Goal: Find specific page/section: Find specific page/section

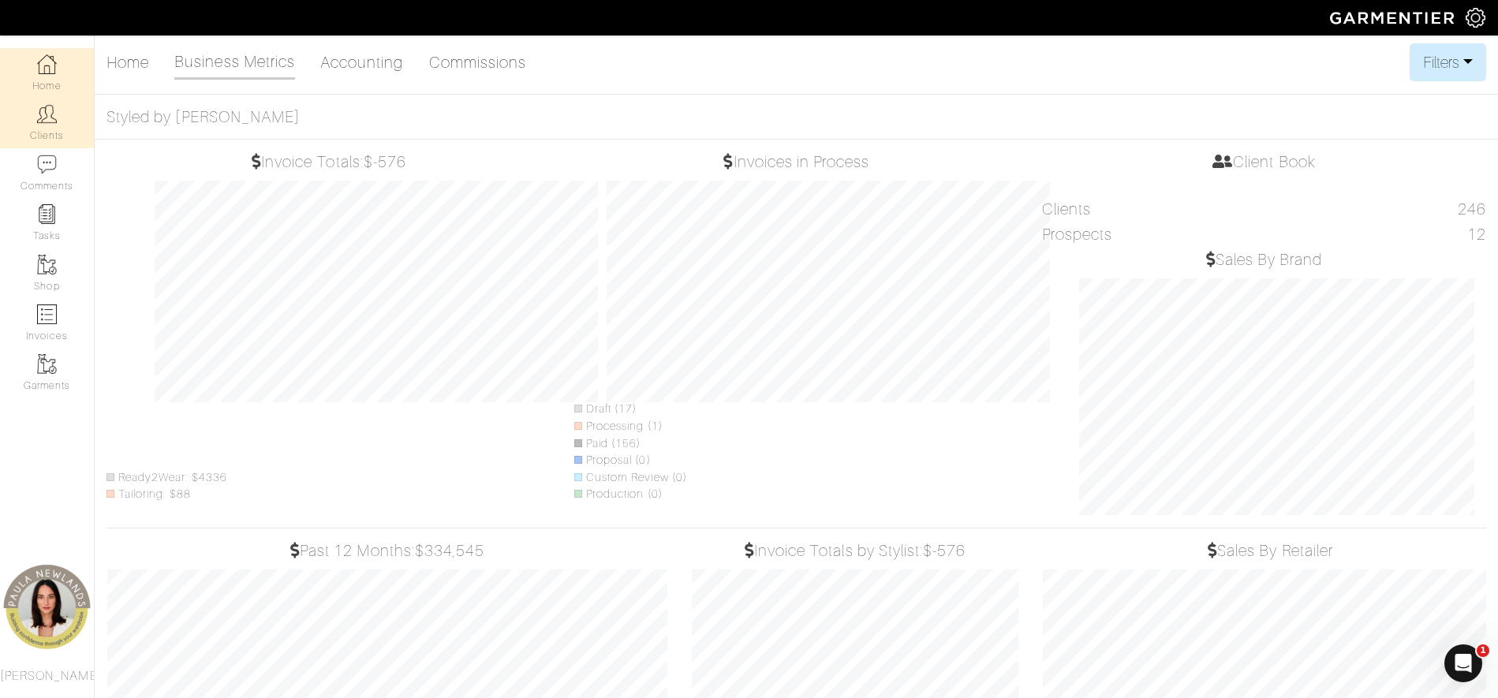
click at [53, 118] on img at bounding box center [47, 114] width 20 height 20
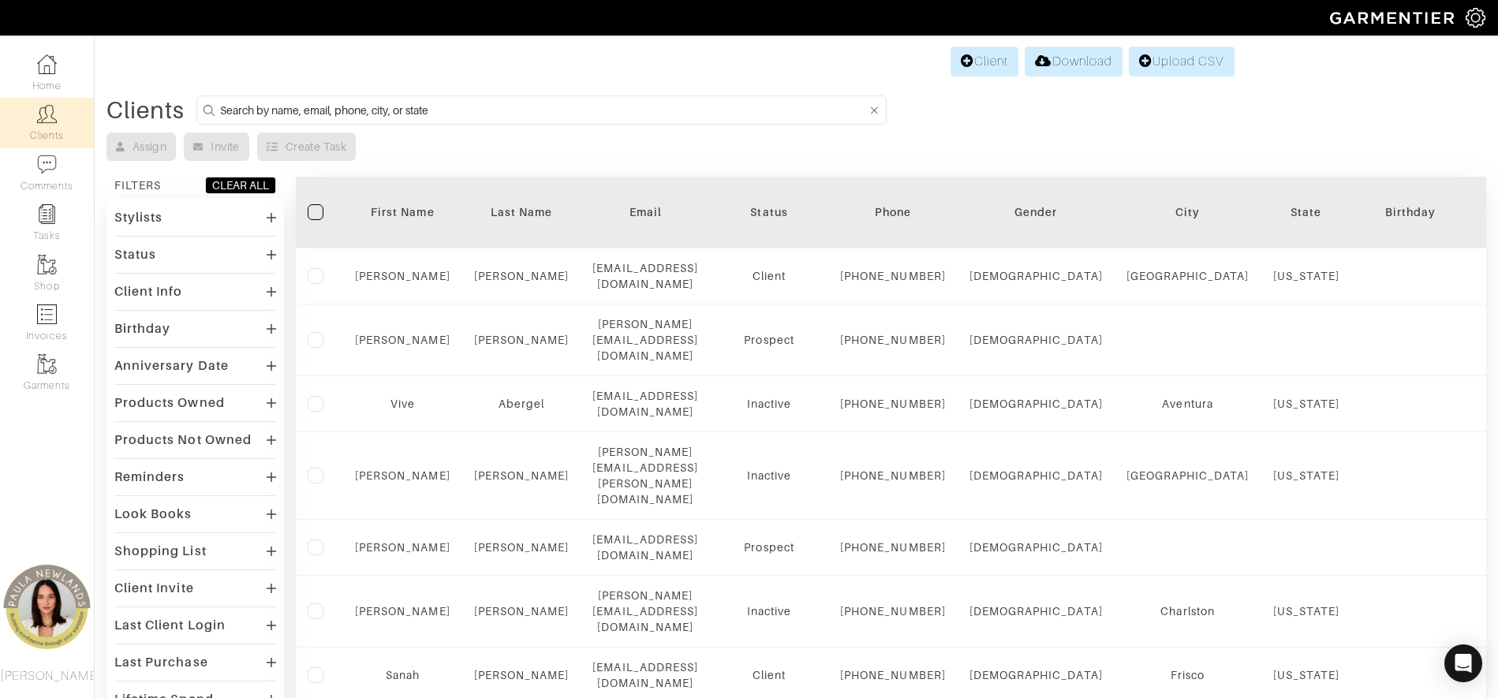
click at [261, 115] on input at bounding box center [543, 110] width 647 height 20
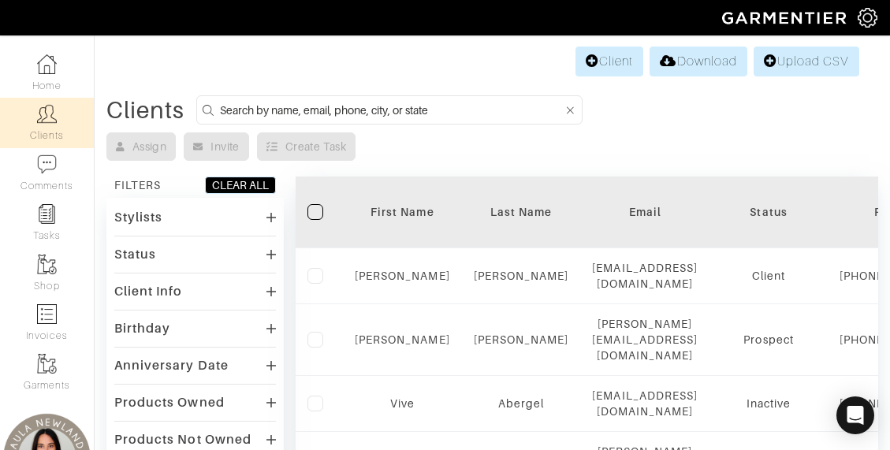
click at [375, 106] on input at bounding box center [392, 110] width 344 height 20
click at [453, 106] on input "Jeni Webb" at bounding box center [392, 110] width 344 height 20
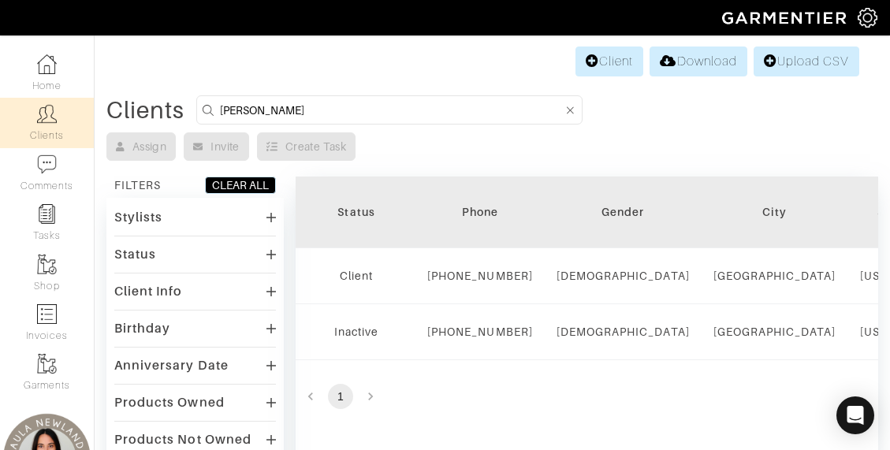
scroll to position [0, 416]
click at [284, 123] on form "Jeni Webb" at bounding box center [389, 109] width 386 height 29
click at [285, 116] on input "Jeni Webb" at bounding box center [392, 110] width 344 height 20
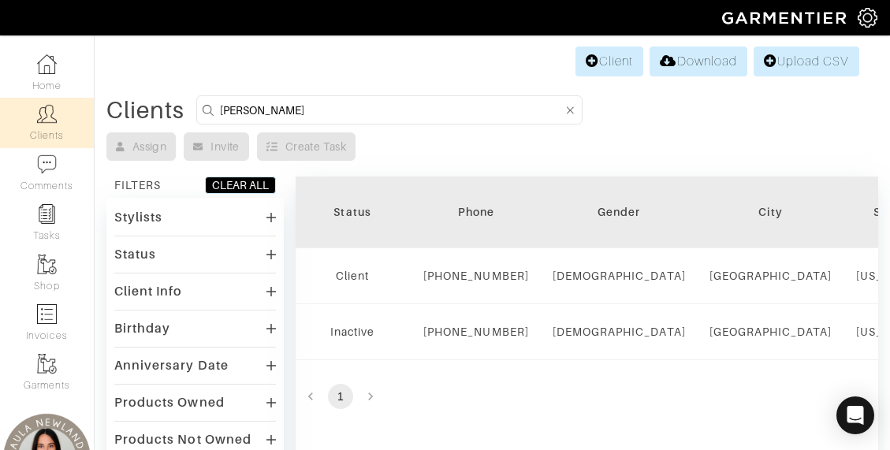
type input "chris patt"
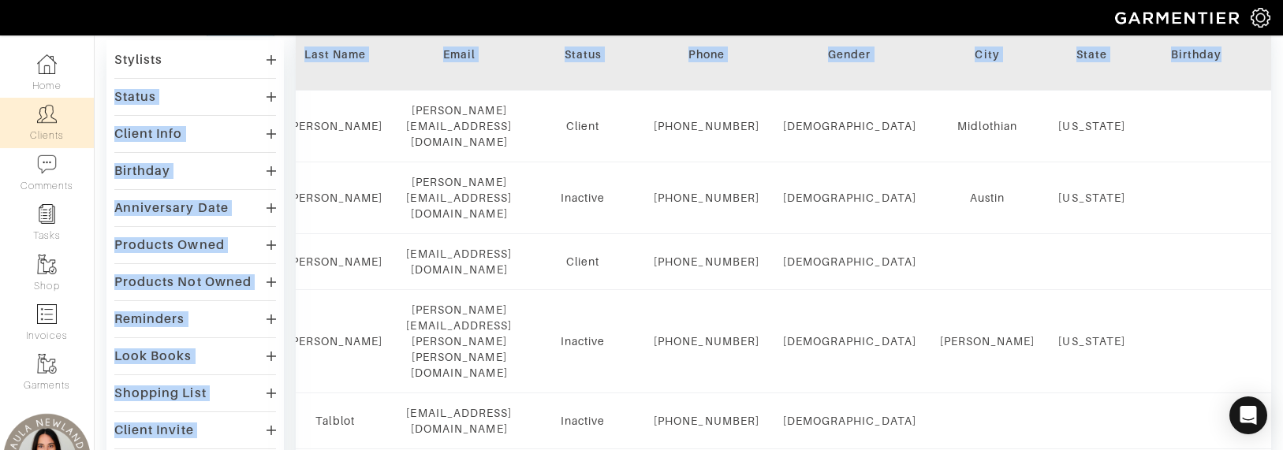
scroll to position [0, 0]
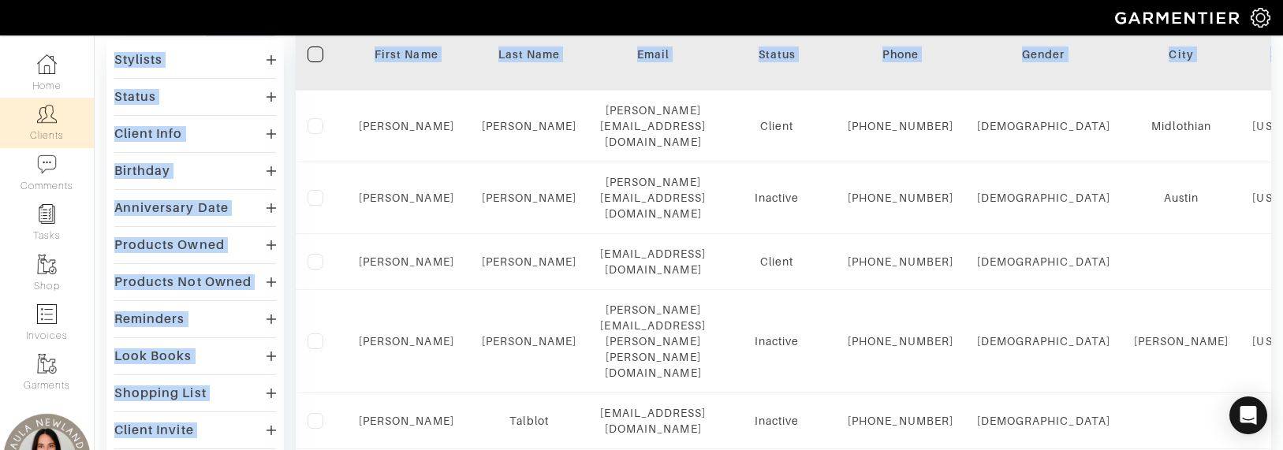
drag, startPoint x: 879, startPoint y: 80, endPoint x: 104, endPoint y: 73, distance: 775.2
click at [103, 72] on div "Clients chris patt Assign Invite Create Task FILTERS CLEAR ALL Stylists Paula N…" at bounding box center [689, 402] width 1188 height 928
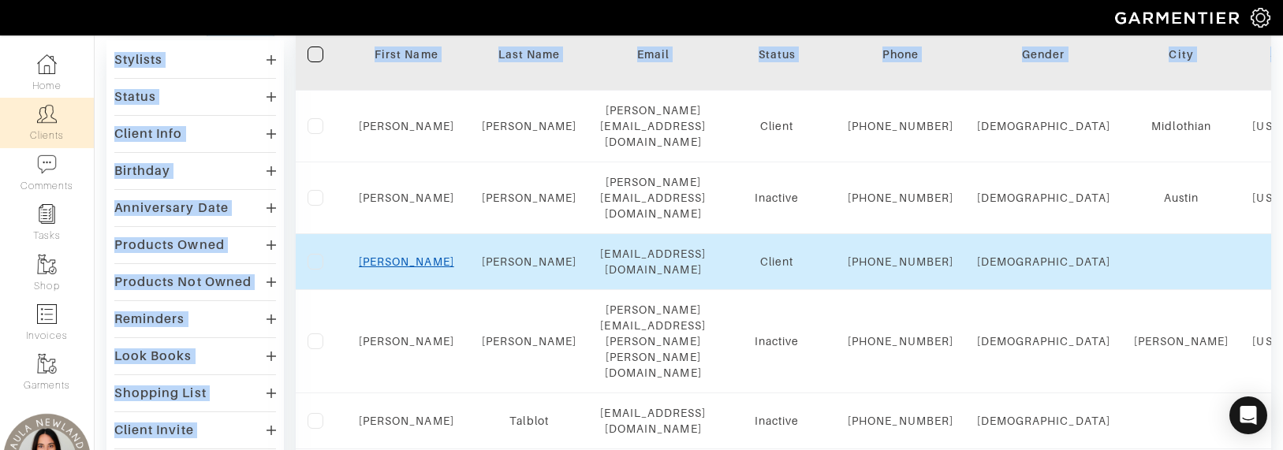
click at [397, 268] on link "Chris" at bounding box center [406, 262] width 95 height 13
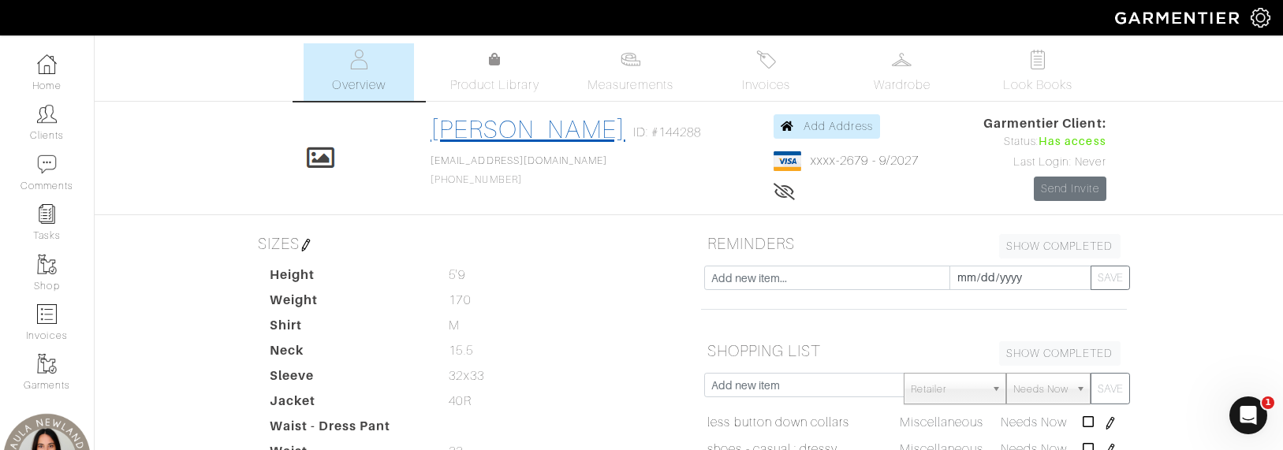
click at [469, 135] on link "Chris Patton" at bounding box center [528, 129] width 195 height 28
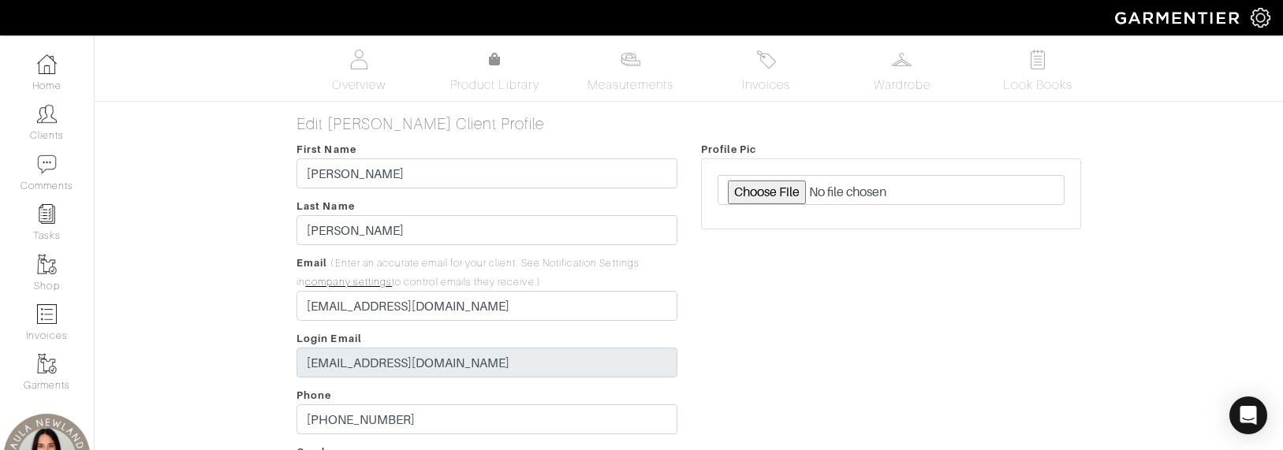
click at [49, 110] on img at bounding box center [47, 114] width 20 height 20
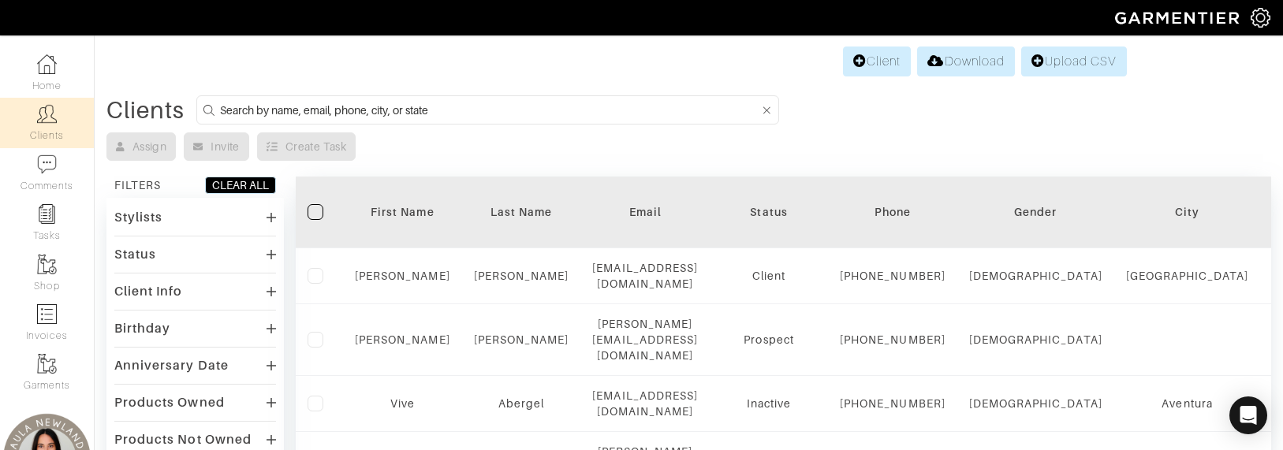
drag, startPoint x: 326, startPoint y: 109, endPoint x: 318, endPoint y: 105, distance: 8.8
click at [326, 109] on input at bounding box center [489, 110] width 539 height 20
type input "elliot patt"
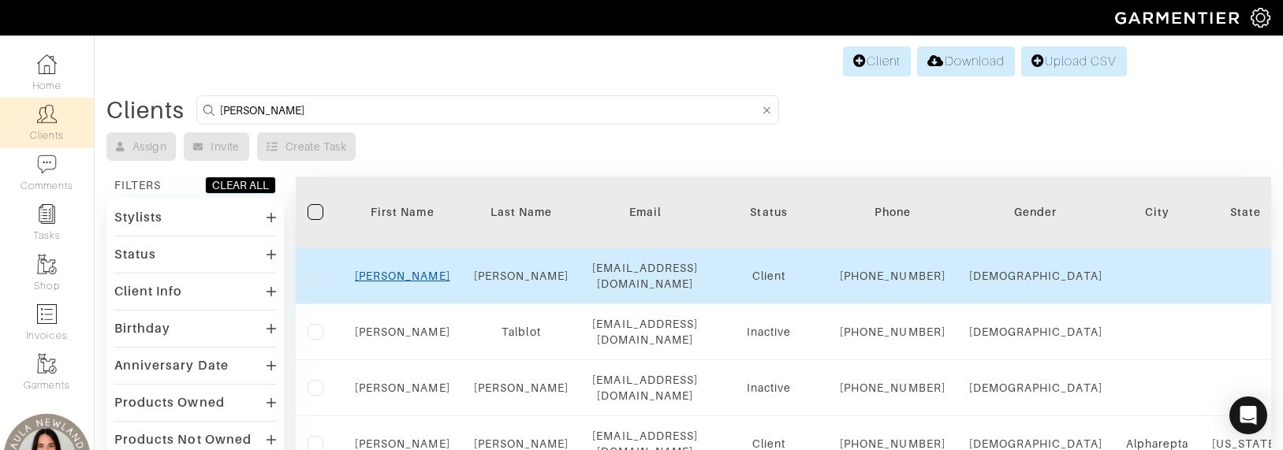
click at [402, 278] on link "Elliott" at bounding box center [402, 276] width 95 height 13
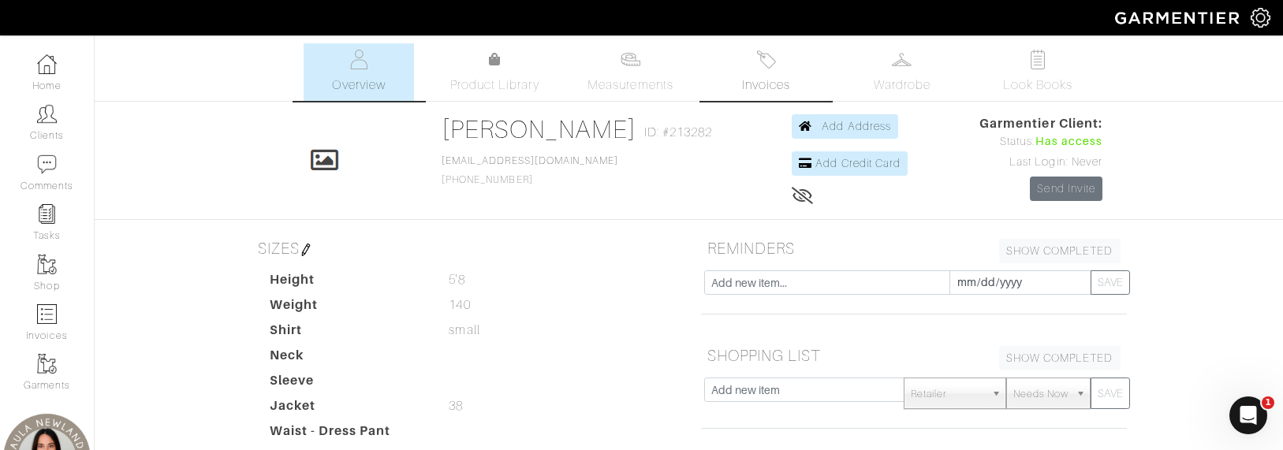
click at [767, 76] on span "Invoices" at bounding box center [766, 85] width 48 height 19
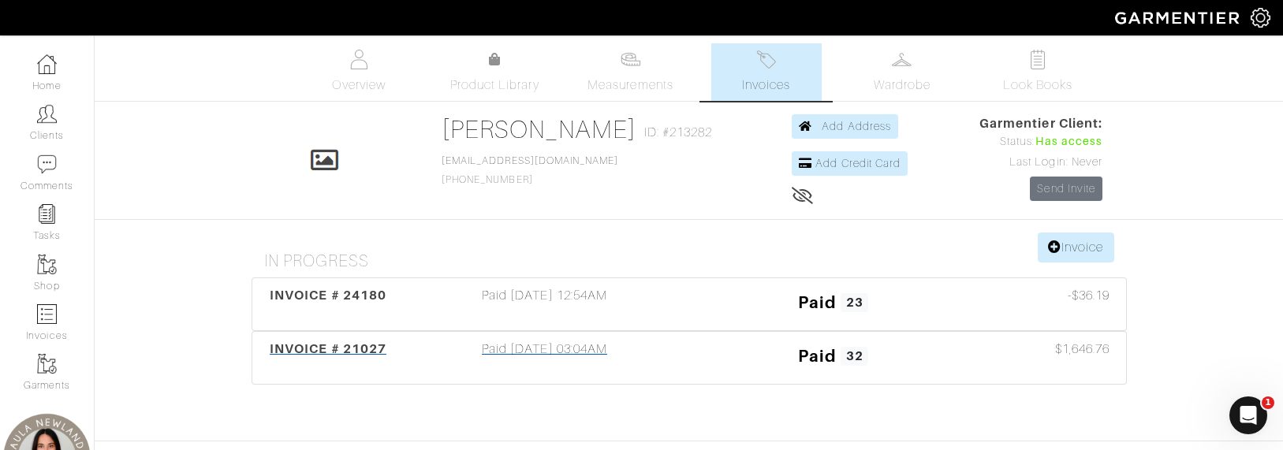
click at [345, 348] on span "INVOICE # 21027" at bounding box center [328, 348] width 117 height 15
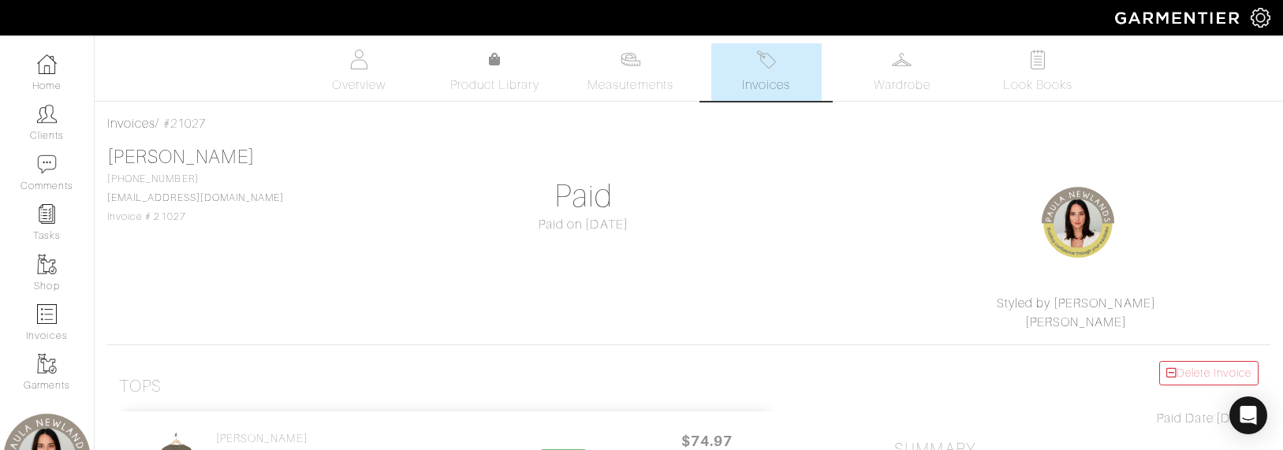
click at [50, 118] on img at bounding box center [47, 114] width 20 height 20
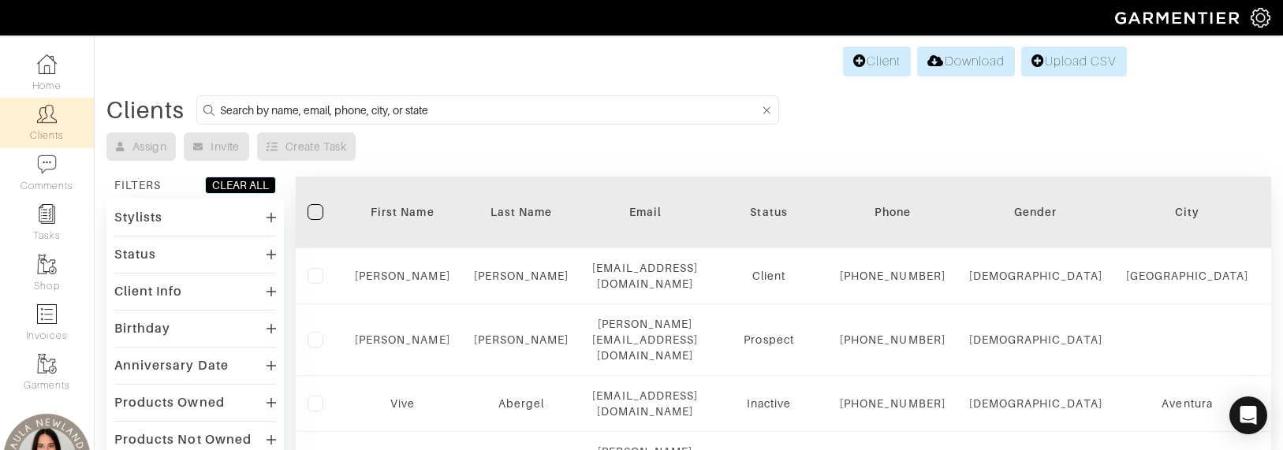
click at [238, 114] on input at bounding box center [489, 110] width 539 height 20
click at [297, 111] on input "Molly Jones" at bounding box center [489, 110] width 539 height 20
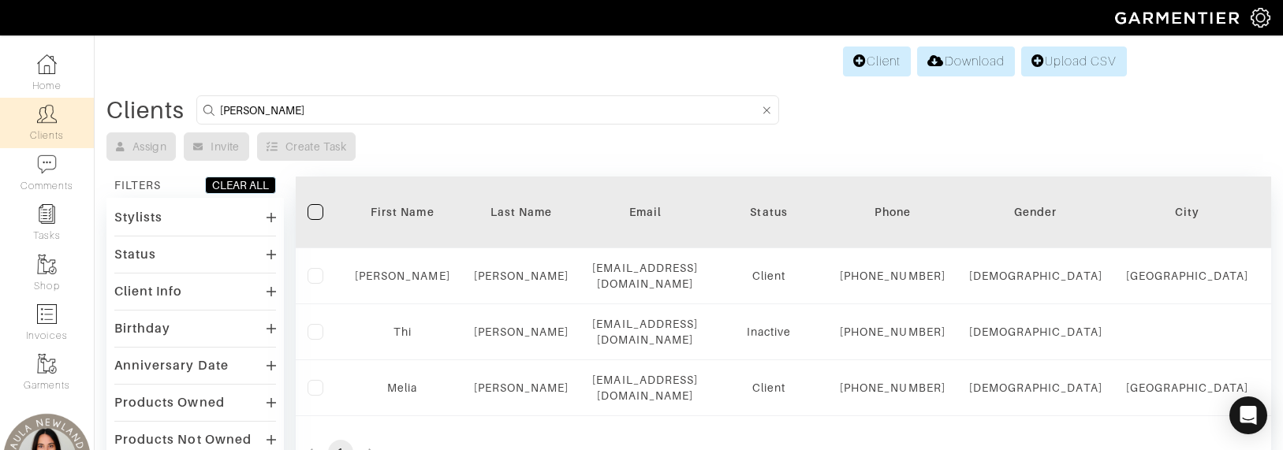
click at [365, 109] on input "Molly Jones" at bounding box center [489, 110] width 539 height 20
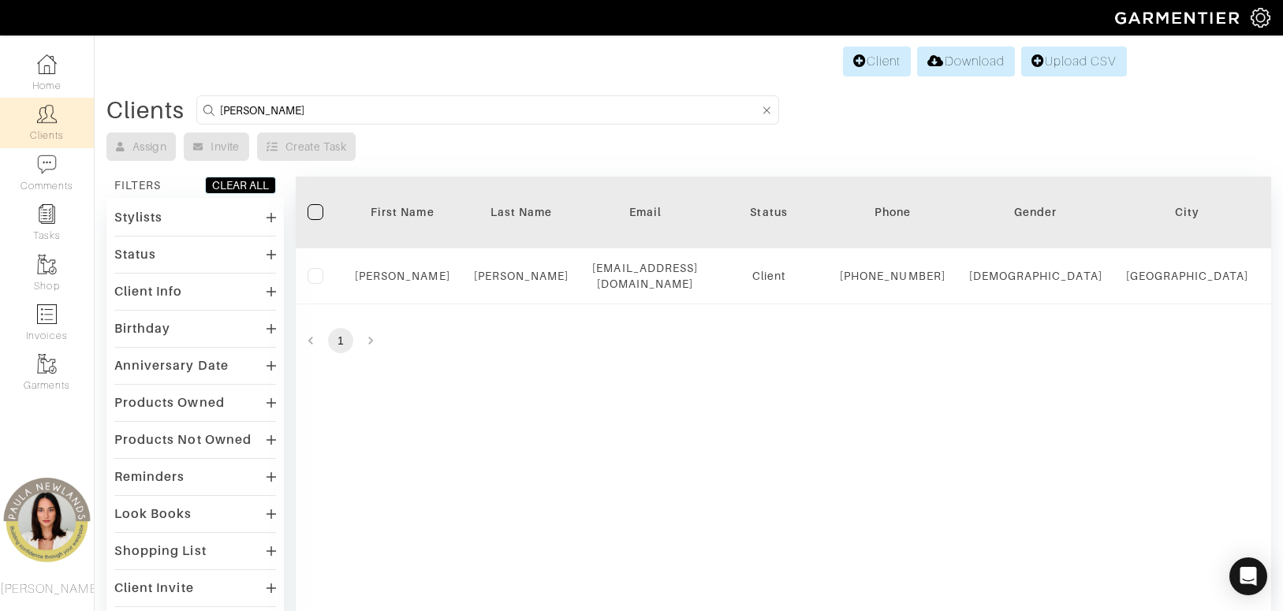
click at [305, 110] on input "Vanessa Goolsby" at bounding box center [489, 110] width 539 height 20
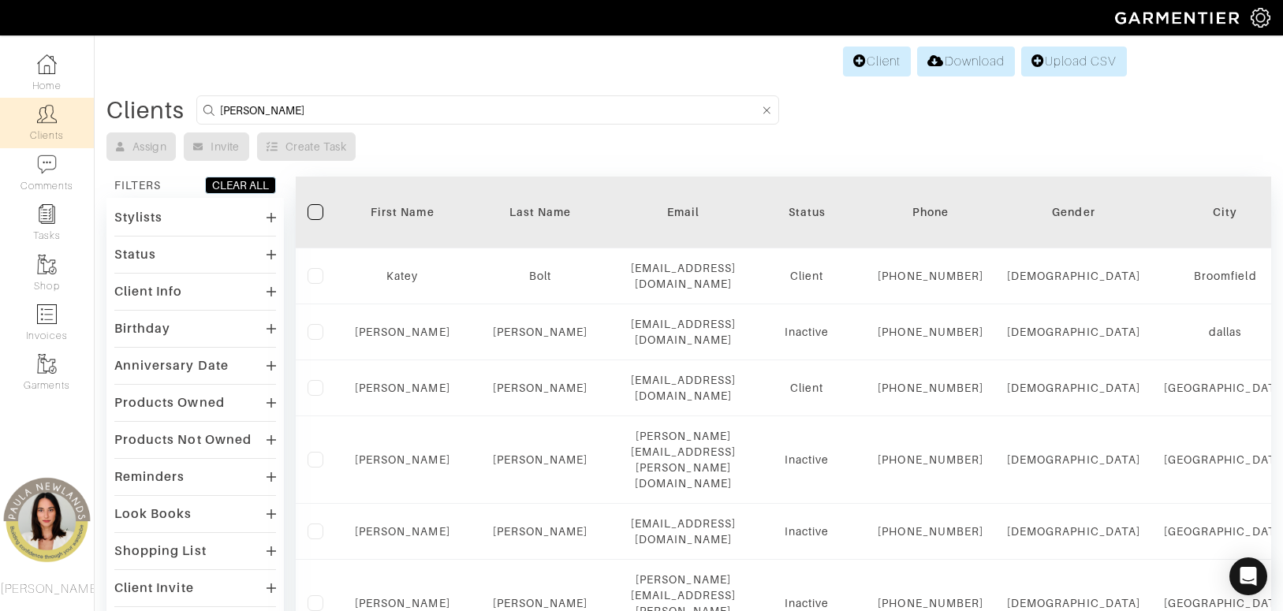
click at [259, 106] on input "Katie Bolt" at bounding box center [489, 110] width 539 height 20
click at [295, 109] on input "Katie Bolt" at bounding box center [489, 110] width 539 height 20
click at [295, 108] on input "Katie Bolt" at bounding box center [489, 110] width 539 height 20
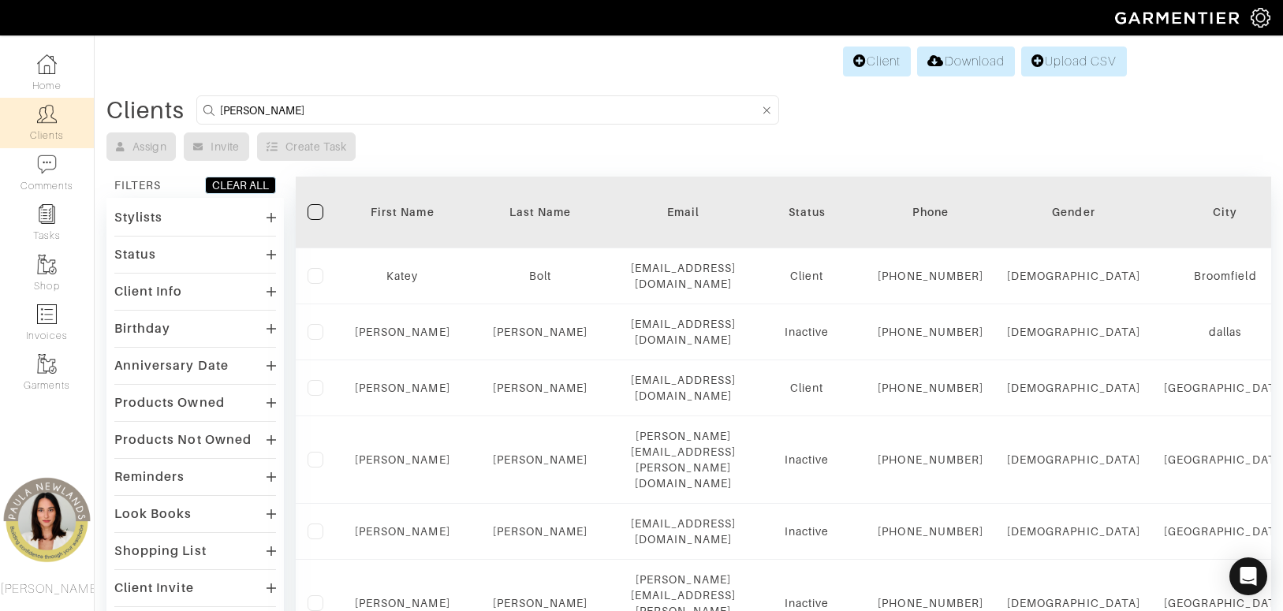
click at [295, 108] on input "Katie Bolt" at bounding box center [489, 110] width 539 height 20
type input "Lisa Garza"
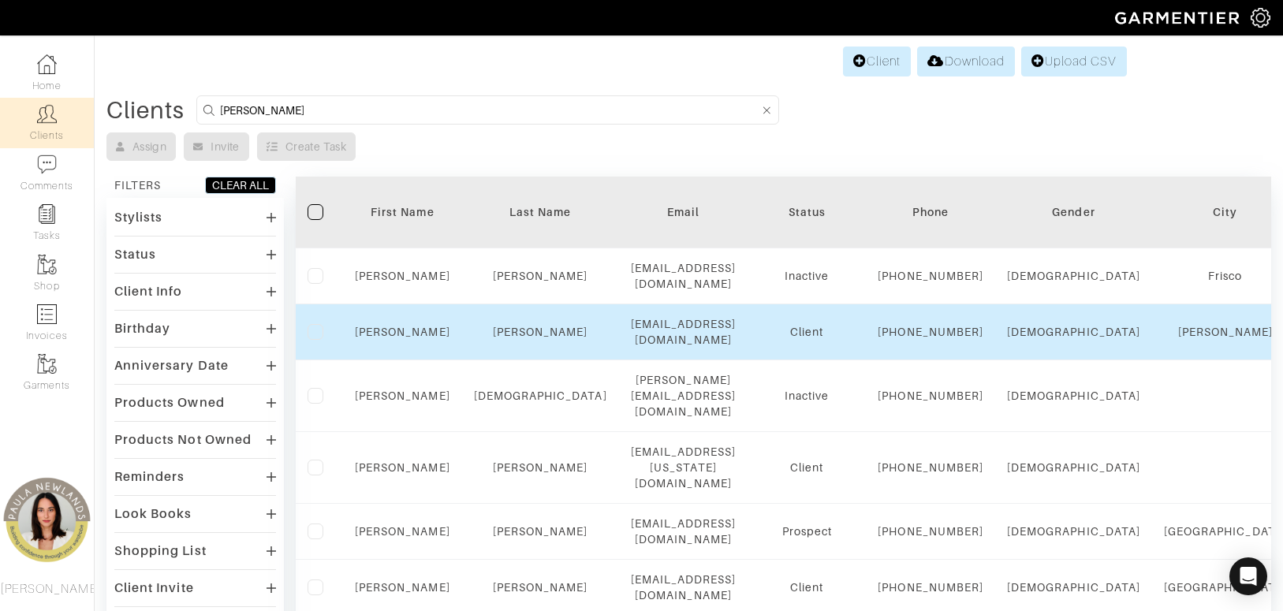
click at [670, 348] on div "lgarza@lisaggarzafamilylaw.com" at bounding box center [684, 332] width 106 height 32
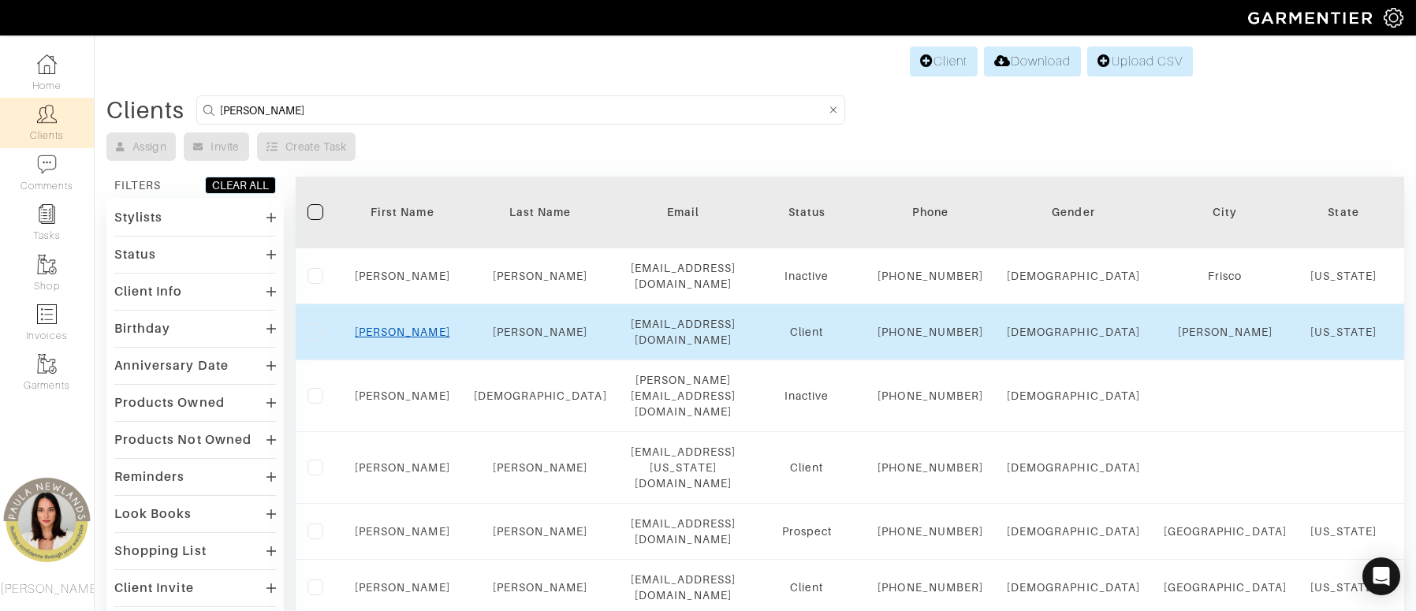
click at [397, 338] on link "Lisa" at bounding box center [402, 332] width 95 height 13
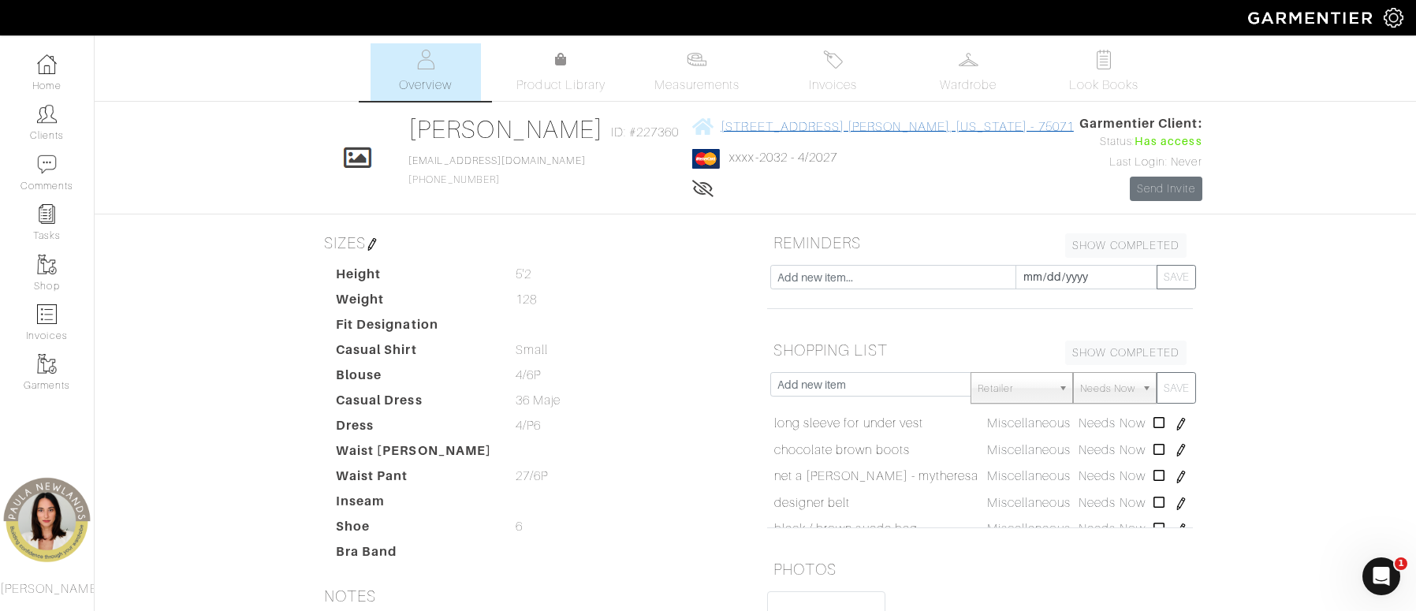
drag, startPoint x: 1028, startPoint y: 129, endPoint x: 735, endPoint y: 136, distance: 293.4
click at [735, 136] on div "Click To Edit Lisa Garza ID: #227360 lgarza@lisaggarzafamilylaw.com 214-837-710…" at bounding box center [755, 157] width 899 height 87
copy span "308 Village Creek Drive McKinney, Texas - 75071"
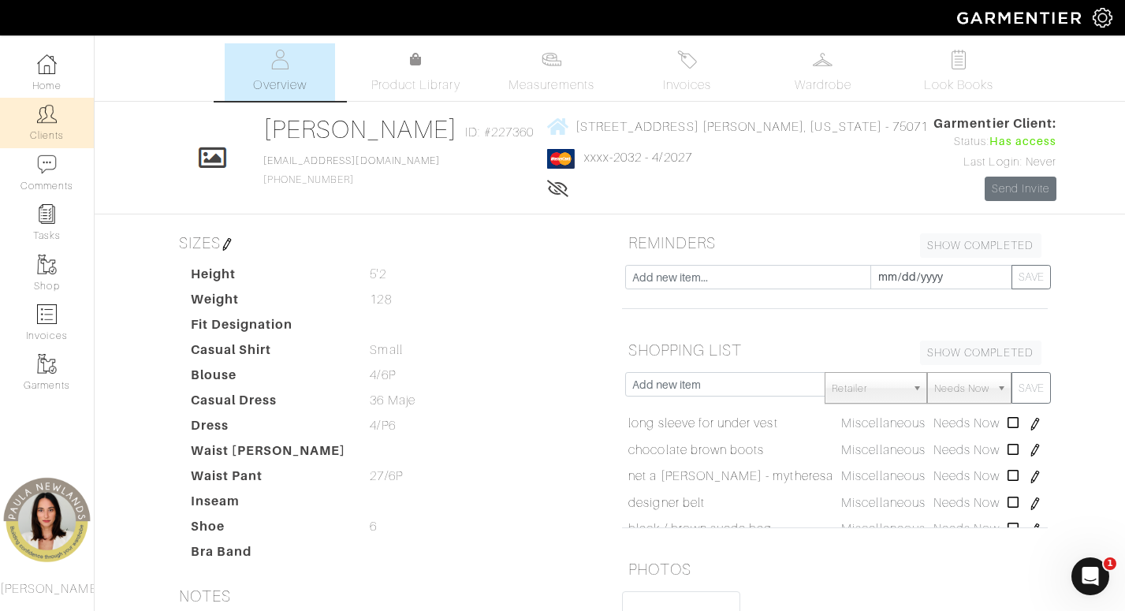
click at [54, 113] on img at bounding box center [47, 114] width 20 height 20
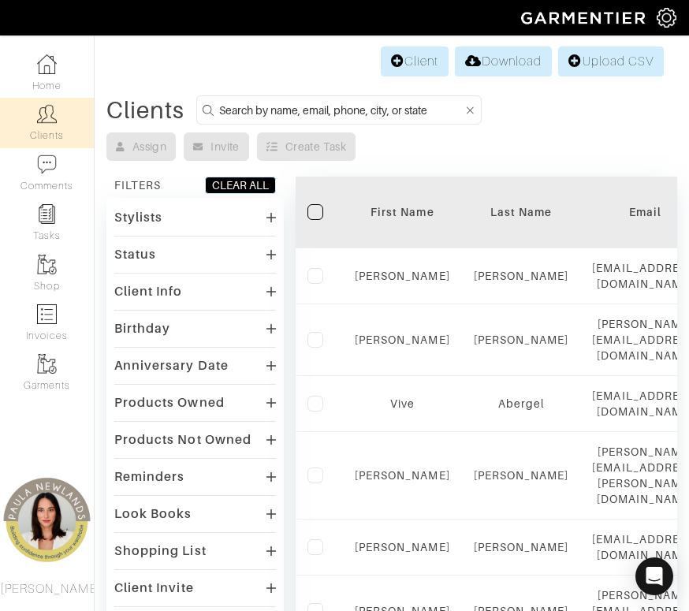
click at [343, 111] on input at bounding box center [341, 110] width 244 height 20
click at [345, 111] on input at bounding box center [341, 110] width 244 height 20
paste input "Stephen Campos"
type input "Stephen Campos"
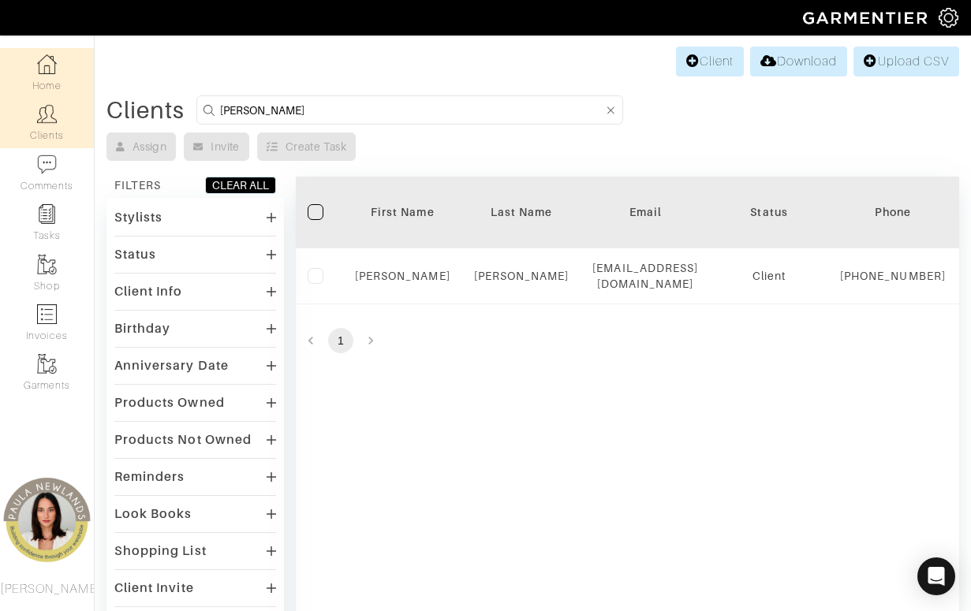
click at [50, 74] on link "Home" at bounding box center [47, 73] width 94 height 50
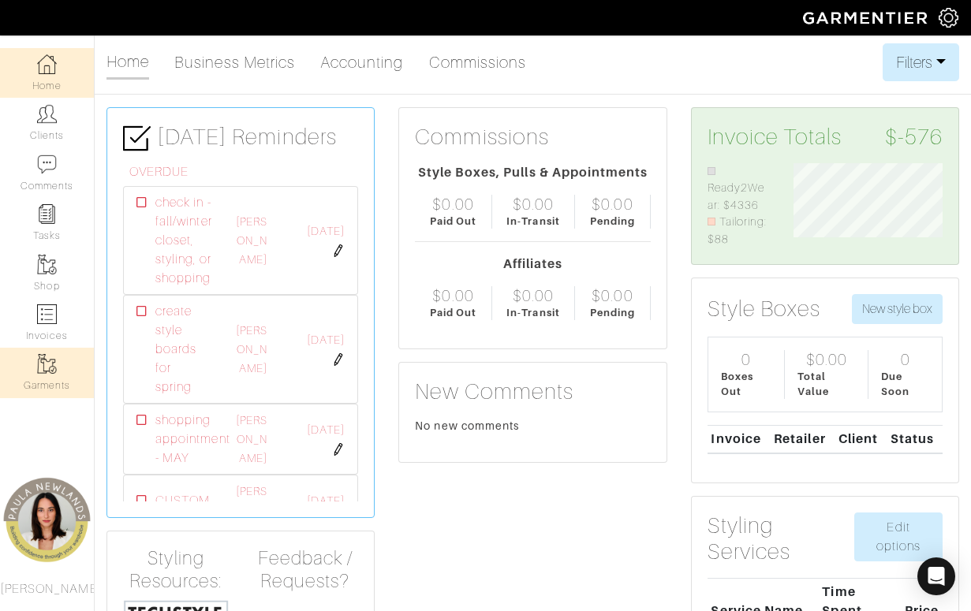
scroll to position [85, 173]
click at [353, 64] on link "Accounting" at bounding box center [362, 63] width 84 height 32
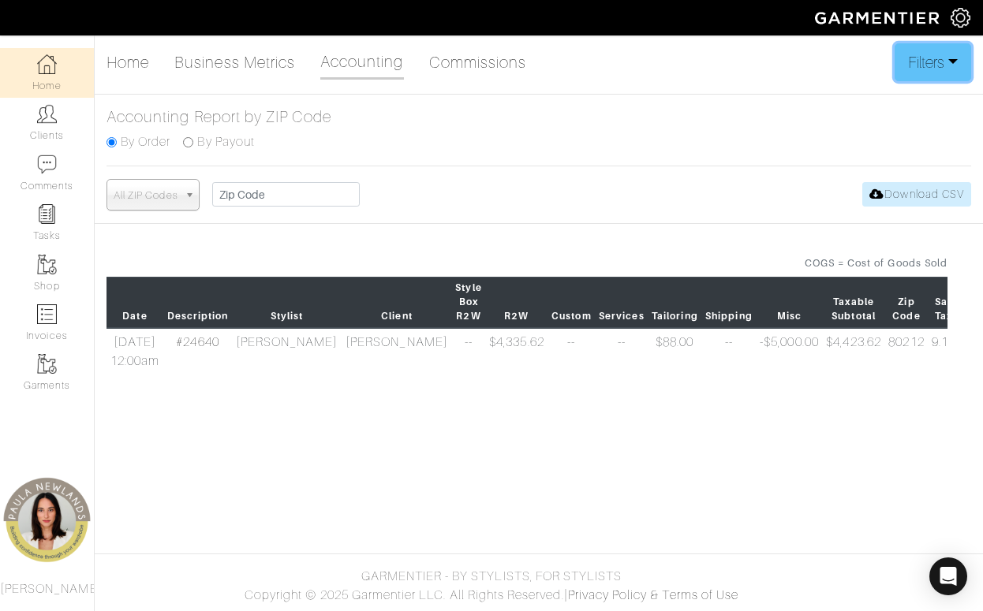
click at [912, 67] on button "Filters" at bounding box center [932, 62] width 76 height 38
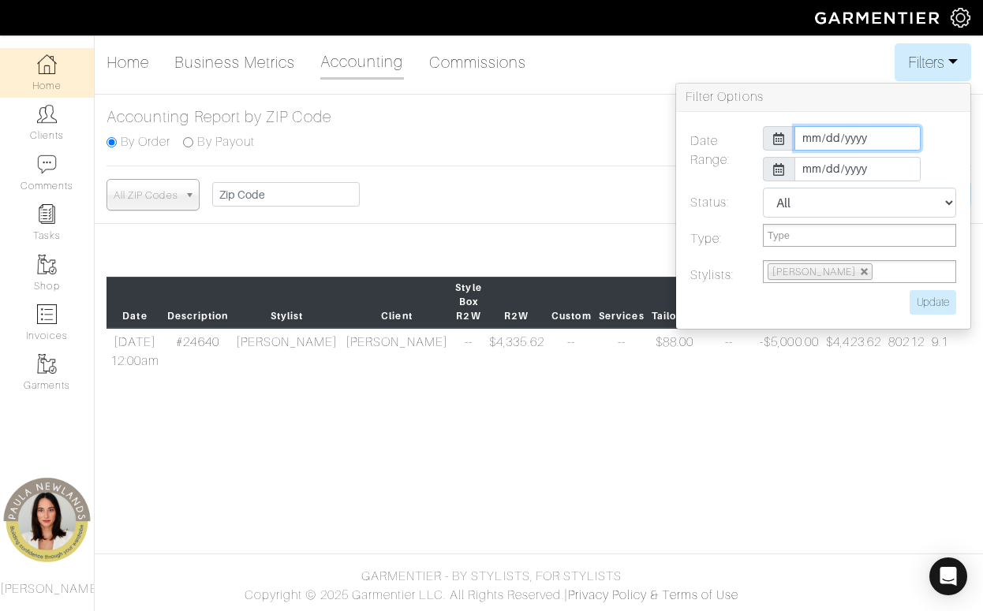
click at [800, 139] on input "2025-10-01" at bounding box center [857, 138] width 126 height 24
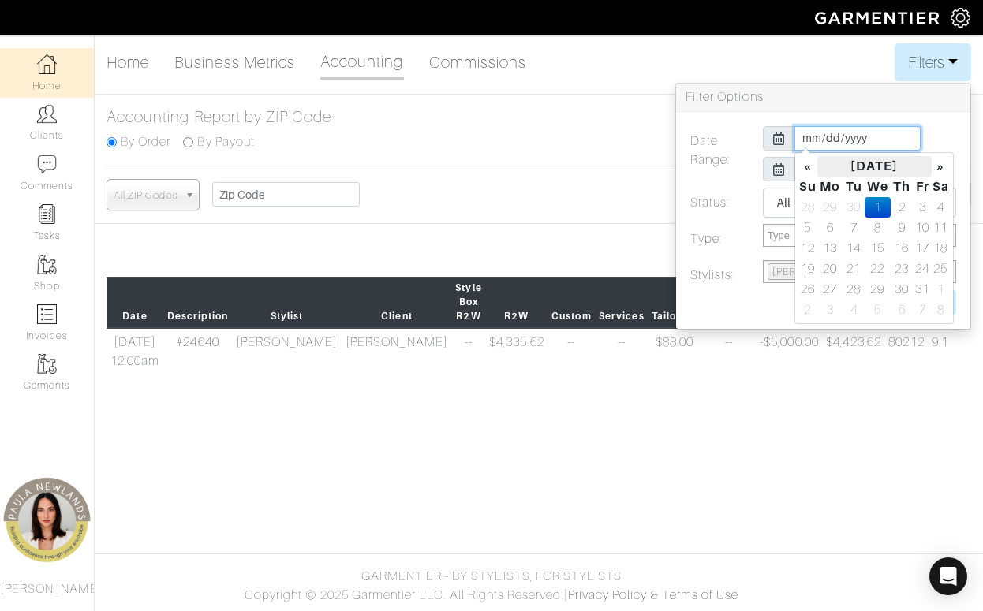
type input "2025-07-01"
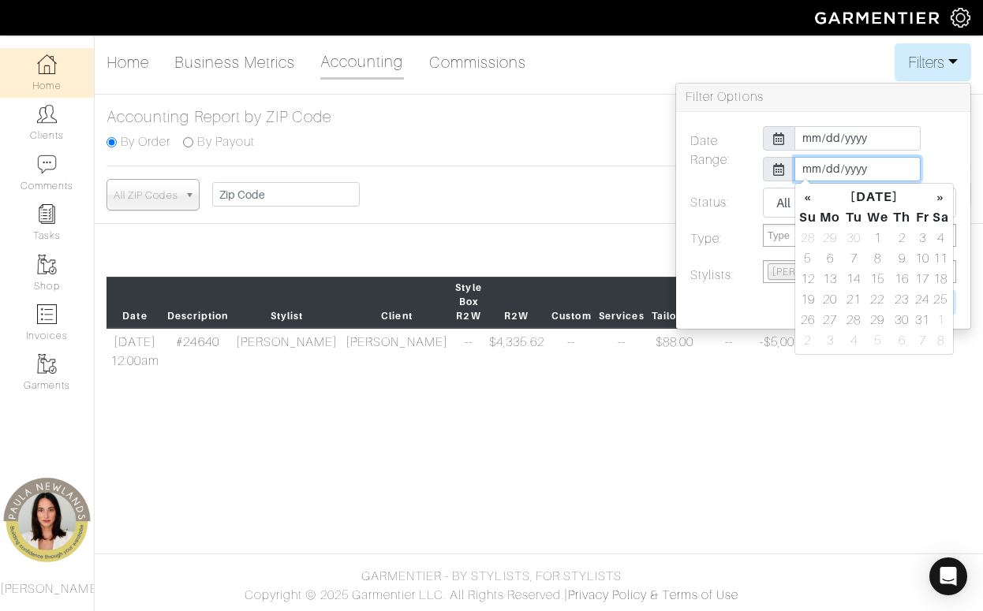
type input "2025-09-30"
click at [849, 321] on td "30" at bounding box center [853, 320] width 21 height 21
click at [950, 155] on div "2025-07-01 2025-09-30" at bounding box center [859, 157] width 217 height 62
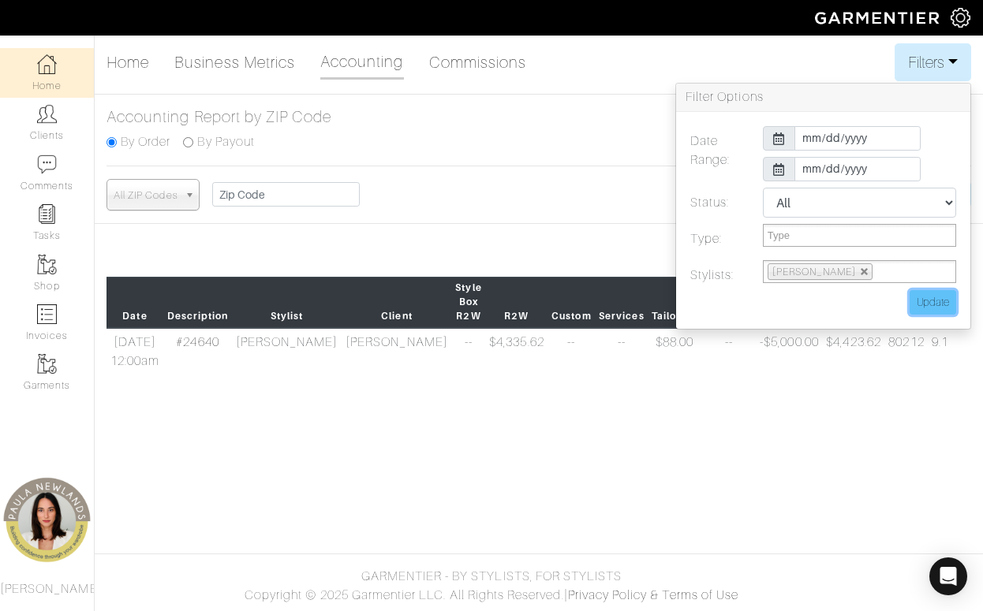
click at [939, 299] on input "Update" at bounding box center [932, 302] width 47 height 24
type input "Update"
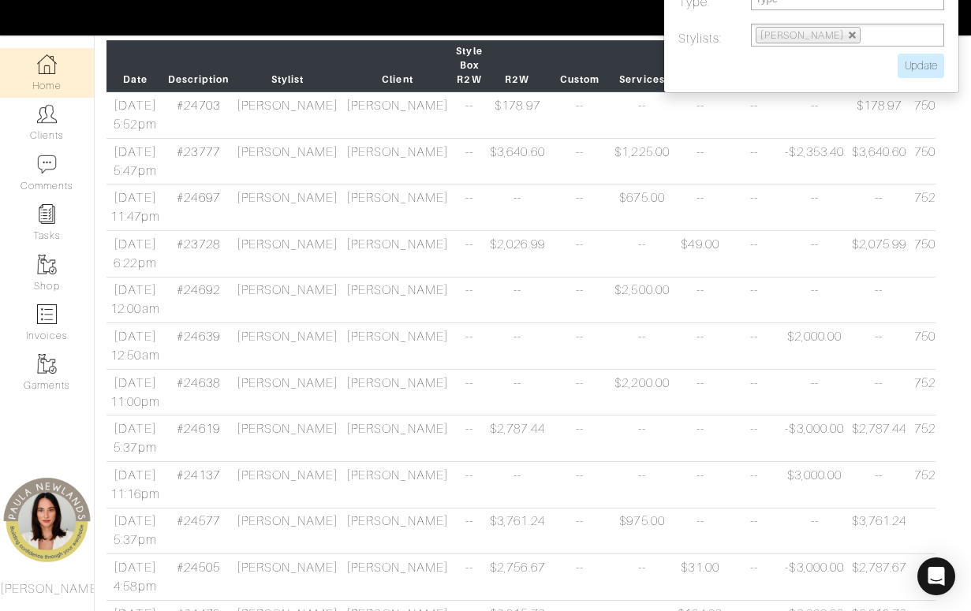
scroll to position [315, 0]
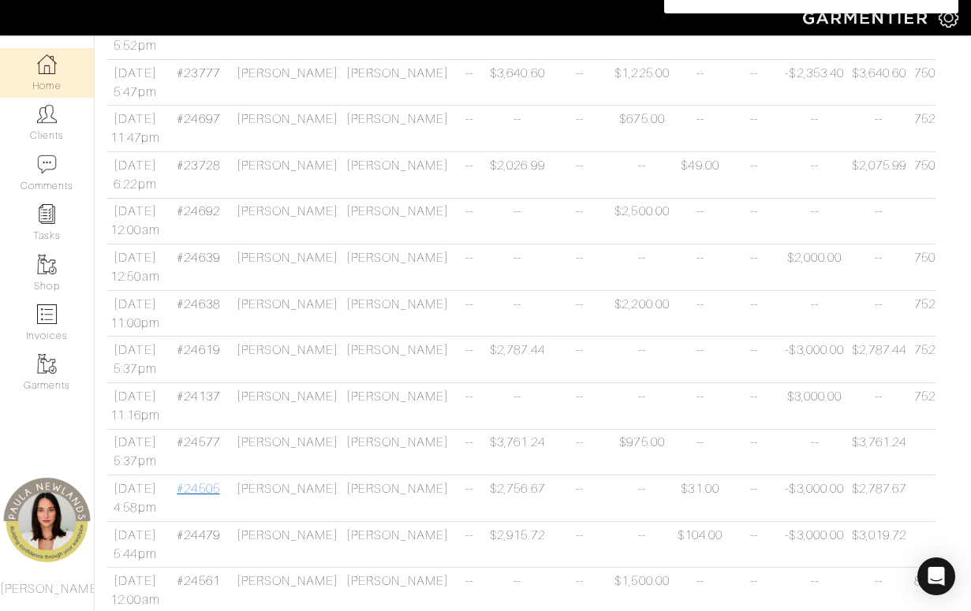
click at [206, 496] on link "#24505" at bounding box center [198, 489] width 43 height 14
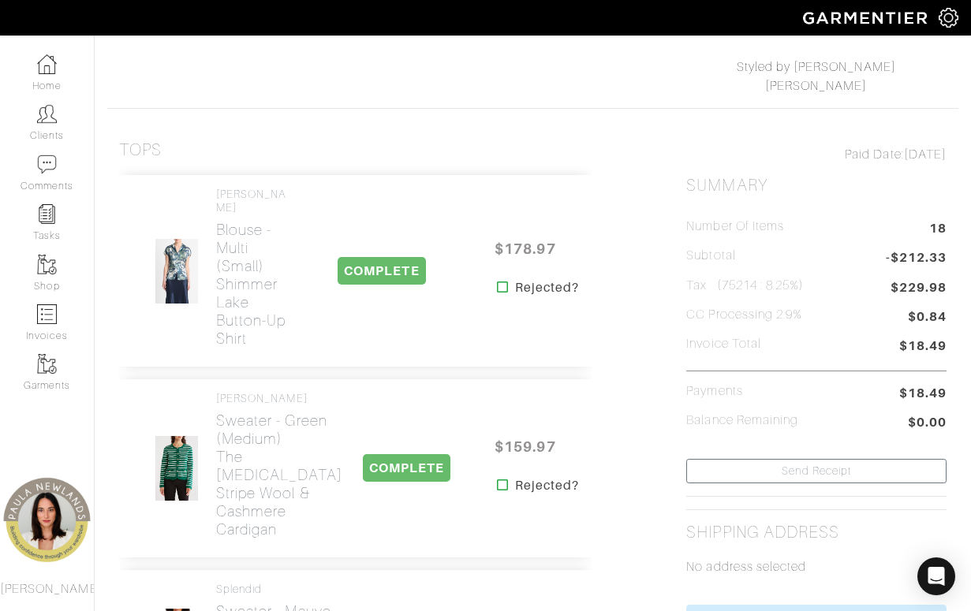
scroll to position [315, 0]
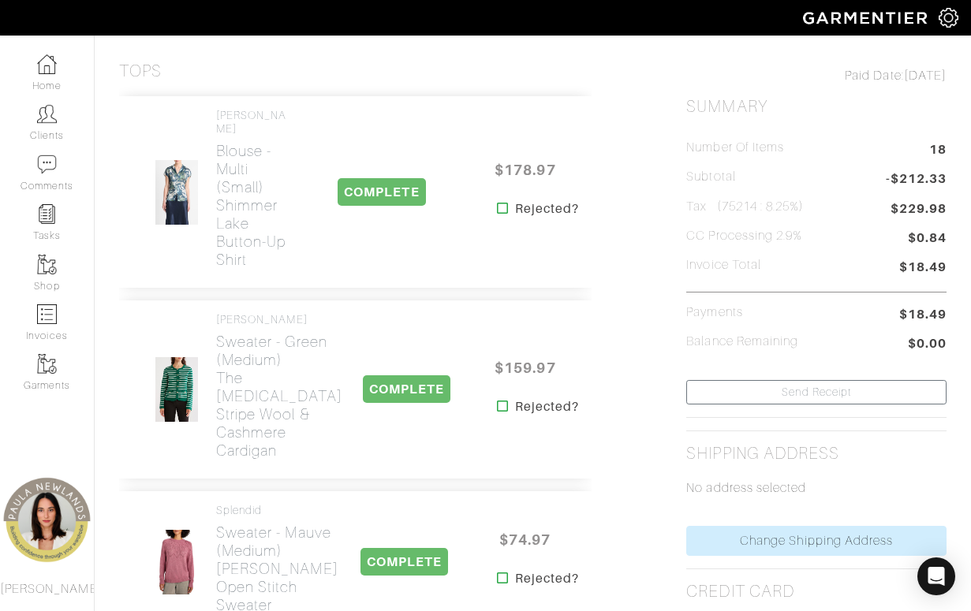
drag, startPoint x: 759, startPoint y: 207, endPoint x: 723, endPoint y: 207, distance: 36.3
click at [723, 207] on h5 "Tax (75214 : 8.25%)" at bounding box center [745, 207] width 118 height 15
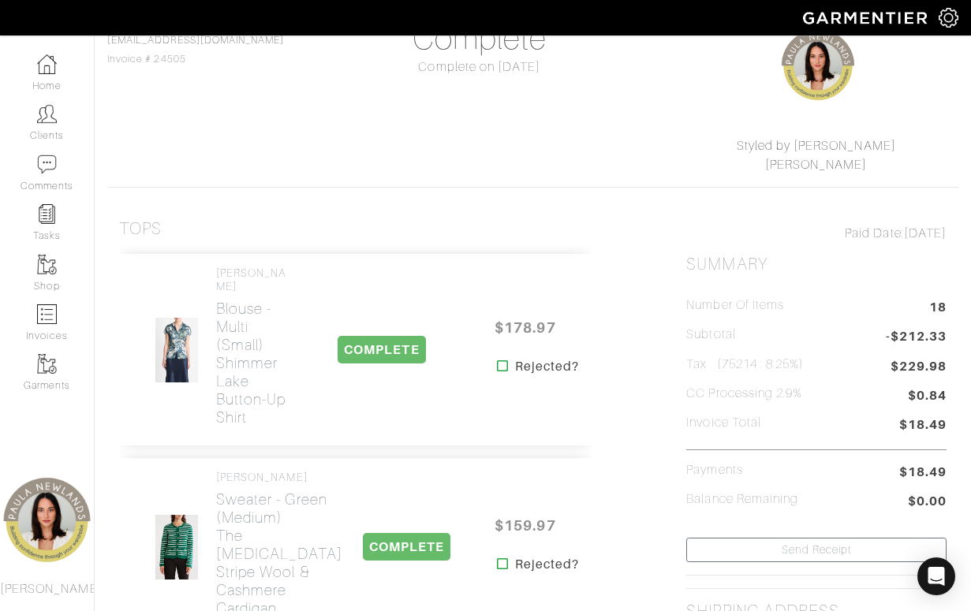
scroll to position [0, 0]
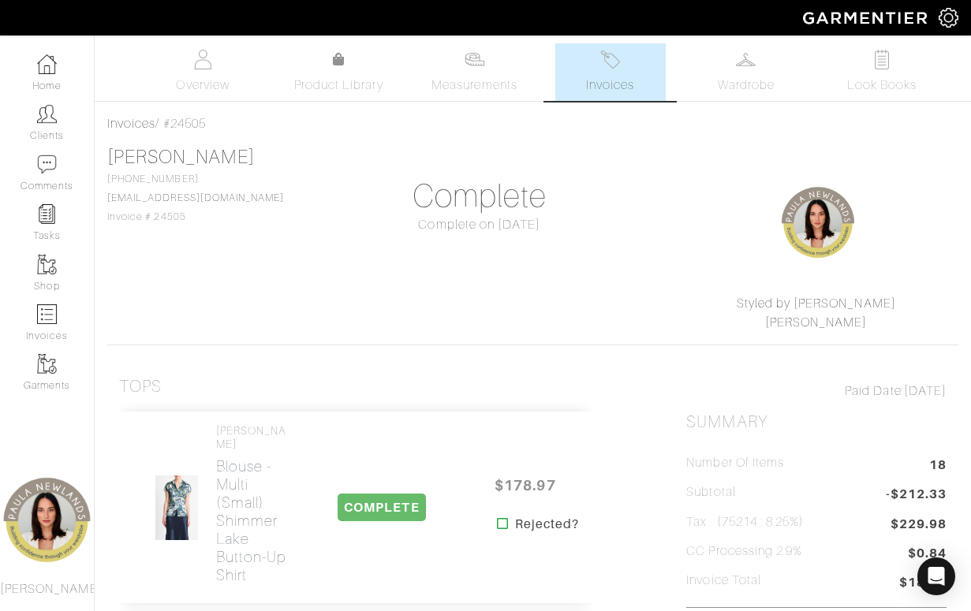
click at [416, 307] on div "[PERSON_NAME] [PHONE_NUMBER] [EMAIL_ADDRESS][DOMAIN_NAME] Invoice # 24505 Compl…" at bounding box center [532, 239] width 851 height 186
drag, startPoint x: 759, startPoint y: 521, endPoint x: 722, endPoint y: 520, distance: 36.3
click at [722, 520] on h5 "Tax (75214 : 8.25%)" at bounding box center [745, 522] width 118 height 15
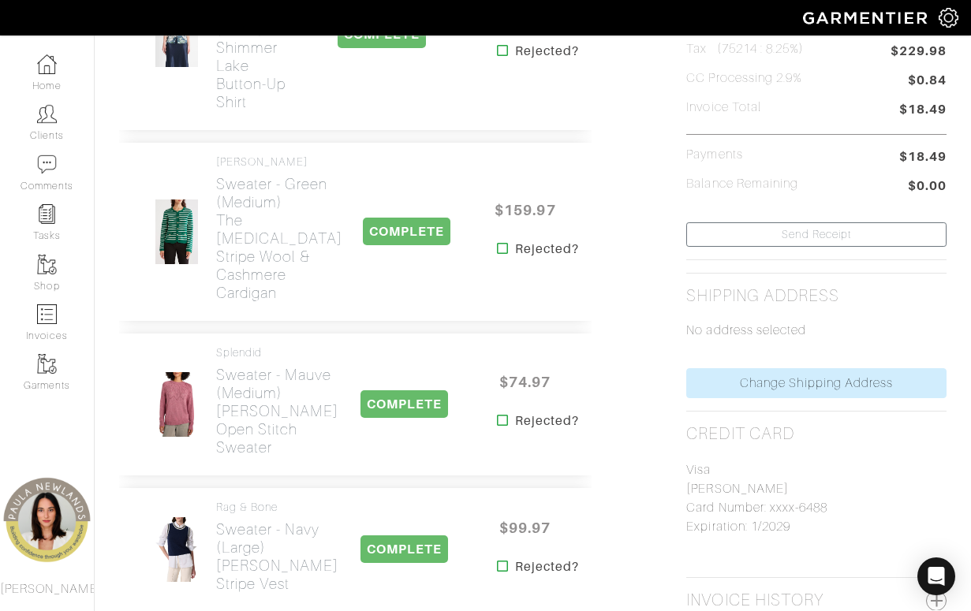
scroll to position [158, 0]
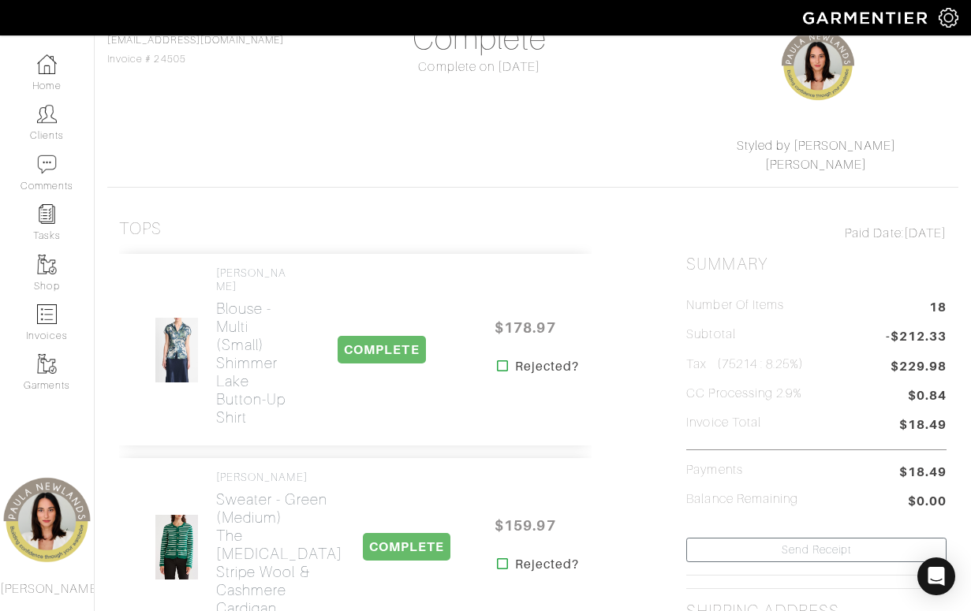
drag, startPoint x: 721, startPoint y: 365, endPoint x: 759, endPoint y: 366, distance: 38.6
click at [759, 366] on h5 "Tax (75214 : 8.25%)" at bounding box center [745, 364] width 118 height 15
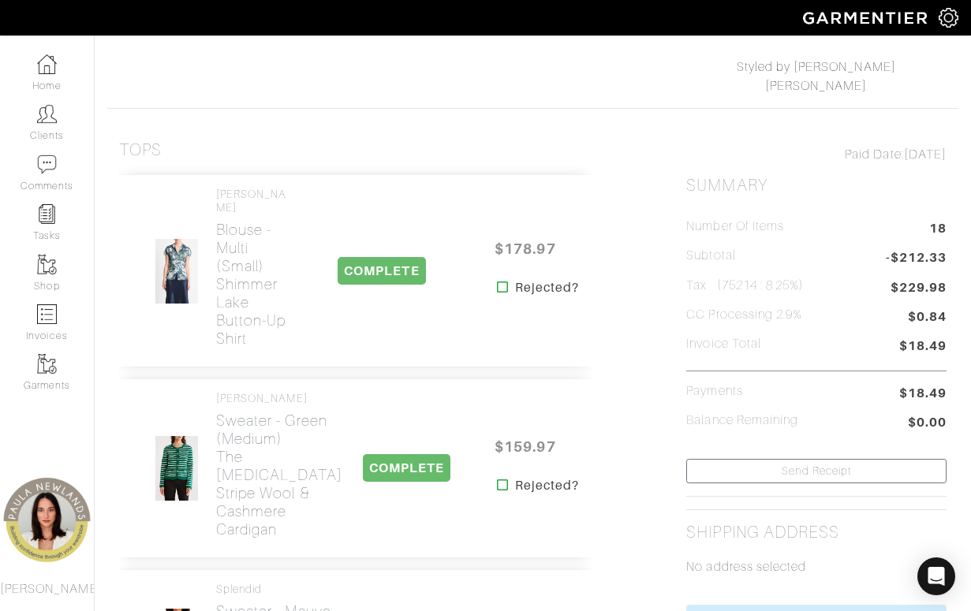
click at [380, 210] on div "Vince Blouse - multi (small) Shimmer Lake Button-Up Shirt COMPLETE $178.97 Reje…" at bounding box center [355, 271] width 472 height 192
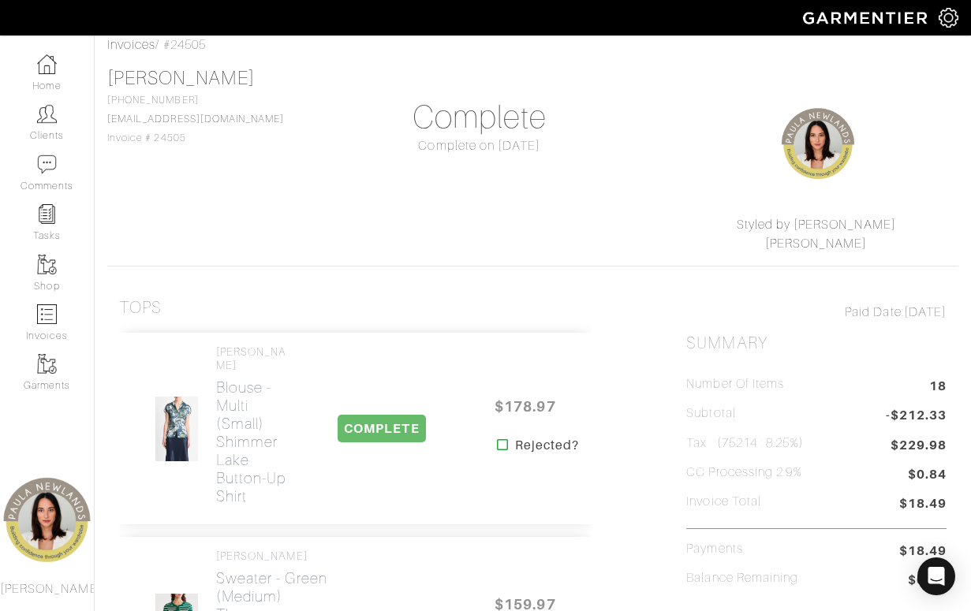
scroll to position [0, 0]
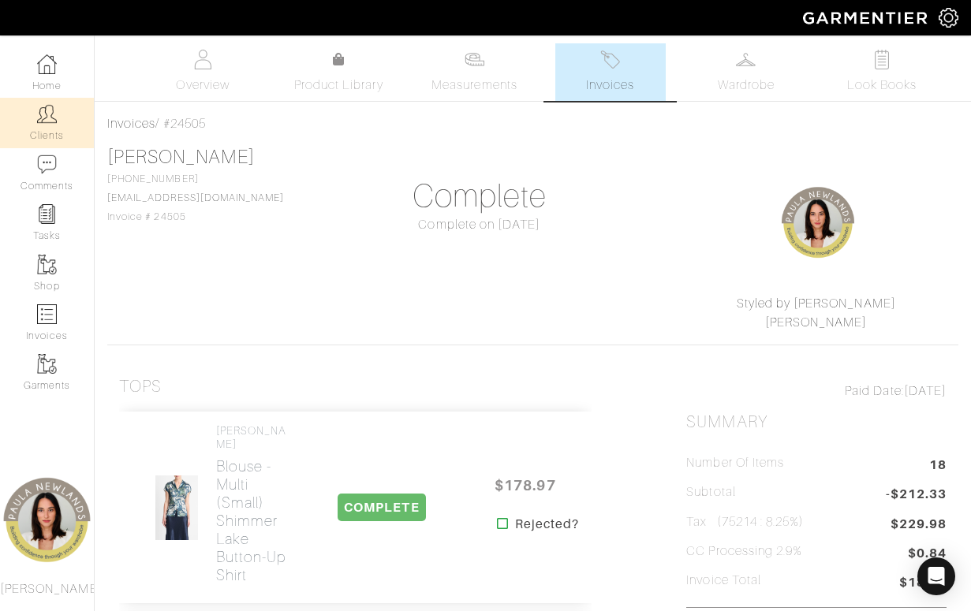
click at [54, 120] on img at bounding box center [47, 114] width 20 height 20
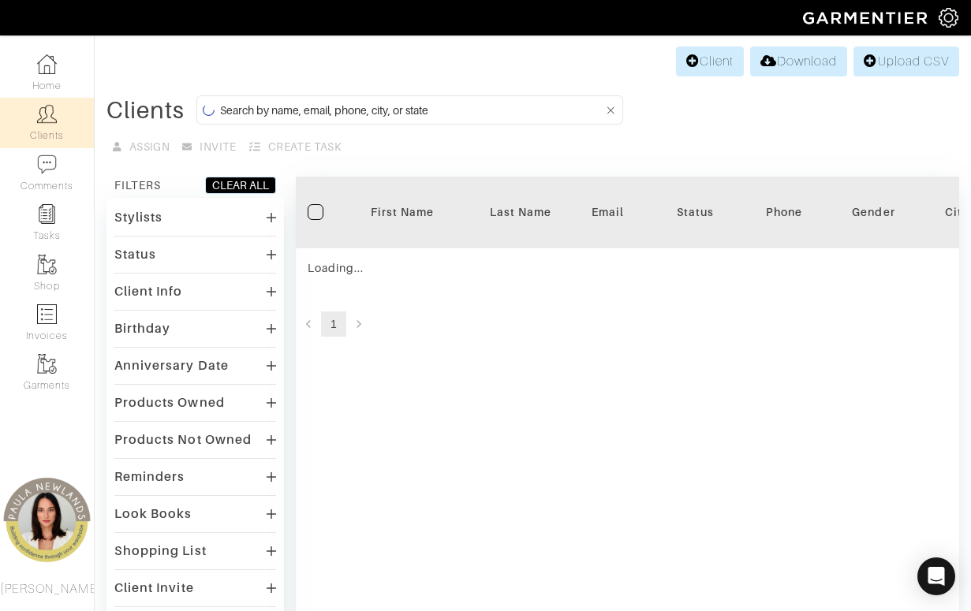
click at [264, 112] on input at bounding box center [412, 110] width 384 height 20
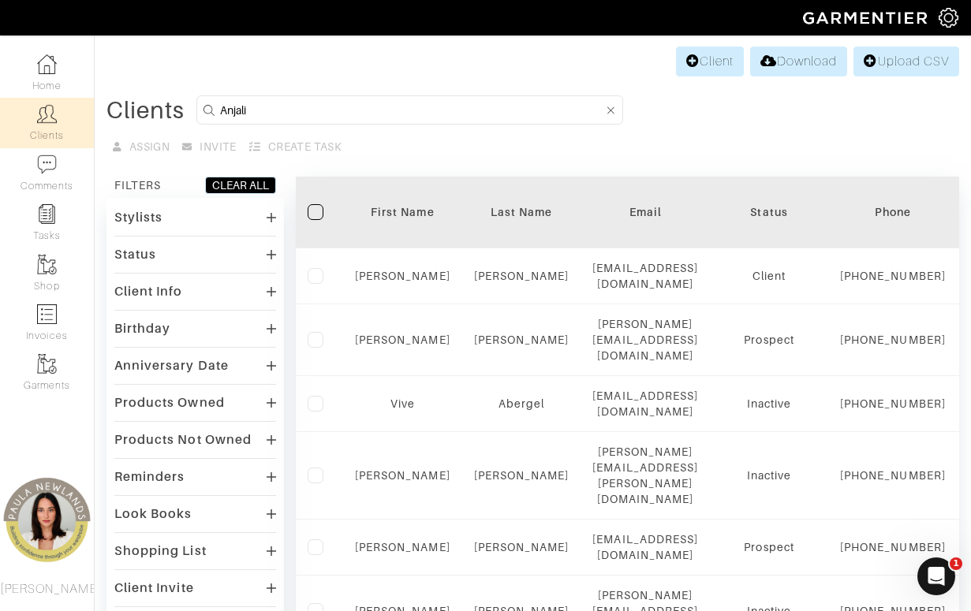
type input "Anjali"
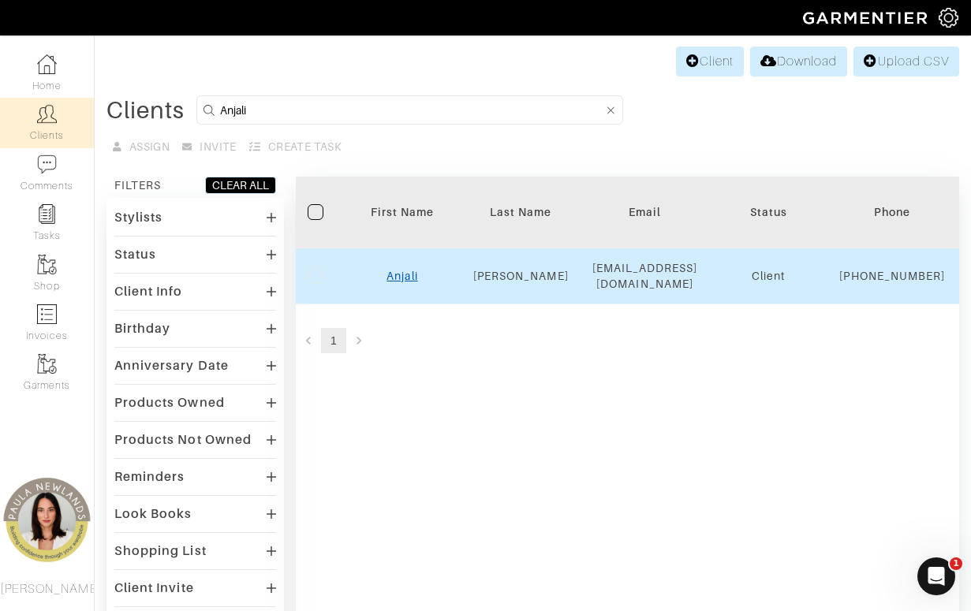
click at [410, 282] on link "Anjali" at bounding box center [401, 276] width 31 height 13
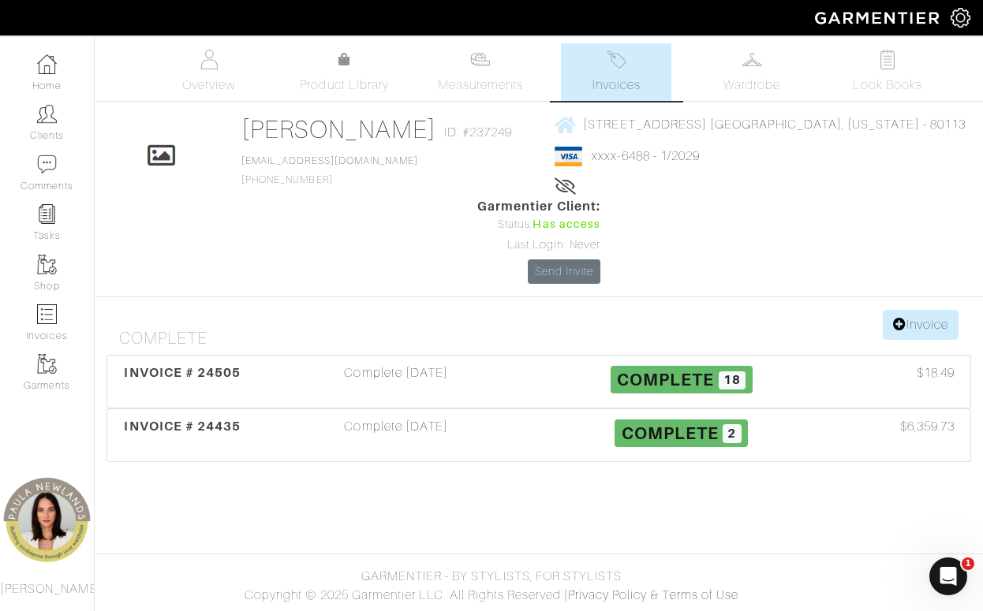
click at [822, 442] on body "Styled by [PERSON_NAME] Home Clients Invoices Comments Reminders Stylists Shop …" at bounding box center [491, 305] width 983 height 611
click at [515, 520] on body "Styled by [PERSON_NAME] Home Clients Invoices Comments Reminders Stylists Shop …" at bounding box center [491, 305] width 983 height 611
click at [207, 419] on span "INVOICE # 24435" at bounding box center [182, 426] width 117 height 15
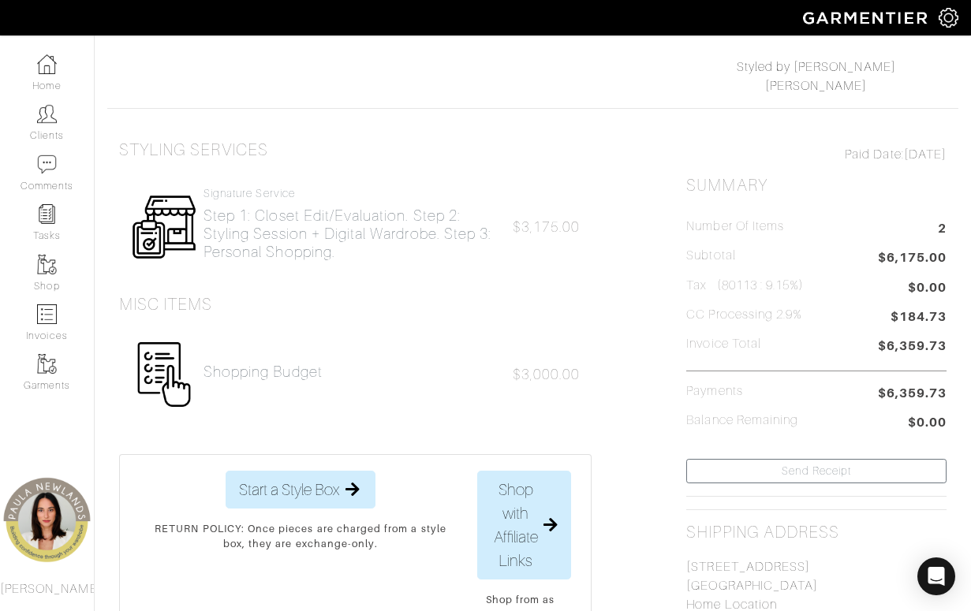
scroll to position [315, 0]
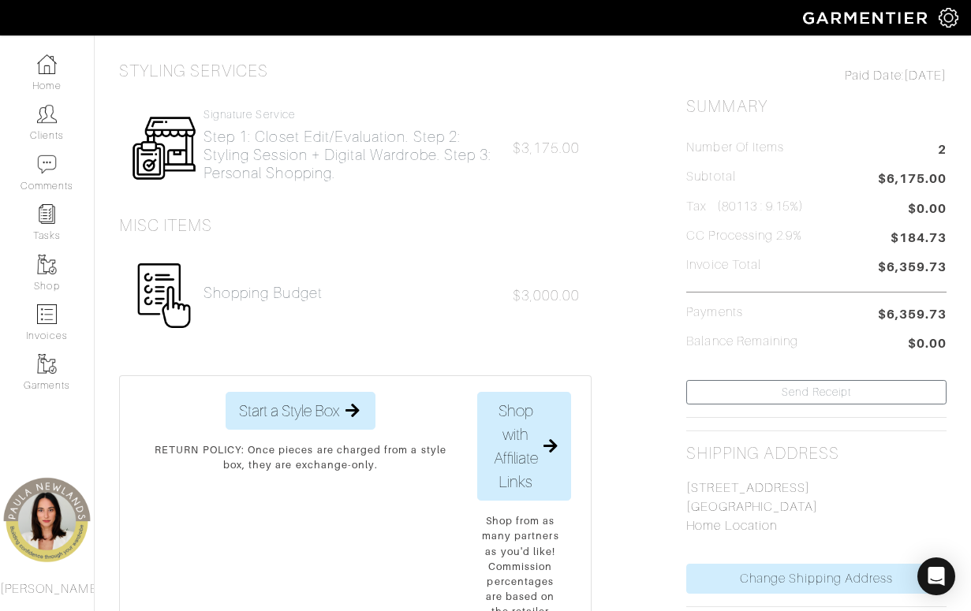
drag, startPoint x: 788, startPoint y: 507, endPoint x: 738, endPoint y: 503, distance: 49.8
click at [738, 503] on p "[STREET_ADDRESS] [GEOGRAPHIC_DATA] Home Location" at bounding box center [816, 507] width 260 height 57
click at [744, 502] on p "[STREET_ADDRESS] [GEOGRAPHIC_DATA] Home Location" at bounding box center [816, 507] width 260 height 57
drag, startPoint x: 722, startPoint y: 210, endPoint x: 946, endPoint y: 208, distance: 224.8
click at [946, 208] on div "Paid Date: 08/25/25 Summary Number of Items 2 Subtotal $6,175.00 Tax (80113 : 9…" at bounding box center [816, 424] width 284 height 763
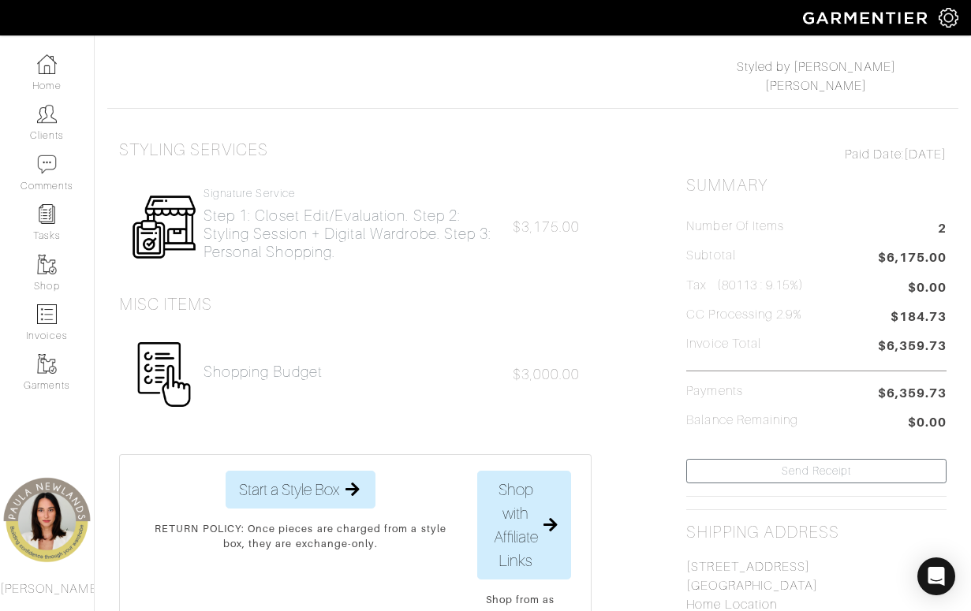
scroll to position [394, 0]
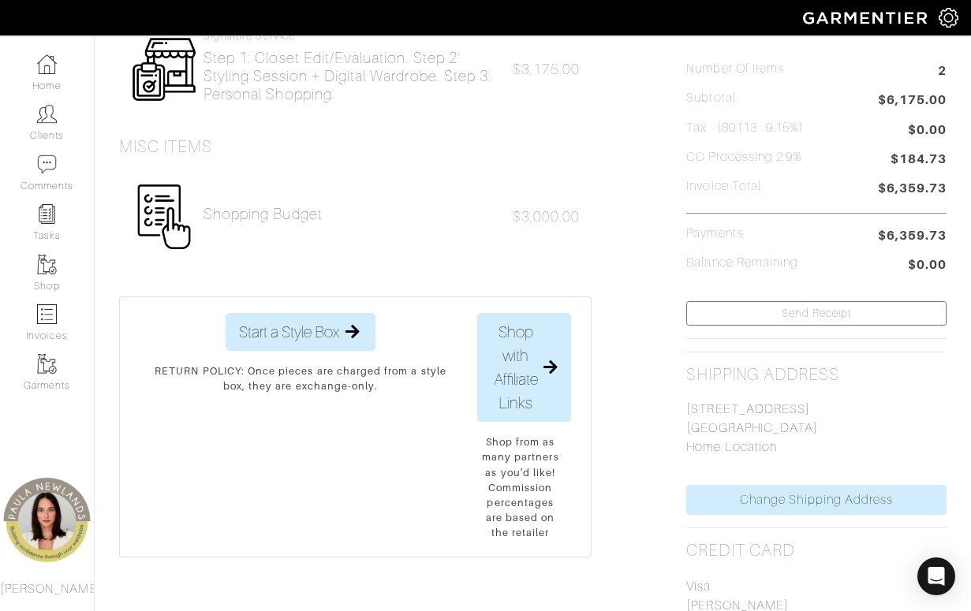
click at [652, 304] on div "Styling Services Signature Service Step 1: Closet Edit/Evaluation. Step 2: Styl…" at bounding box center [532, 345] width 851 height 763
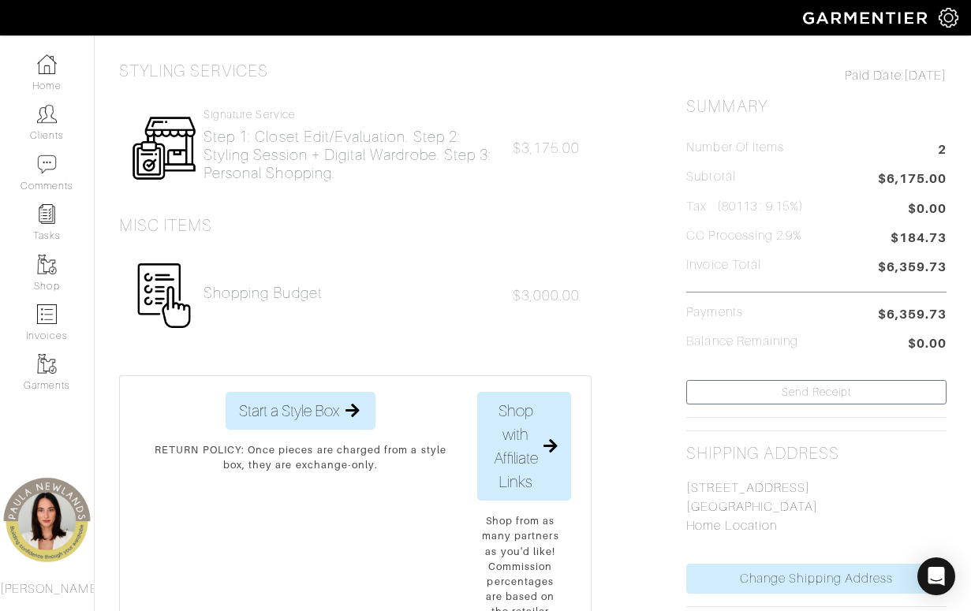
drag, startPoint x: 728, startPoint y: 209, endPoint x: 747, endPoint y: 207, distance: 19.0
click at [747, 207] on h5 "Tax (80113 : 9.15%)" at bounding box center [745, 207] width 118 height 15
drag, startPoint x: 747, startPoint y: 207, endPoint x: 945, endPoint y: 210, distance: 198.0
click at [945, 210] on span "$0.00" at bounding box center [927, 209] width 39 height 19
drag, startPoint x: 737, startPoint y: 203, endPoint x: 866, endPoint y: 209, distance: 128.7
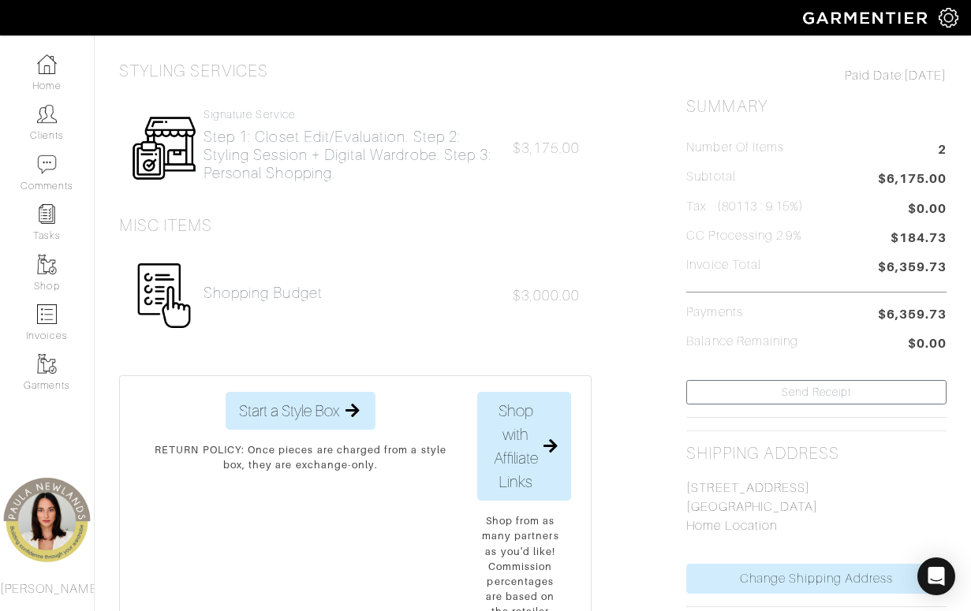
click at [865, 209] on li "Tax (80113 : 9.15%) $0.00" at bounding box center [816, 210] width 260 height 21
click at [938, 207] on span "$0.00" at bounding box center [927, 209] width 39 height 19
click at [658, 220] on div "Styling Services Signature Service Step 1: Closet Edit/Evaluation. Step 2: Styl…" at bounding box center [532, 424] width 851 height 763
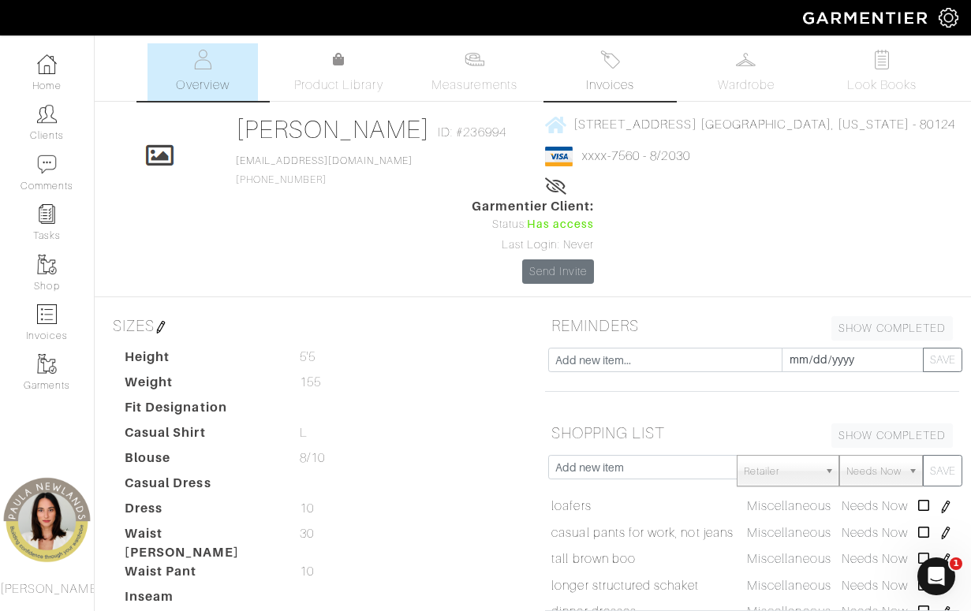
click at [607, 60] on img at bounding box center [610, 60] width 20 height 20
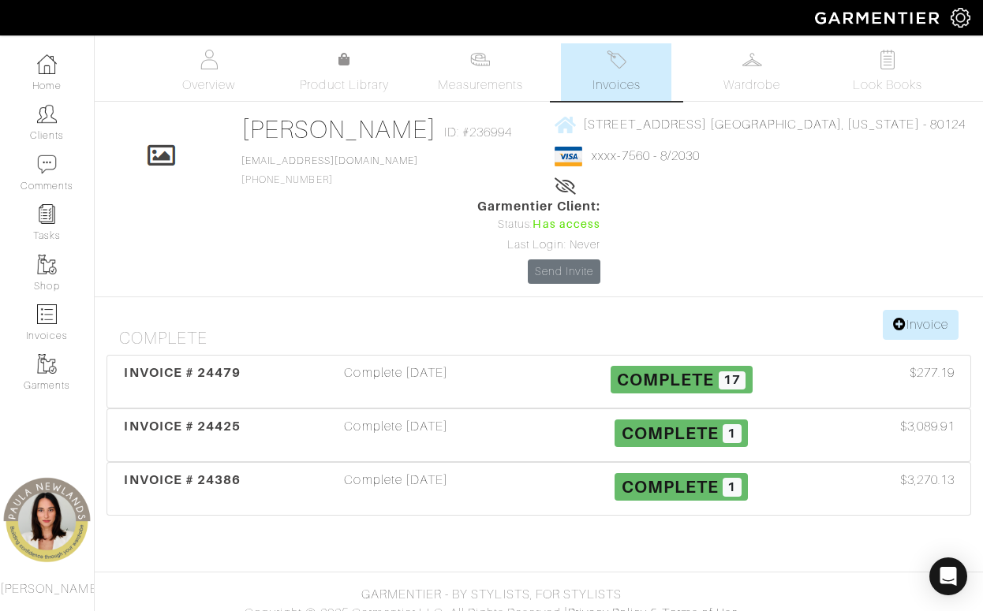
click at [334, 518] on body "Styled by [PERSON_NAME] Home Clients Invoices Comments Reminders Stylists Shop …" at bounding box center [491, 314] width 983 height 629
click at [214, 365] on span "INVOICE # 24479" at bounding box center [182, 372] width 117 height 15
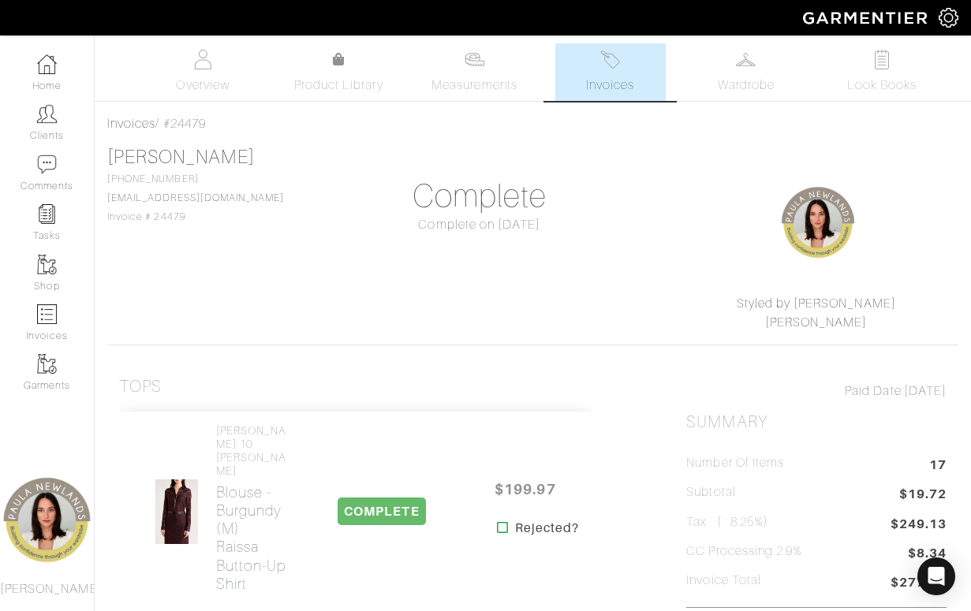
scroll to position [79, 0]
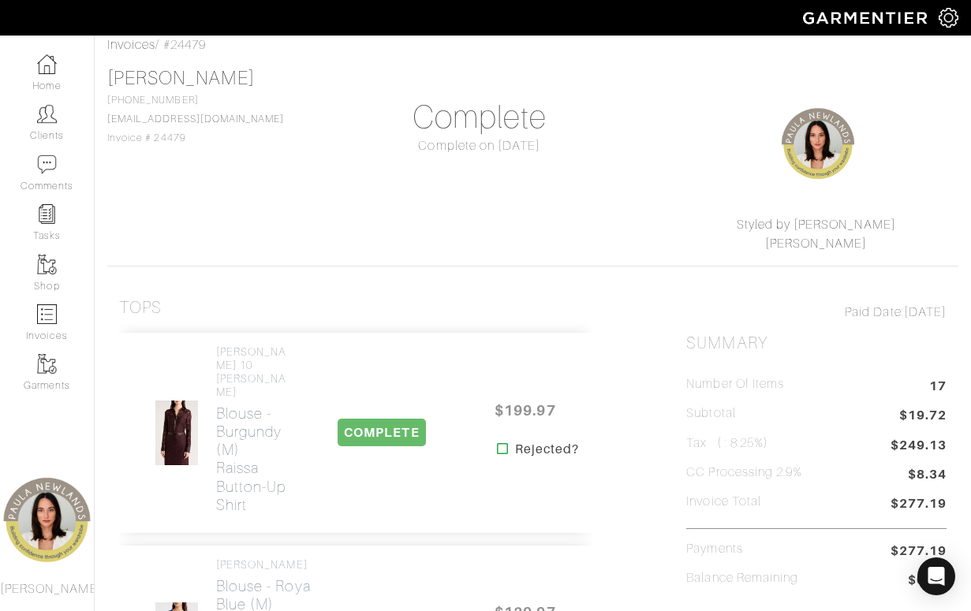
click at [723, 446] on h5 "Tax ( : 8.25%)" at bounding box center [727, 443] width 82 height 15
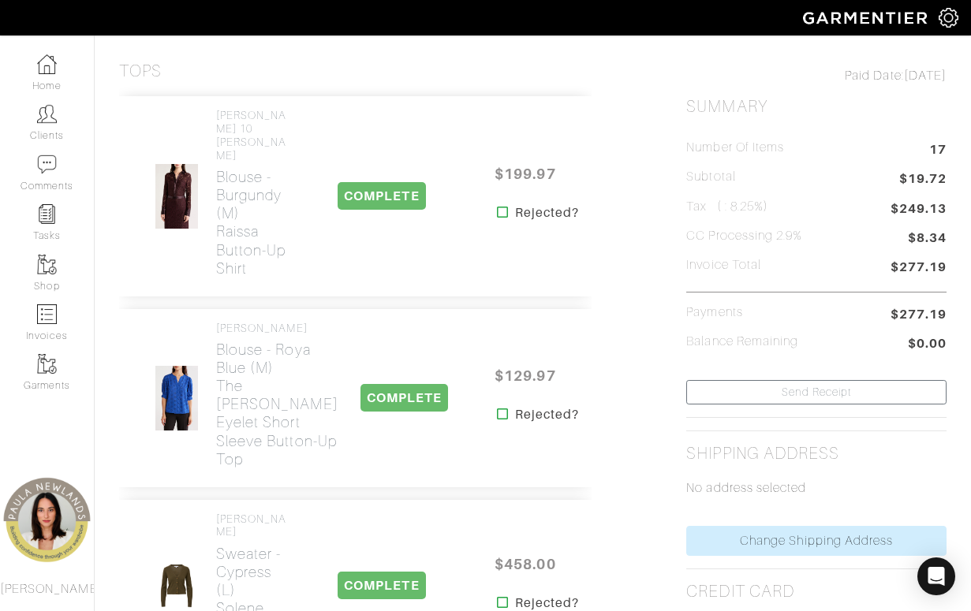
scroll to position [0, 0]
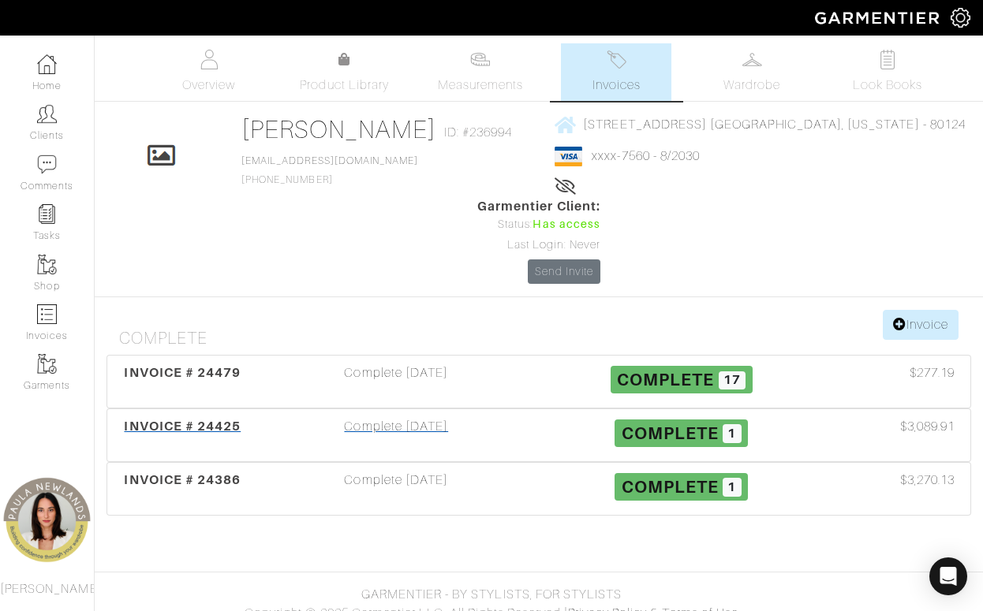
click at [205, 419] on span "INVOICE # 24425" at bounding box center [182, 426] width 117 height 15
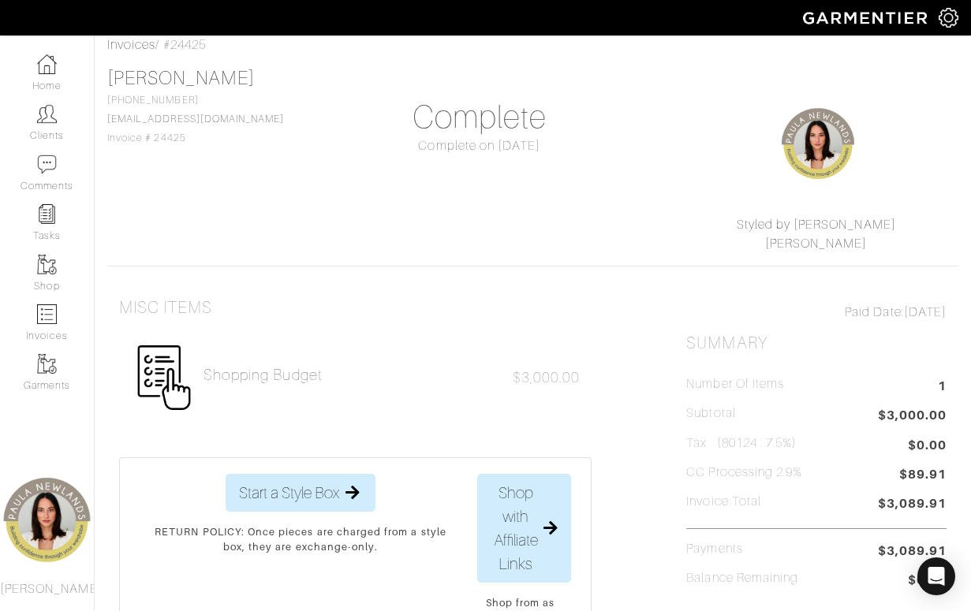
scroll to position [158, 0]
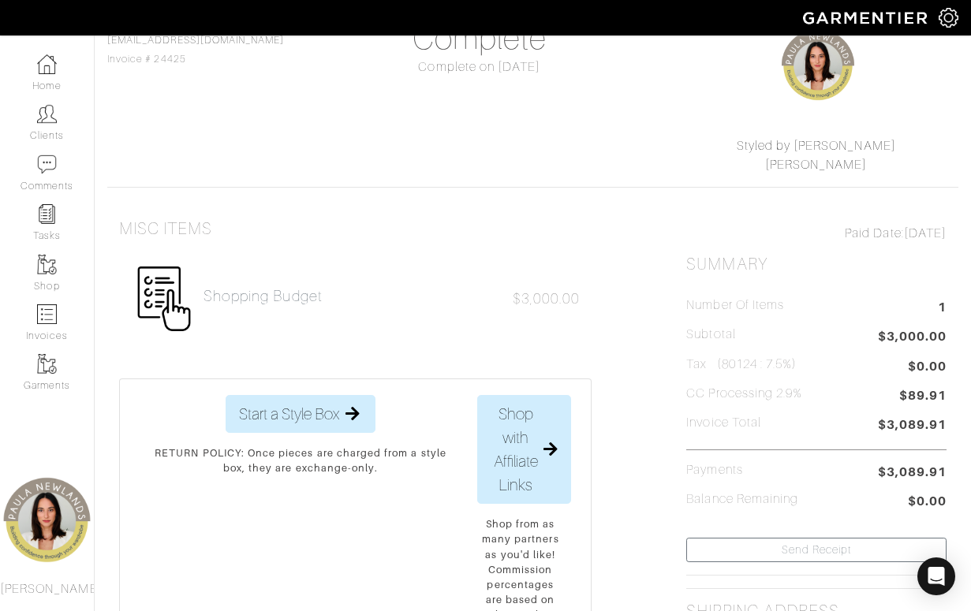
click at [643, 342] on div "Misc Items shopping budget $3,000.00 Start a Style Box Send a Style Box × 1. Se…" at bounding box center [532, 563] width 851 height 726
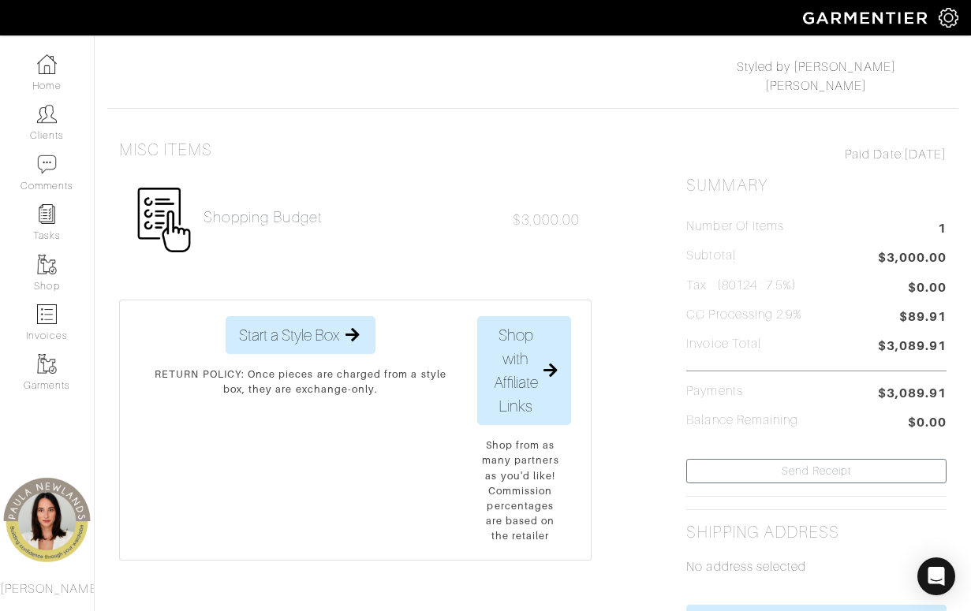
click at [660, 413] on div "Misc Items shopping budget $3,000.00 Start a Style Box Send a Style Box × 1. Se…" at bounding box center [532, 484] width 851 height 726
click at [371, 225] on div "shopping budget $3,000.00" at bounding box center [355, 220] width 472 height 90
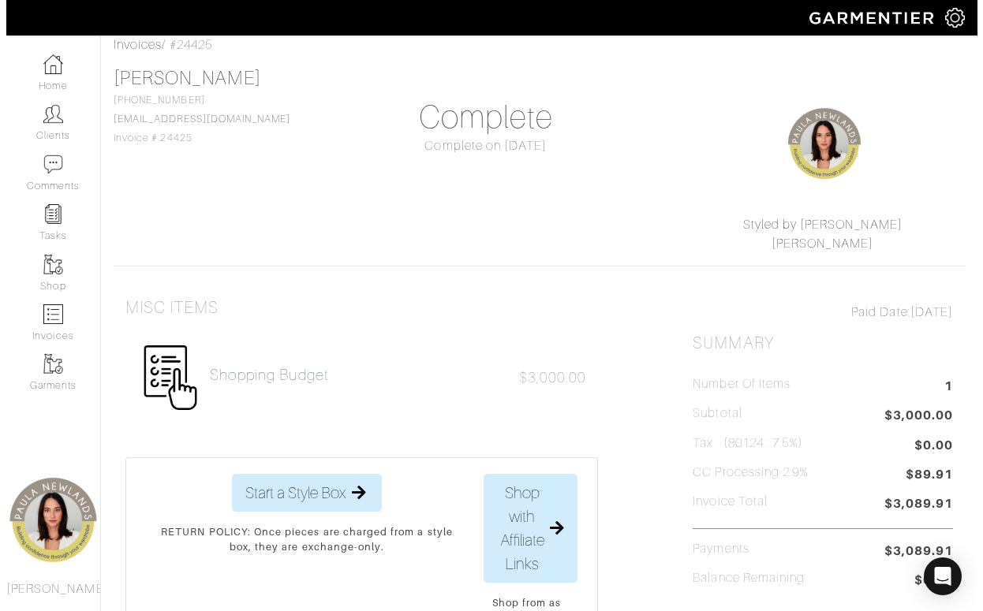
scroll to position [0, 0]
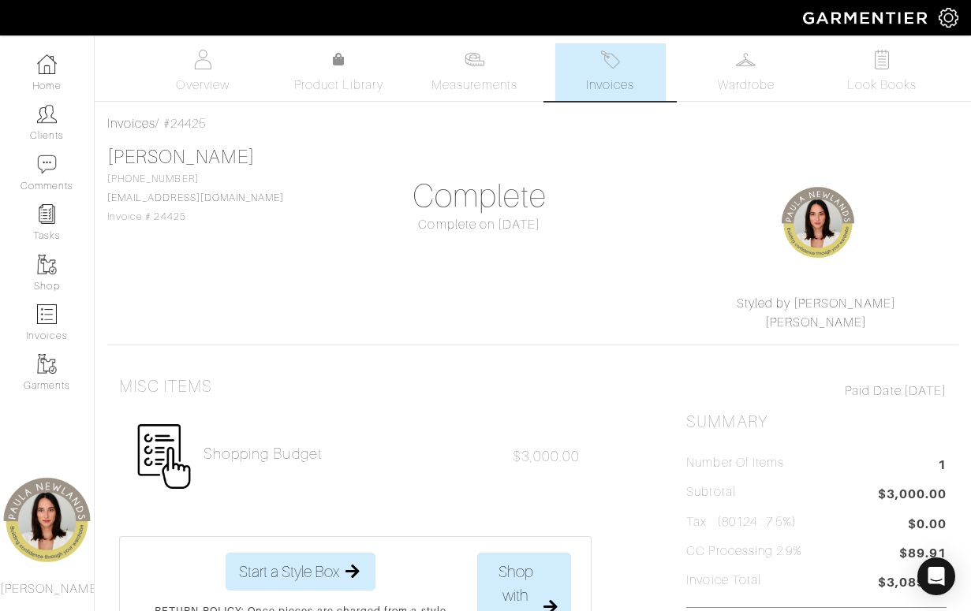
click at [597, 74] on link "Invoices" at bounding box center [610, 72] width 110 height 58
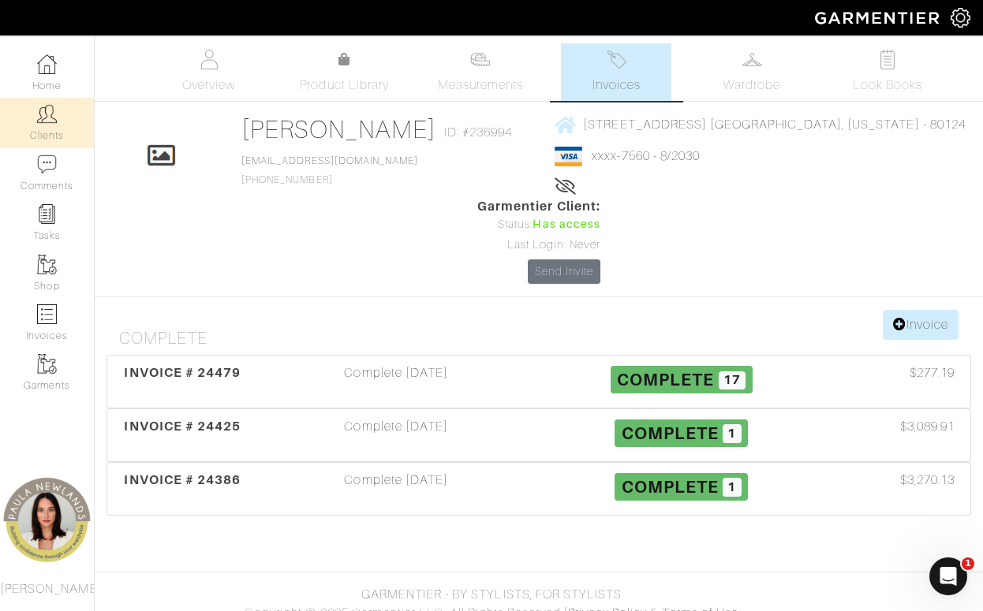
click at [39, 114] on img at bounding box center [47, 114] width 20 height 20
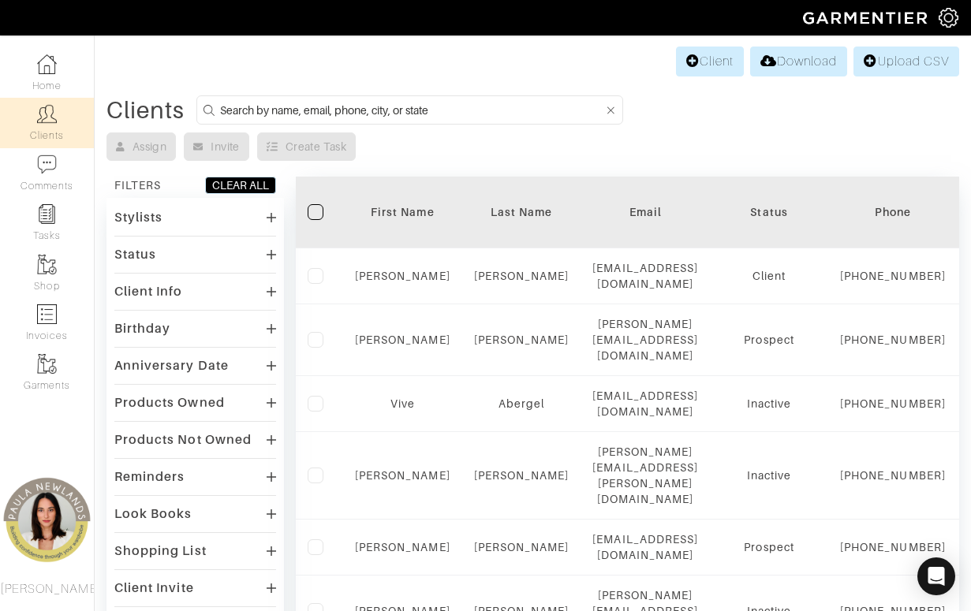
click at [341, 107] on input at bounding box center [412, 110] width 384 height 20
type input "anya os"
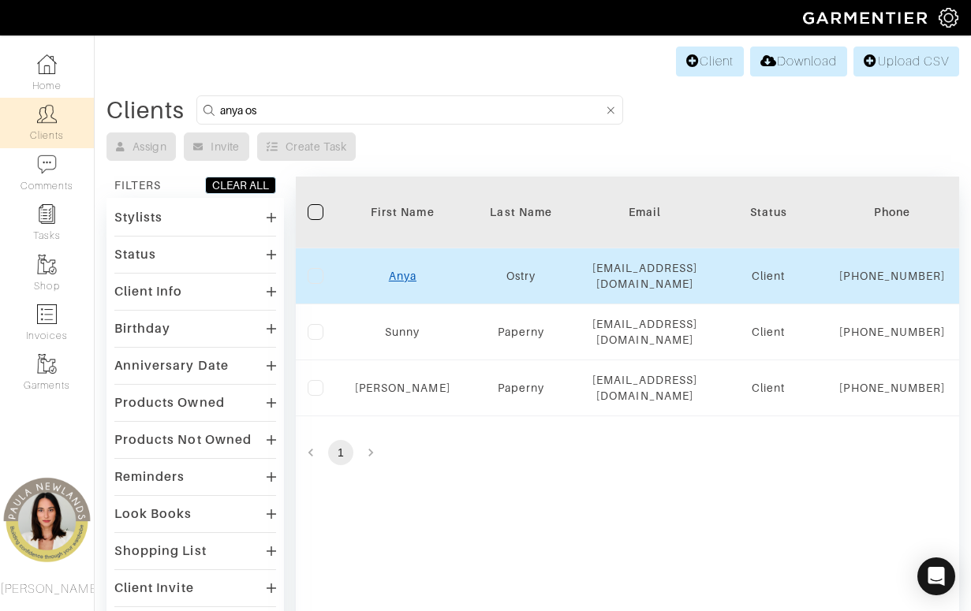
click at [410, 282] on link "Anya" at bounding box center [403, 276] width 28 height 13
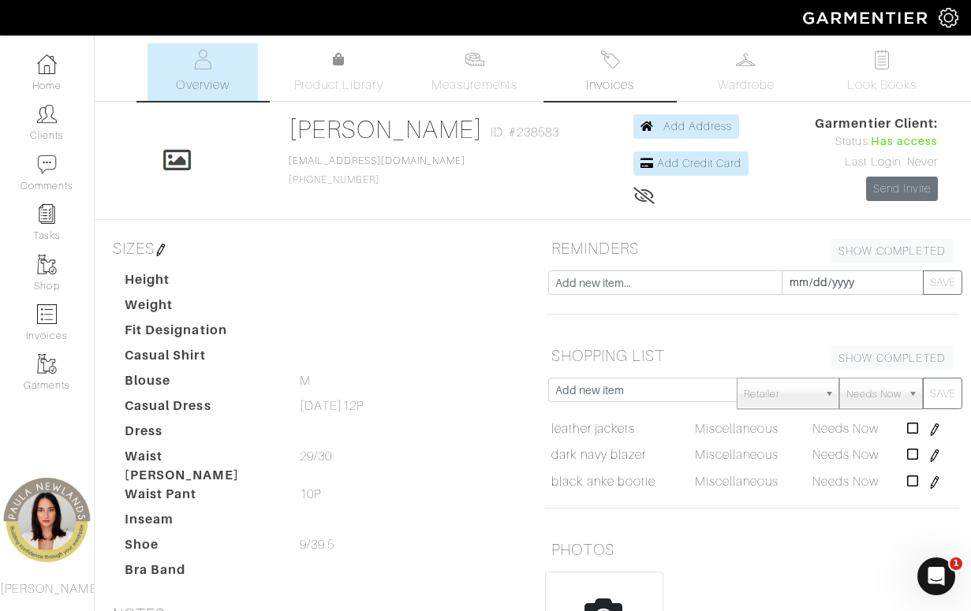
click at [608, 61] on img at bounding box center [610, 60] width 20 height 20
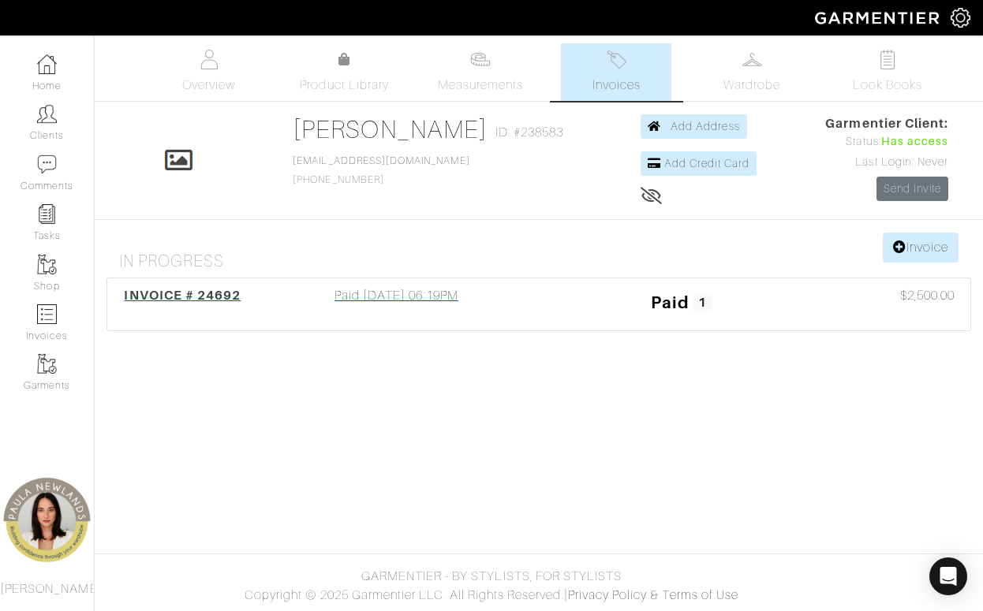
click at [226, 293] on span "INVOICE # 24692" at bounding box center [182, 295] width 117 height 15
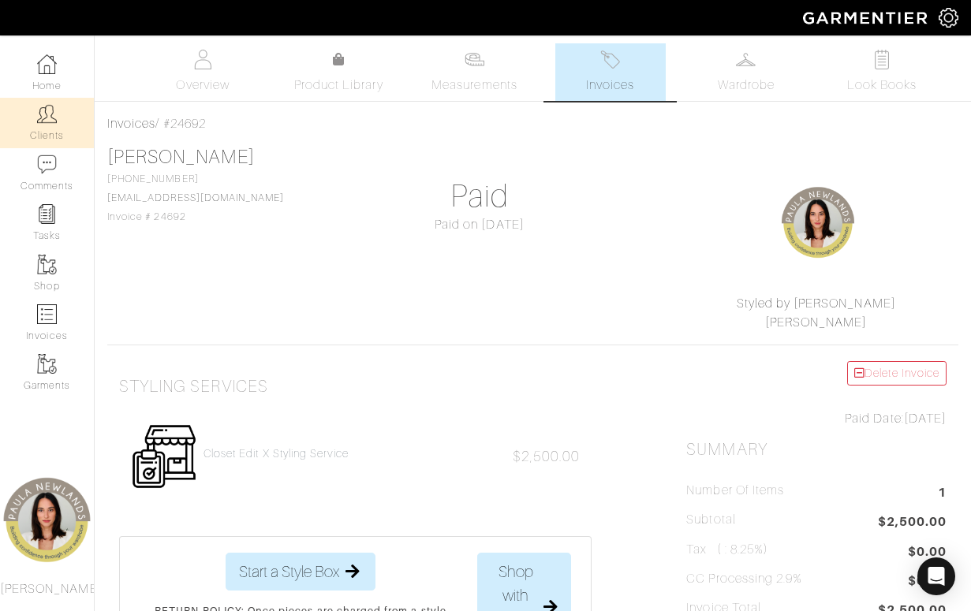
click at [60, 111] on link "Clients" at bounding box center [47, 123] width 94 height 50
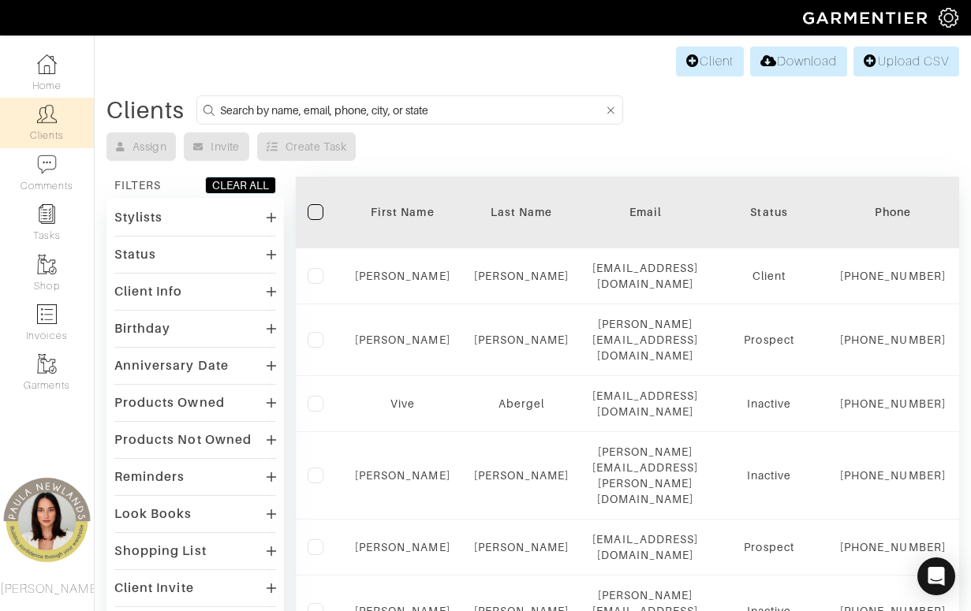
click at [263, 108] on input at bounding box center [412, 110] width 384 height 20
type input "anjali"
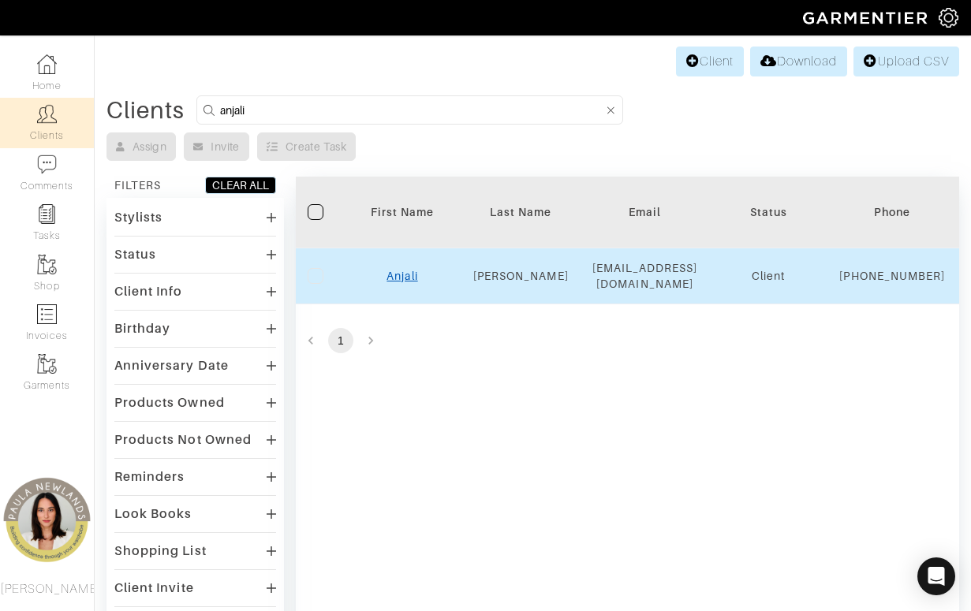
click at [407, 282] on link "Anjali" at bounding box center [401, 276] width 31 height 13
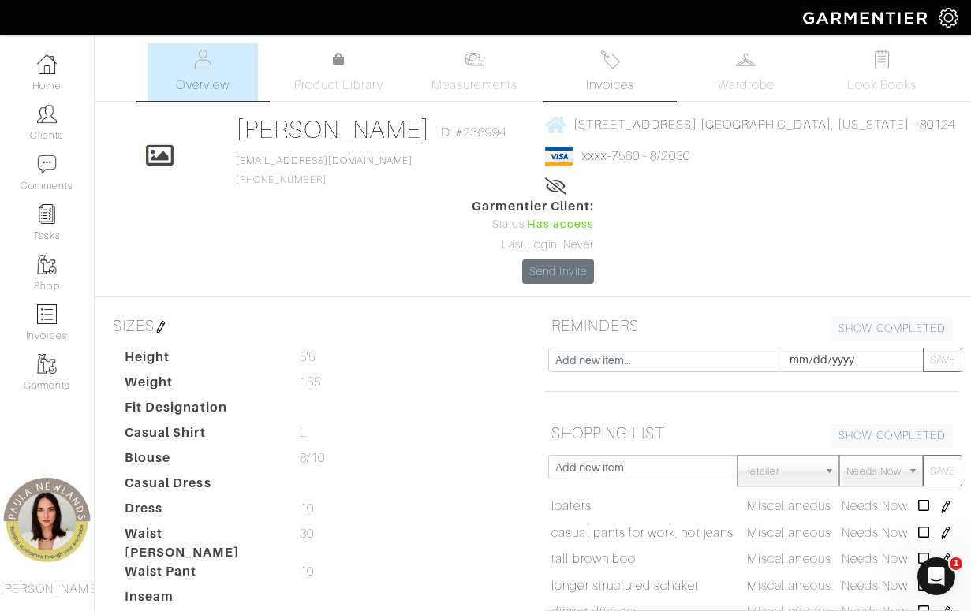
click at [610, 71] on link "Invoices" at bounding box center [610, 72] width 110 height 58
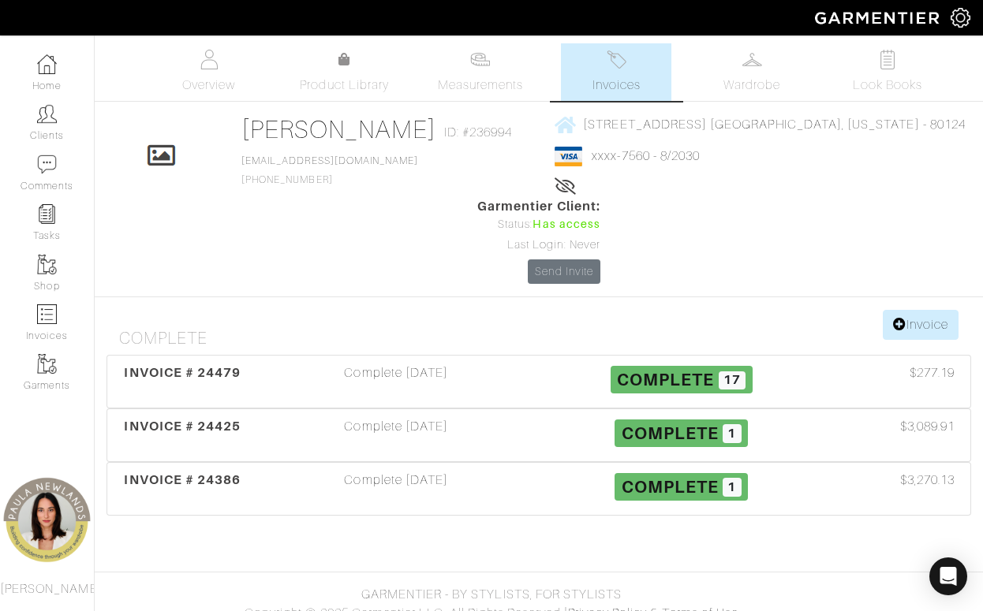
click at [203, 505] on body "Styled by [PERSON_NAME] Home Clients Invoices Comments Reminders Stylists Shop …" at bounding box center [491, 314] width 983 height 629
click at [214, 365] on span "INVOICE # 24479" at bounding box center [182, 372] width 117 height 15
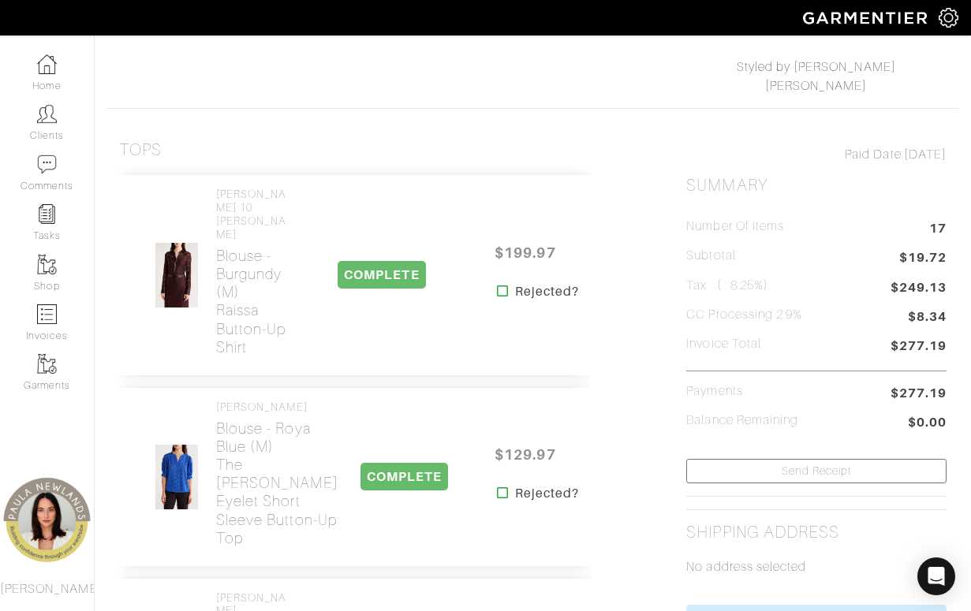
scroll to position [315, 0]
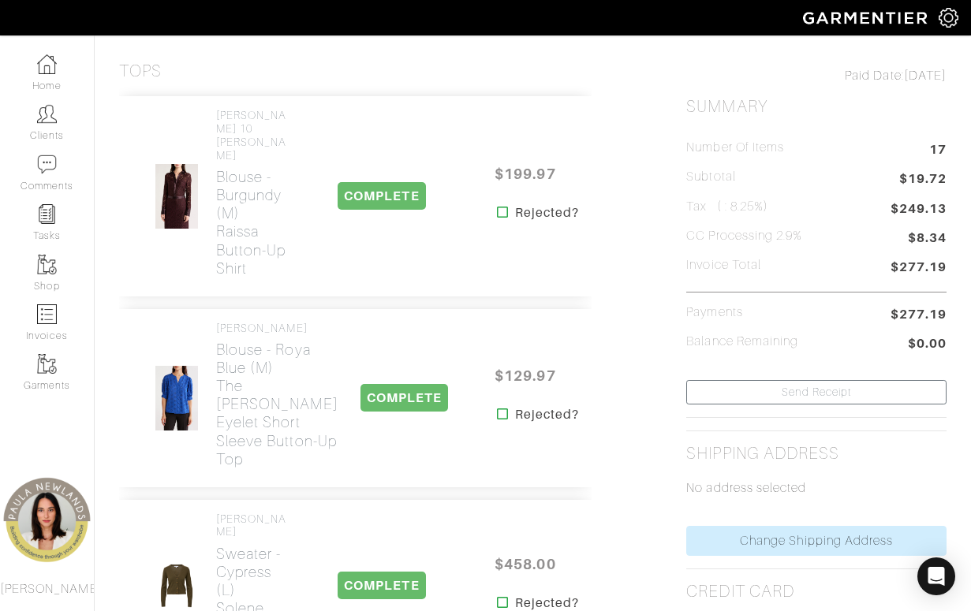
click at [4, 453] on nav "Home Clients Comments Tasks Shop Invoices Garments Paula Newlands" at bounding box center [47, 323] width 95 height 576
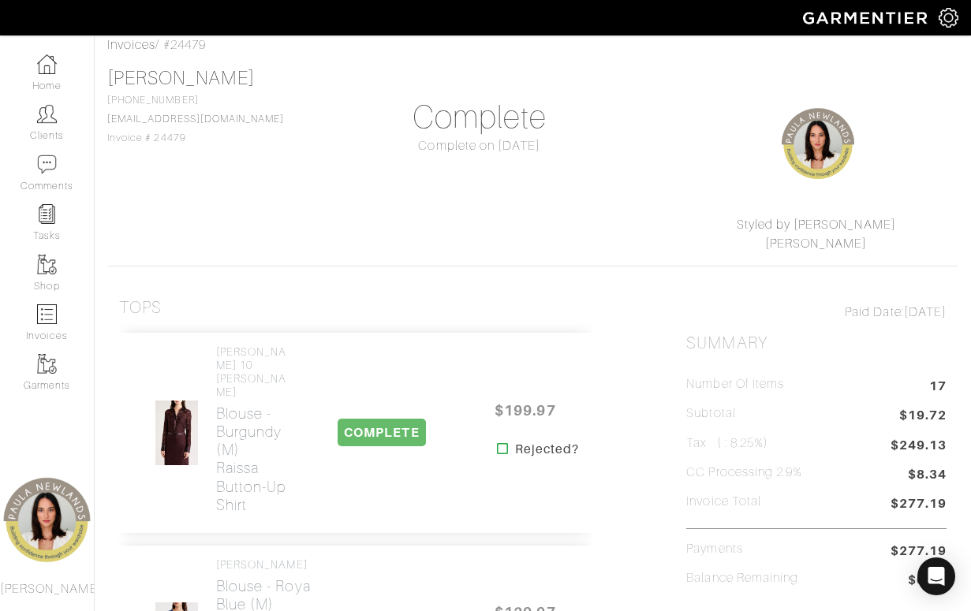
click at [923, 417] on span "$19.72" at bounding box center [922, 416] width 47 height 21
click at [193, 205] on div "Anjali Schulte 720-218-1808 taschulte1@msn.com Invoice # 24479 Complete Complet…" at bounding box center [532, 160] width 851 height 186
click at [127, 40] on link "Invoices" at bounding box center [131, 45] width 48 height 14
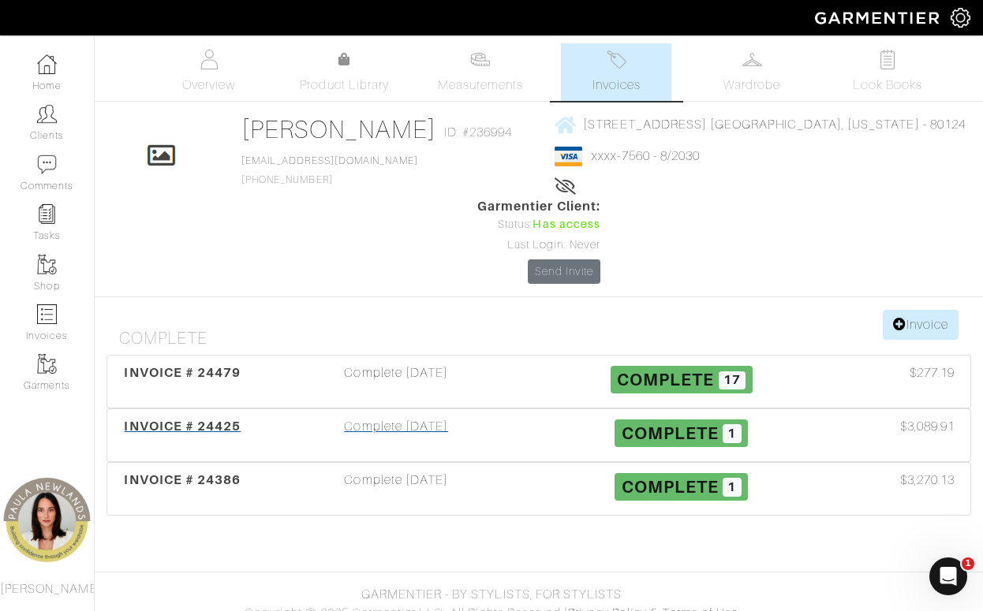
click at [214, 419] on span "INVOICE # 24425" at bounding box center [182, 426] width 117 height 15
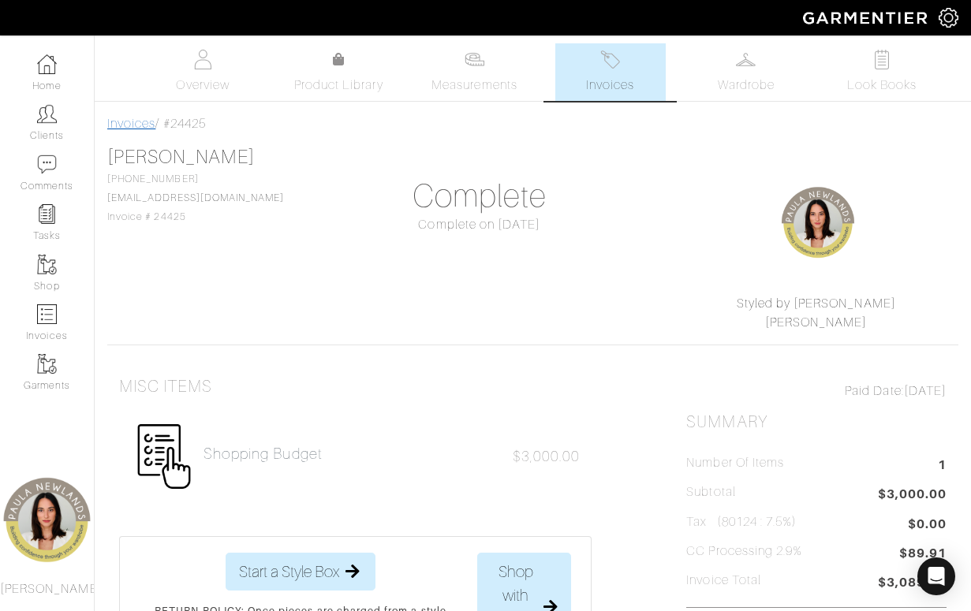
click at [144, 126] on link "Invoices" at bounding box center [131, 124] width 48 height 14
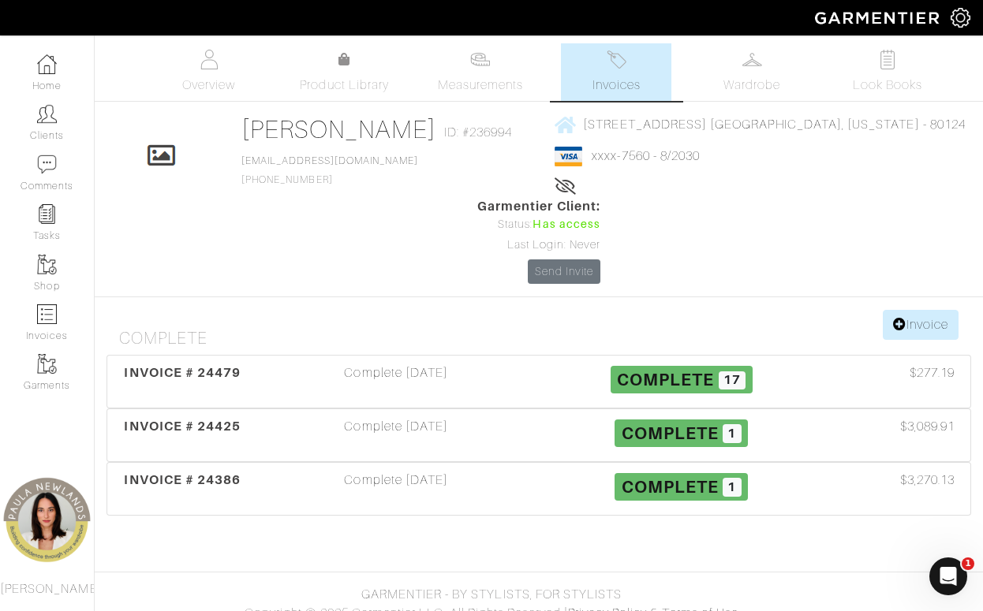
click at [204, 533] on body "Styled by Paula Paula Newlands Home Clients Invoices Comments Reminders Stylist…" at bounding box center [491, 314] width 983 height 629
click at [55, 115] on img at bounding box center [47, 114] width 20 height 20
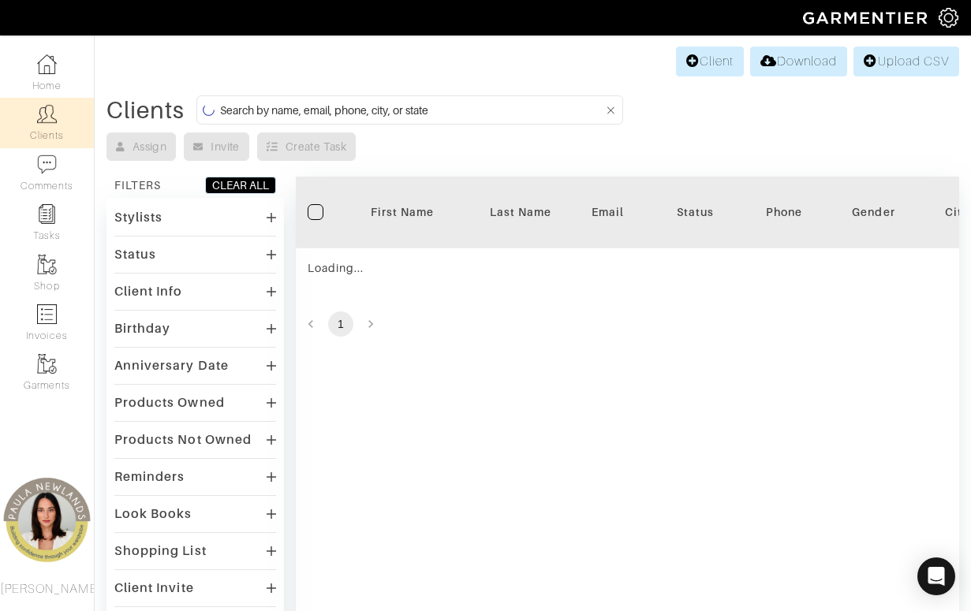
click at [317, 116] on input at bounding box center [412, 110] width 384 height 20
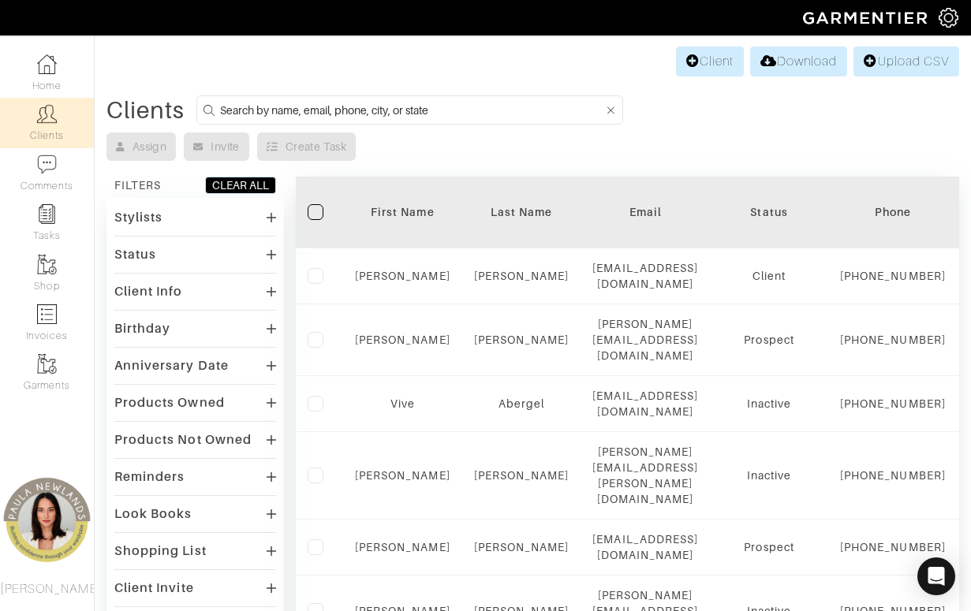
paste input "[PERSON_NAME]"
type input "[PERSON_NAME]"
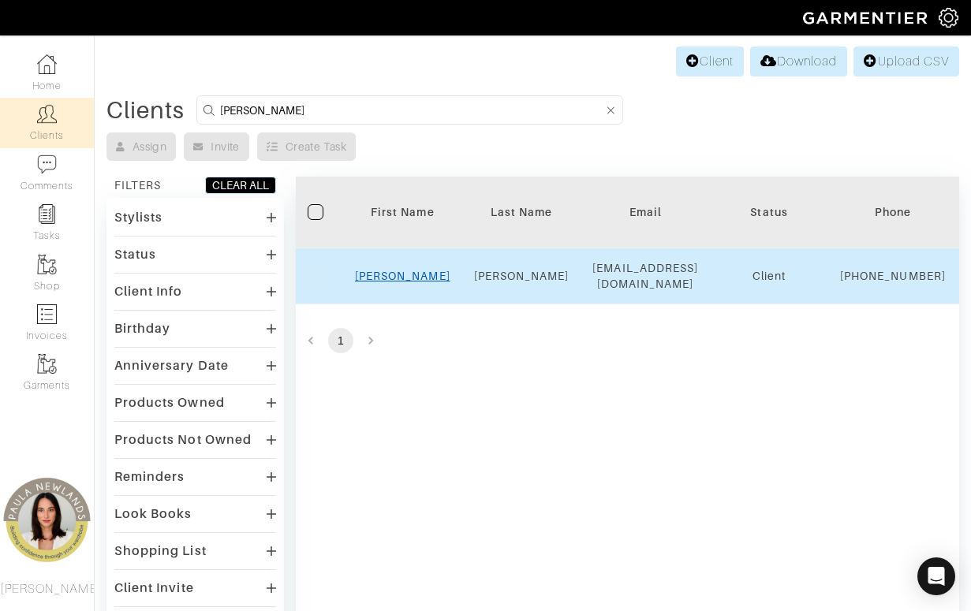
click at [417, 282] on link "Stephen" at bounding box center [402, 276] width 95 height 13
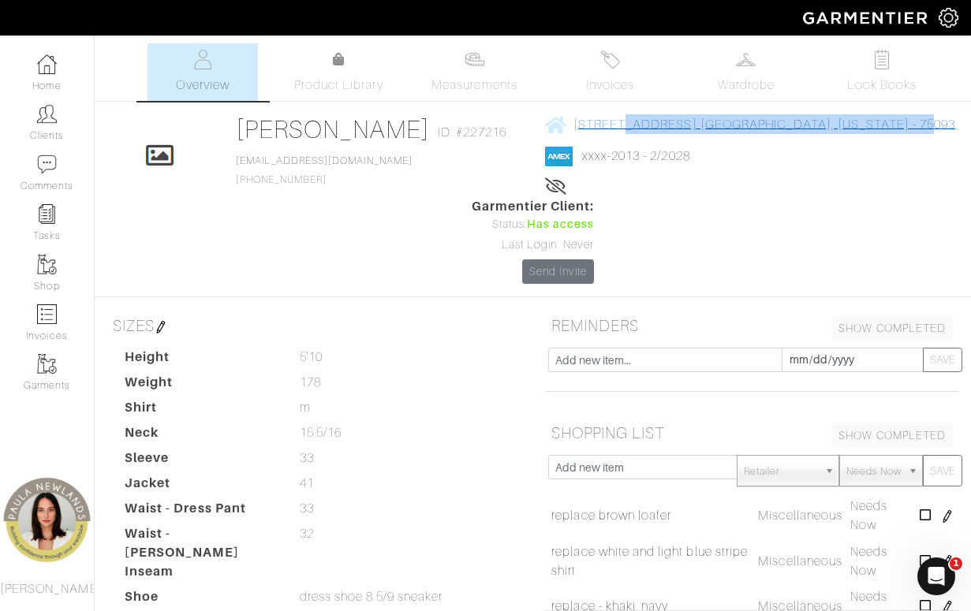
drag, startPoint x: 821, startPoint y: 125, endPoint x: 547, endPoint y: 133, distance: 274.5
click at [547, 133] on div "Click To Edit [PERSON_NAME] ID: #227216 [EMAIL_ADDRESS][DOMAIN_NAME] [PHONE_NUM…" at bounding box center [533, 199] width 876 height 170
copy span "[STREET_ADDRESS][US_STATE]"
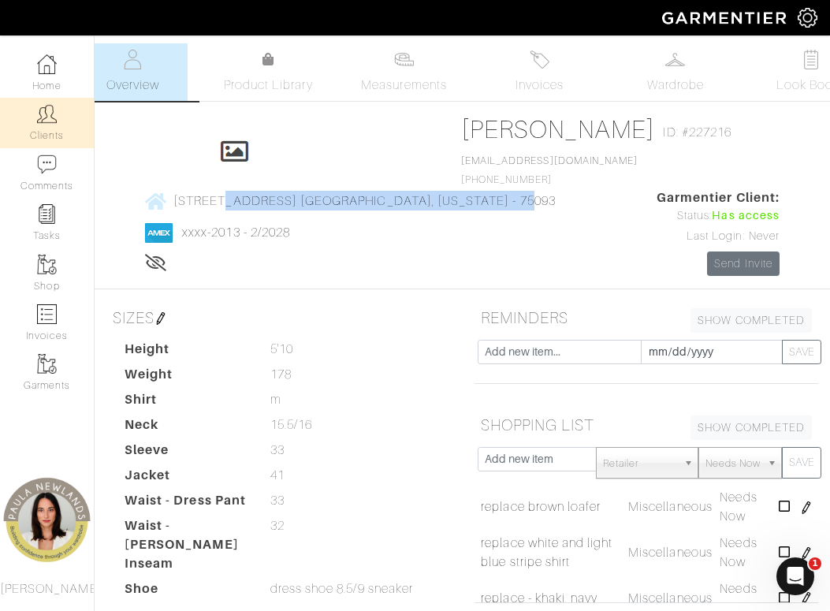
click at [34, 125] on link "Clients" at bounding box center [47, 123] width 94 height 50
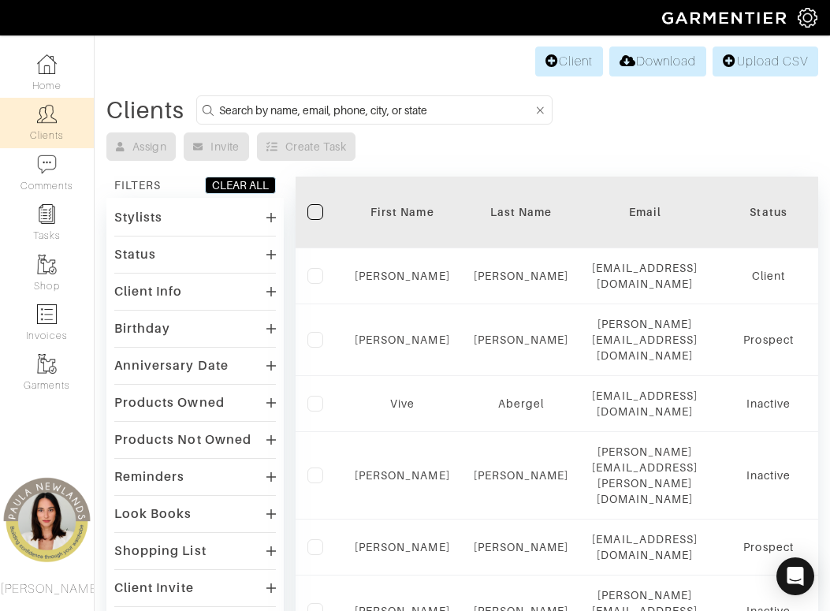
click at [246, 105] on input at bounding box center [376, 110] width 314 height 20
paste input "[PERSON_NAME]"
type input "[PERSON_NAME]"
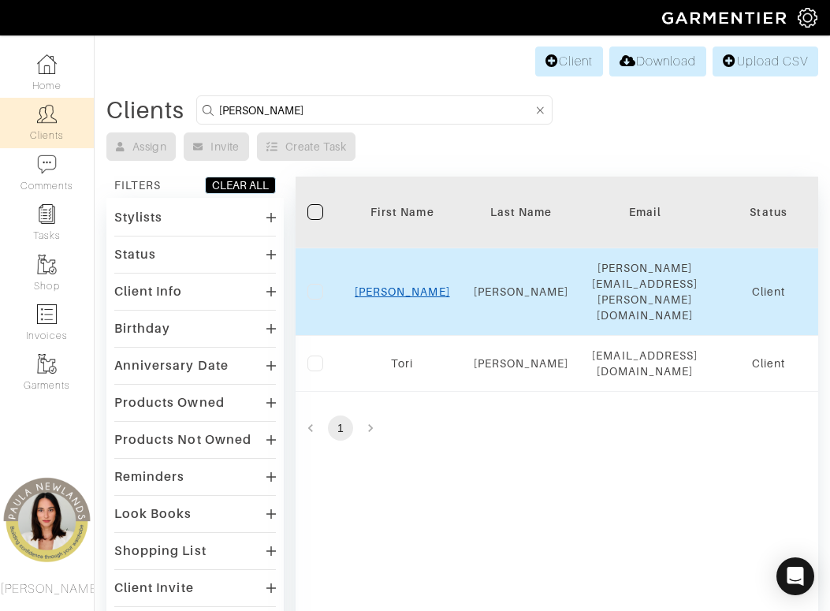
click at [400, 285] on link "[PERSON_NAME]" at bounding box center [402, 291] width 95 height 13
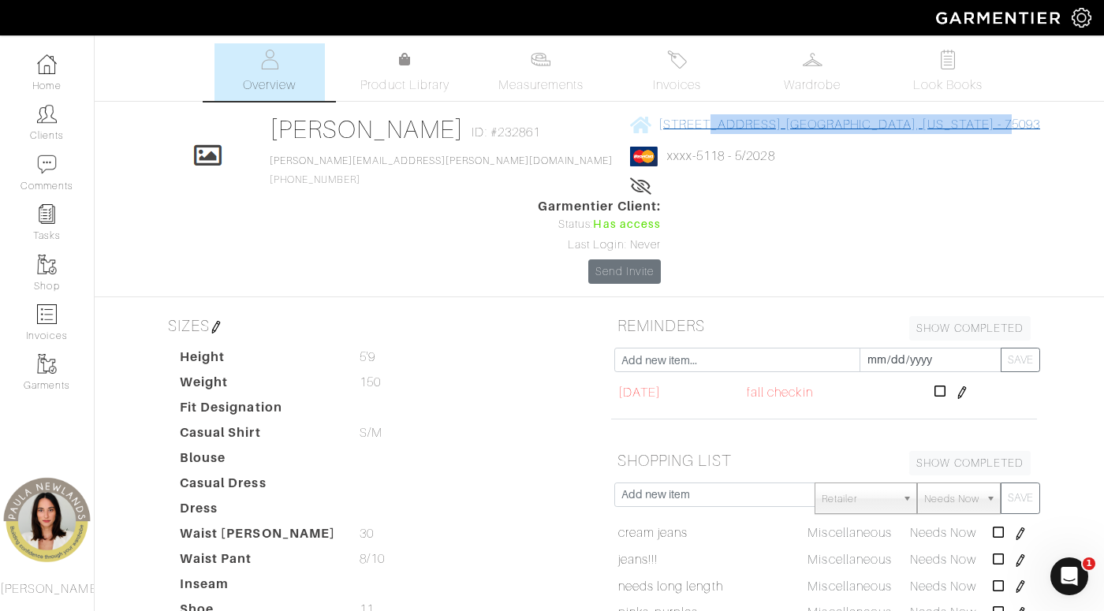
drag, startPoint x: 859, startPoint y: 124, endPoint x: 592, endPoint y: 125, distance: 266.6
click at [592, 125] on div "Click To Edit Lori Glanz ID: #232861 lori.glanz@gmail.com 214-284-3821 6405 Sto…" at bounding box center [599, 199] width 899 height 170
copy span "6405 Stonebrook Circle Plano, Texas - 75093"
click at [49, 115] on img at bounding box center [47, 114] width 20 height 20
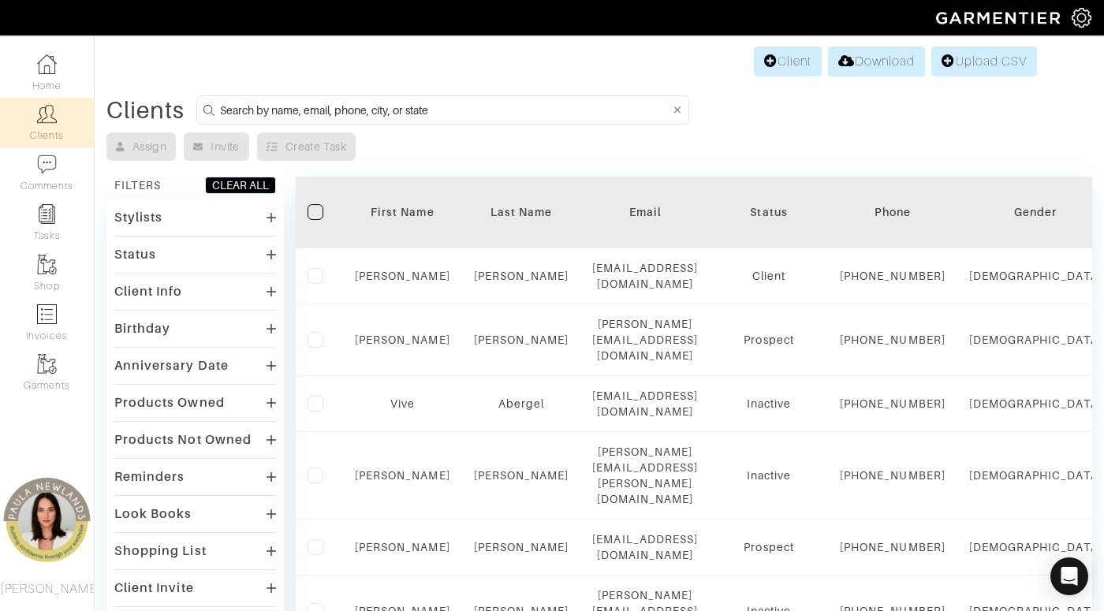
click at [523, 119] on input at bounding box center [445, 110] width 450 height 20
click at [505, 107] on input at bounding box center [445, 110] width 450 height 20
paste input "Patrick Pinkney"
type input "Patrick Pinkney"
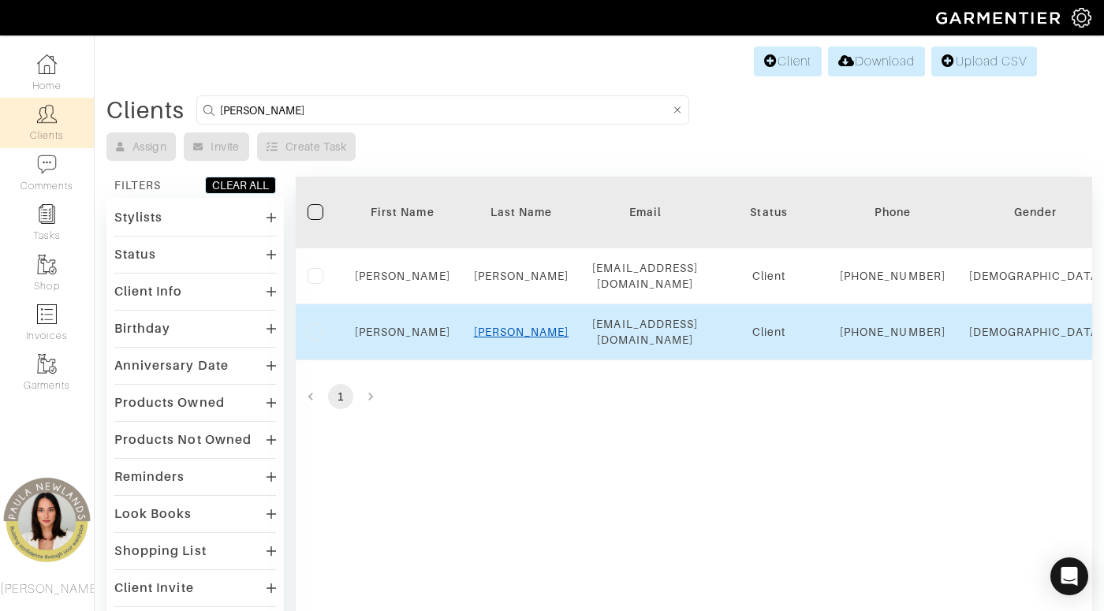
click at [515, 338] on link "Pinkney" at bounding box center [521, 332] width 95 height 13
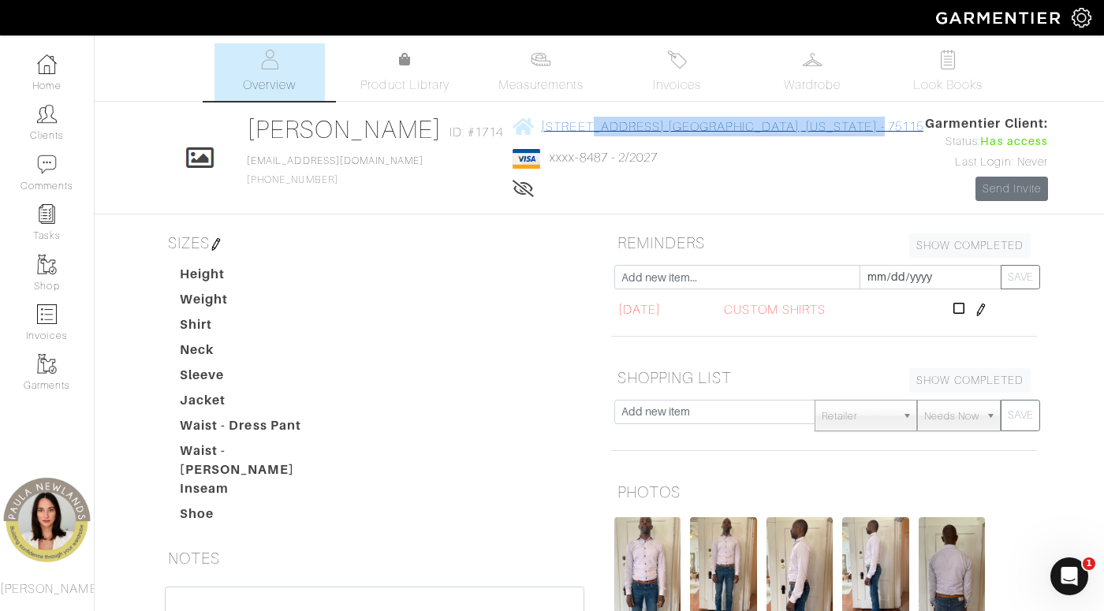
drag, startPoint x: 880, startPoint y: 125, endPoint x: 607, endPoint y: 132, distance: 273.0
click at [607, 132] on div "Click To Edit Patrick Pinkney ID: #1714 pmplumb@yahoo.com 228-209-2754 513 Spic…" at bounding box center [599, 157] width 899 height 87
copy span "513 Spicewood Drive Desoto, Texas - 75115"
click at [54, 118] on img at bounding box center [47, 114] width 20 height 20
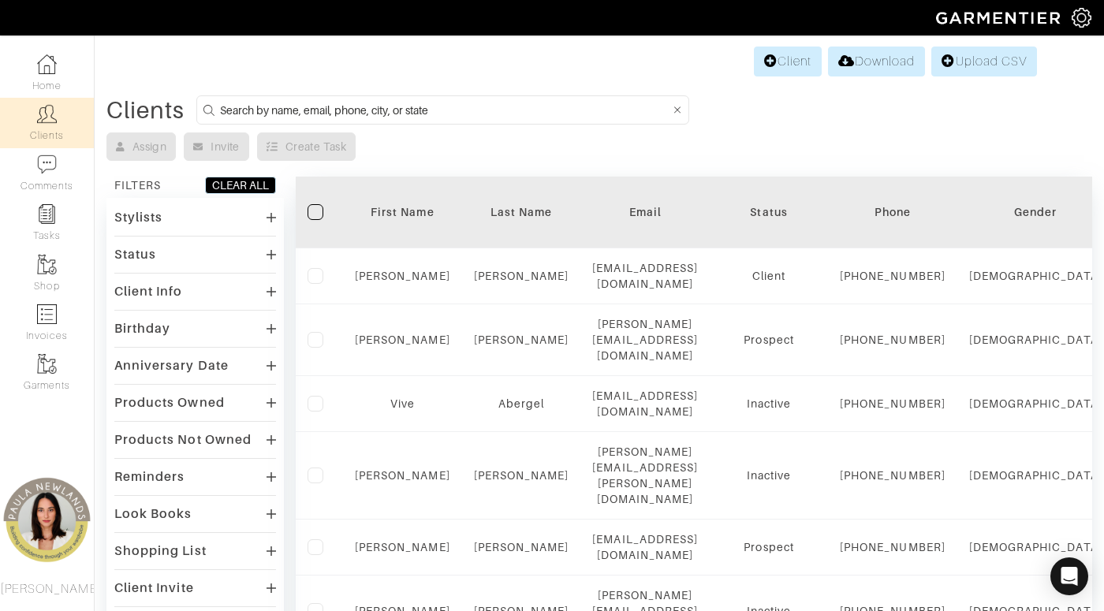
click at [414, 111] on input at bounding box center [445, 110] width 450 height 20
paste input "Virginia Kennedy"
type input "Virginia Kennedy"
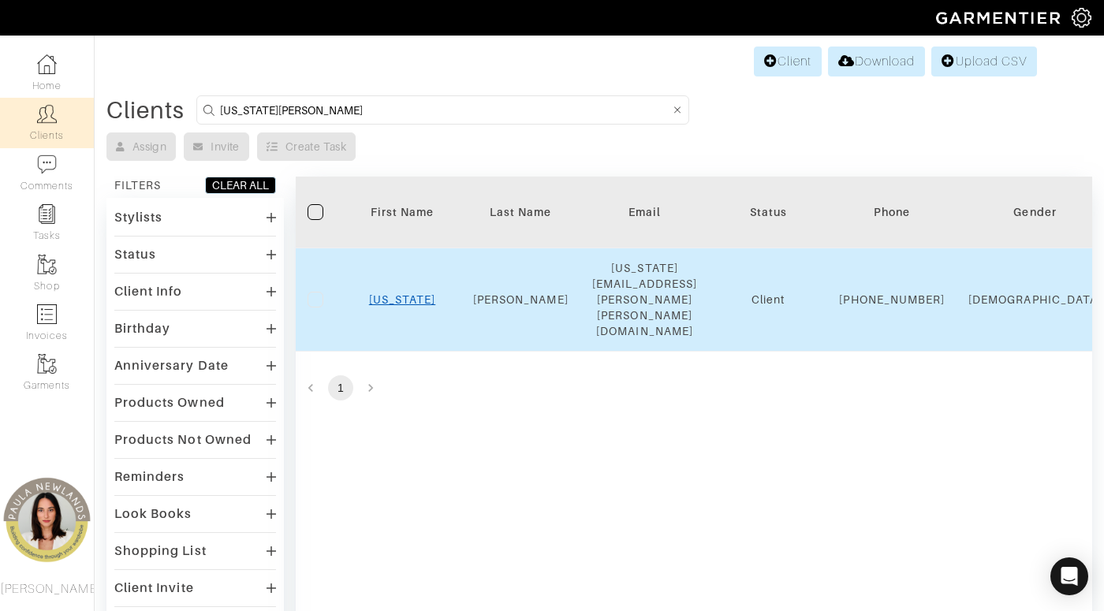
click at [398, 293] on link "Virginia" at bounding box center [402, 299] width 67 height 13
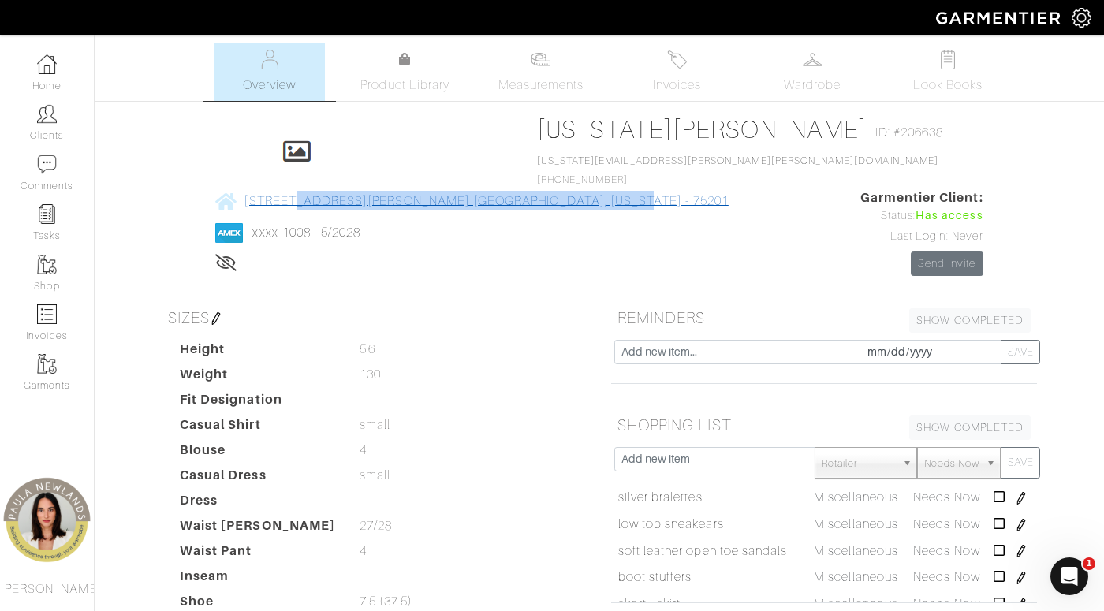
drag, startPoint x: 888, startPoint y: 126, endPoint x: 625, endPoint y: 131, distance: 262.6
click at [625, 131] on div "Click To Edit [US_STATE][PERSON_NAME] ID: #206638 [US_STATE][EMAIL_ADDRESS][PER…" at bounding box center [599, 195] width 899 height 162
copy span "[STREET_ADDRESS][PERSON_NAME][US_STATE]"
click at [63, 125] on link "Clients" at bounding box center [47, 123] width 94 height 50
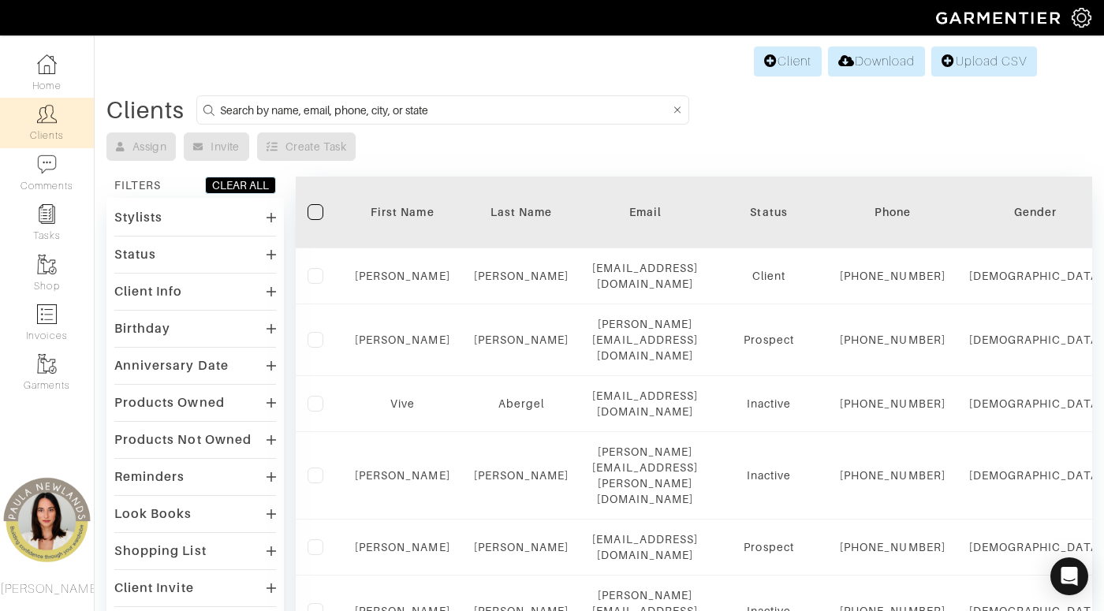
click at [575, 107] on input at bounding box center [445, 110] width 450 height 20
paste input "Reggie Sullivan"
type input "Reggie Sullivan"
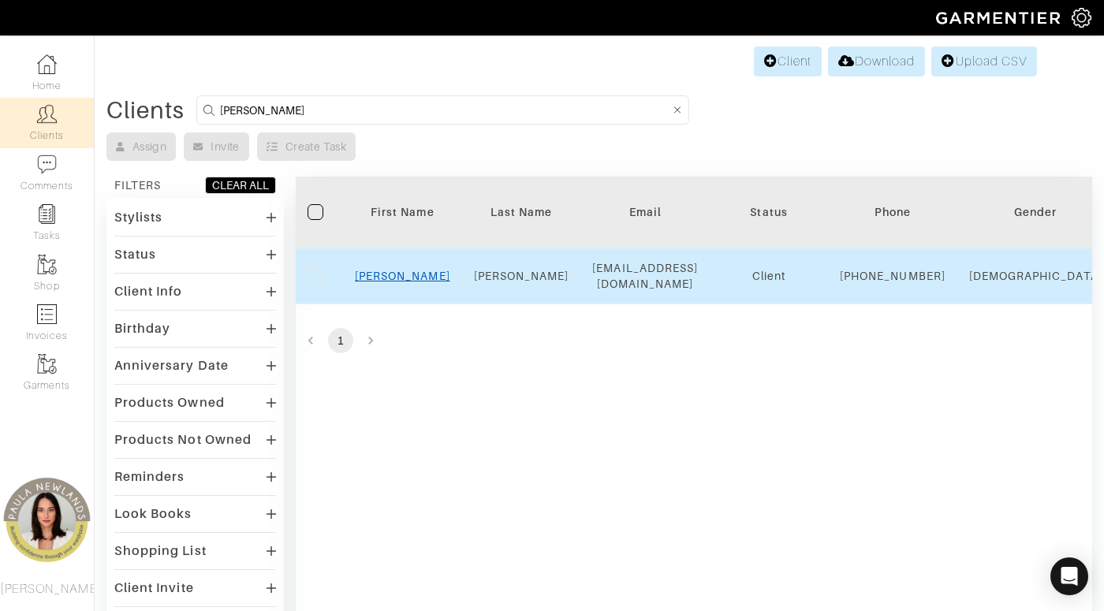
click at [407, 282] on link "Reggie" at bounding box center [402, 276] width 95 height 13
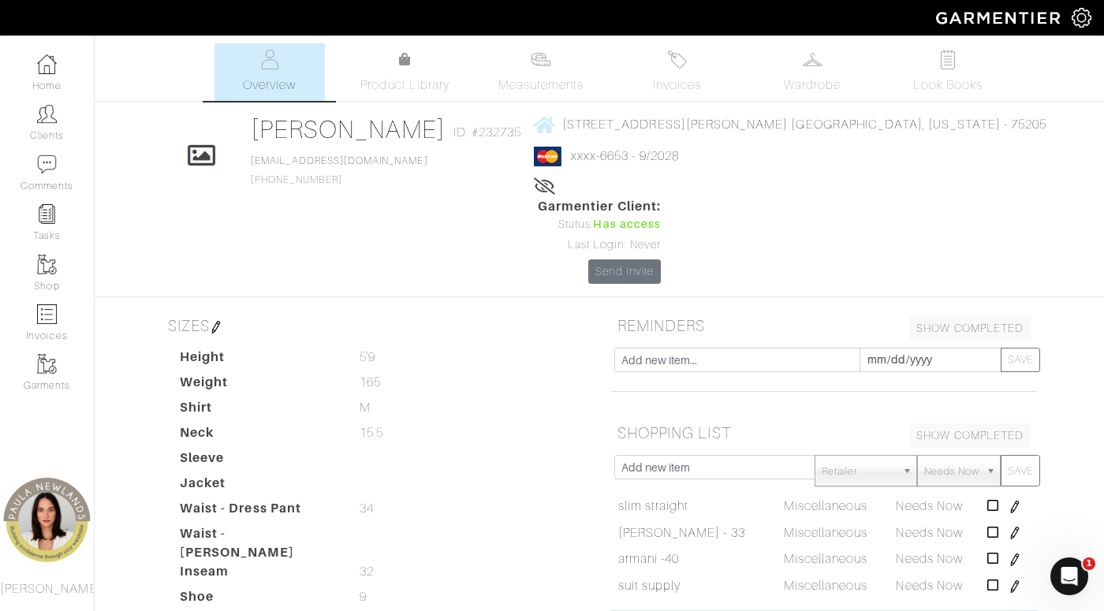
click at [126, 124] on div "[PERSON_NAME] Overview Overview Measurements Product Library Invoices Wardrobe …" at bounding box center [552, 548] width 1104 height 1011
click at [48, 118] on img at bounding box center [47, 114] width 20 height 20
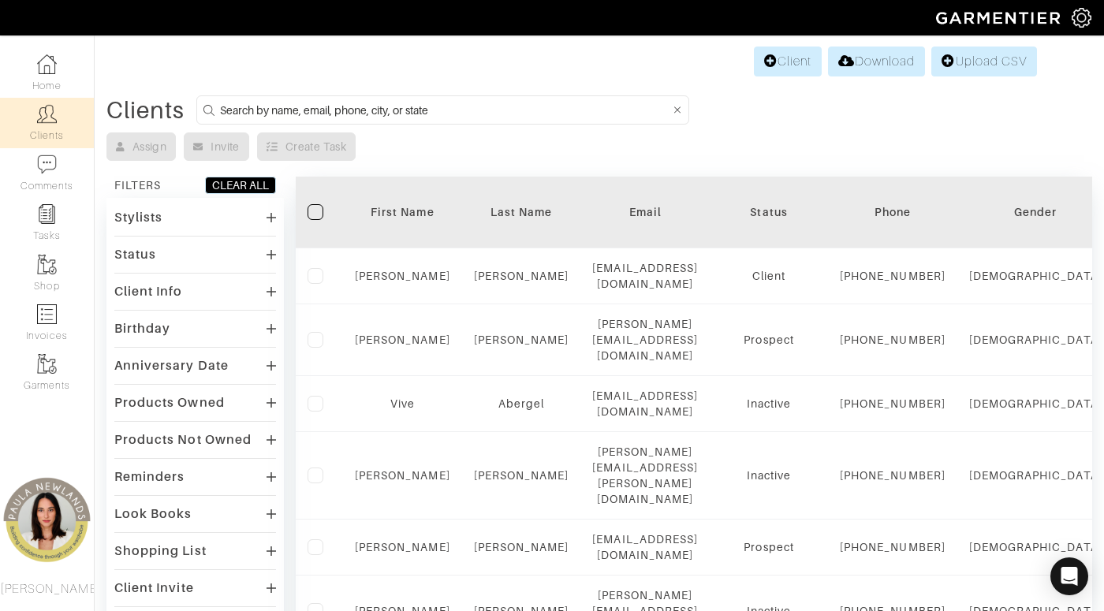
click at [347, 109] on input at bounding box center [445, 110] width 450 height 20
paste input "[PERSON_NAME]"
type input "[PERSON_NAME]"
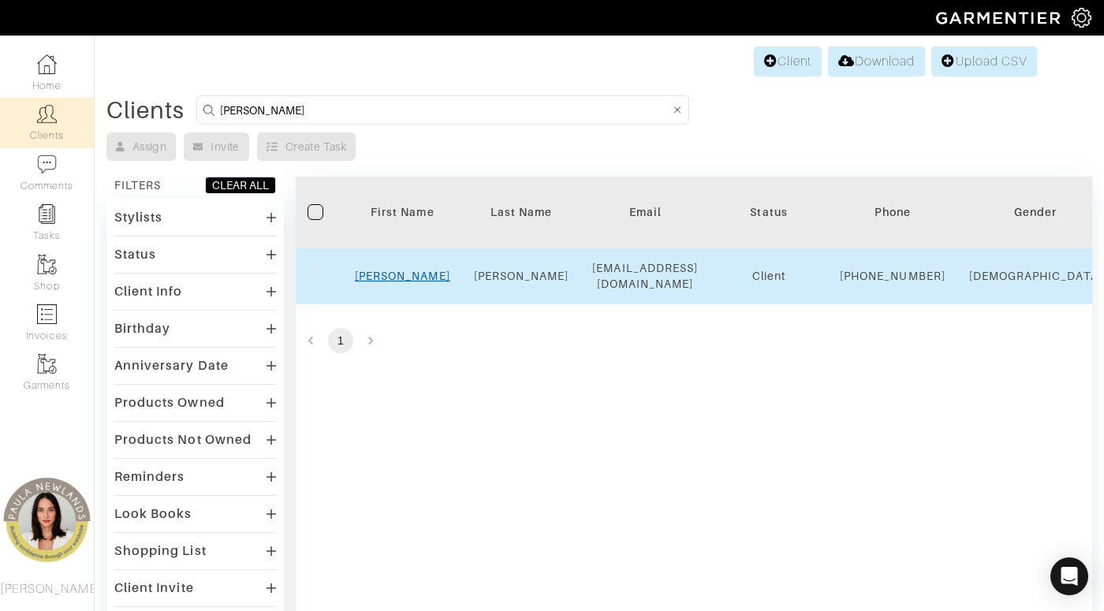
click at [402, 282] on link "[PERSON_NAME]" at bounding box center [402, 276] width 95 height 13
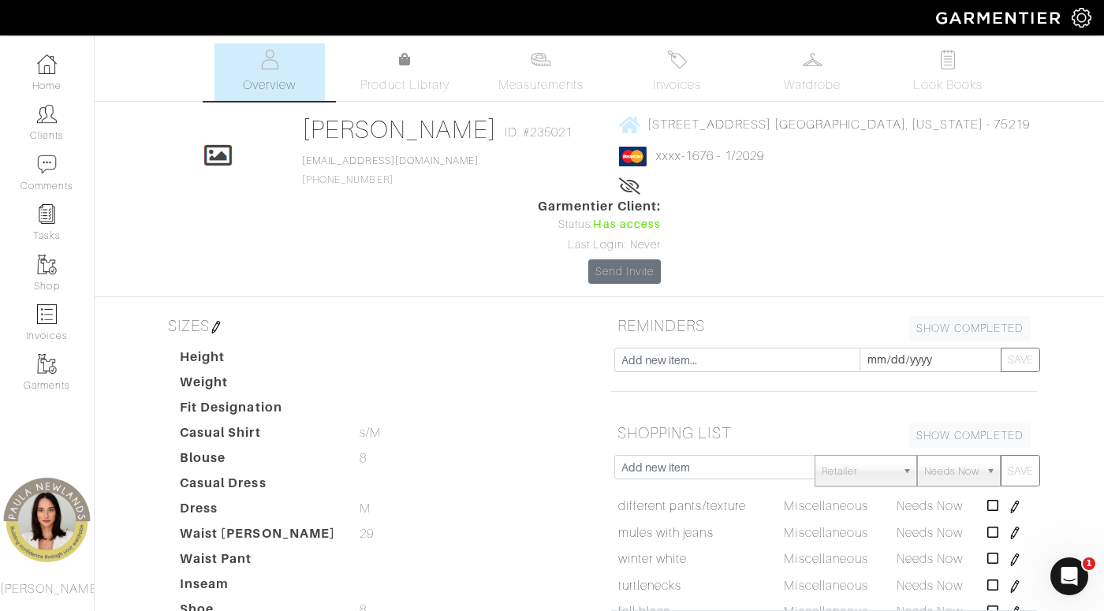
drag, startPoint x: 542, startPoint y: 213, endPoint x: 561, endPoint y: 205, distance: 21.2
click at [542, 213] on div "[PERSON_NAME] Overview Overview Measurements Product Library Invoices Wardrobe …" at bounding box center [552, 503] width 1104 height 920
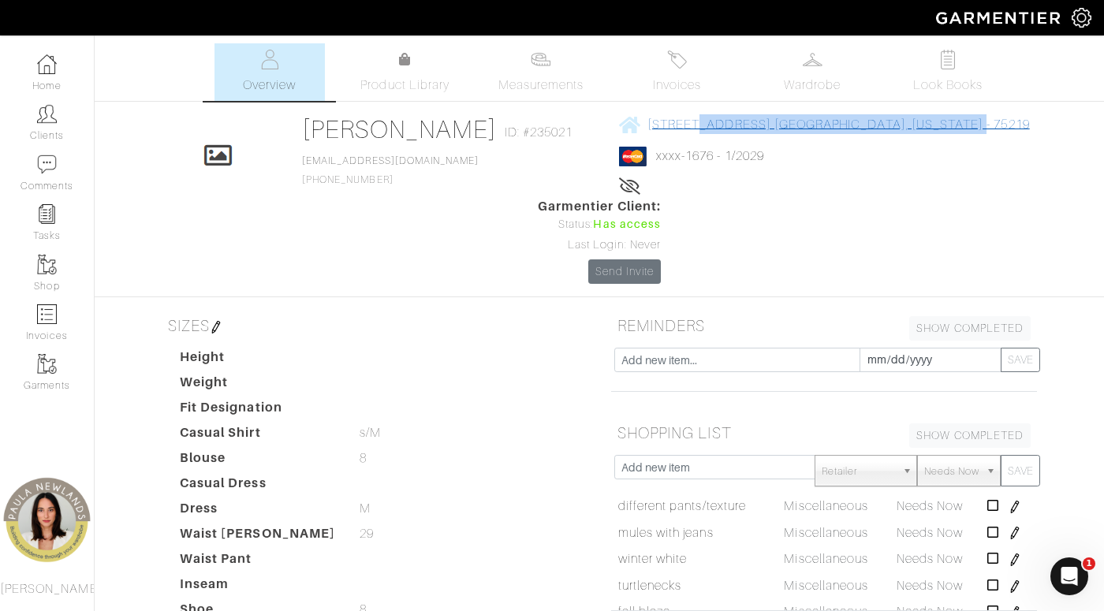
drag, startPoint x: 857, startPoint y: 125, endPoint x: 639, endPoint y: 130, distance: 218.5
click at [639, 130] on div "Click To Edit [PERSON_NAME] ID: #235021 [EMAIL_ADDRESS][DOMAIN_NAME] [PHONE_NUM…" at bounding box center [599, 199] width 899 height 170
copy span "[STREET_ADDRESS][US_STATE]"
click at [45, 118] on img at bounding box center [47, 114] width 20 height 20
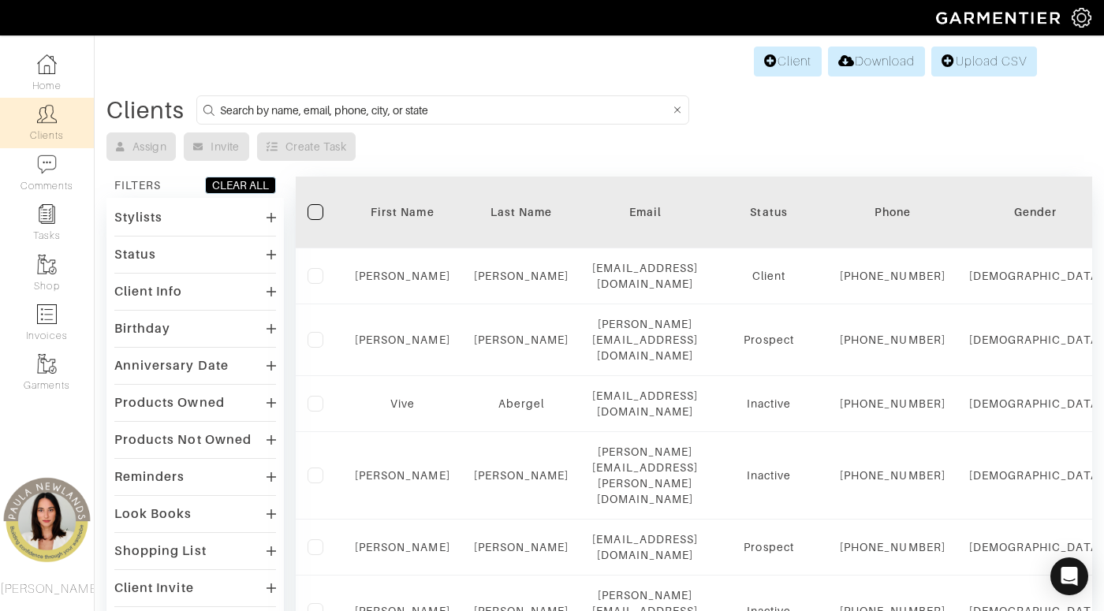
click at [569, 110] on input at bounding box center [445, 110] width 450 height 20
click at [569, 109] on input at bounding box center [445, 110] width 450 height 20
paste input "[PERSON_NAME]"
type input "[PERSON_NAME]"
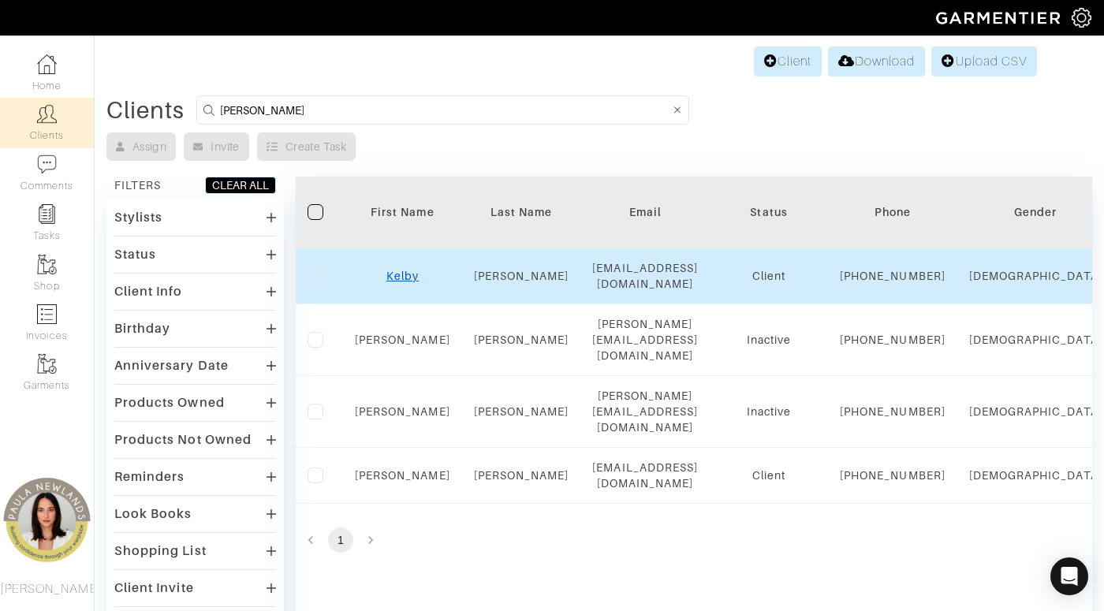
click at [395, 280] on link "Kelby" at bounding box center [402, 276] width 32 height 13
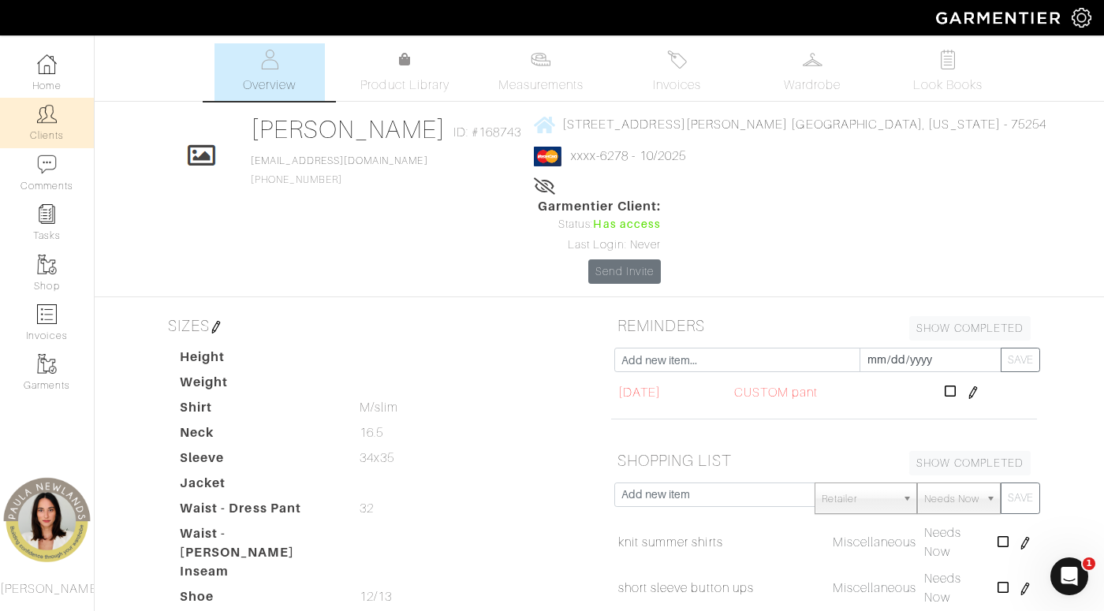
click at [41, 121] on img at bounding box center [47, 114] width 20 height 20
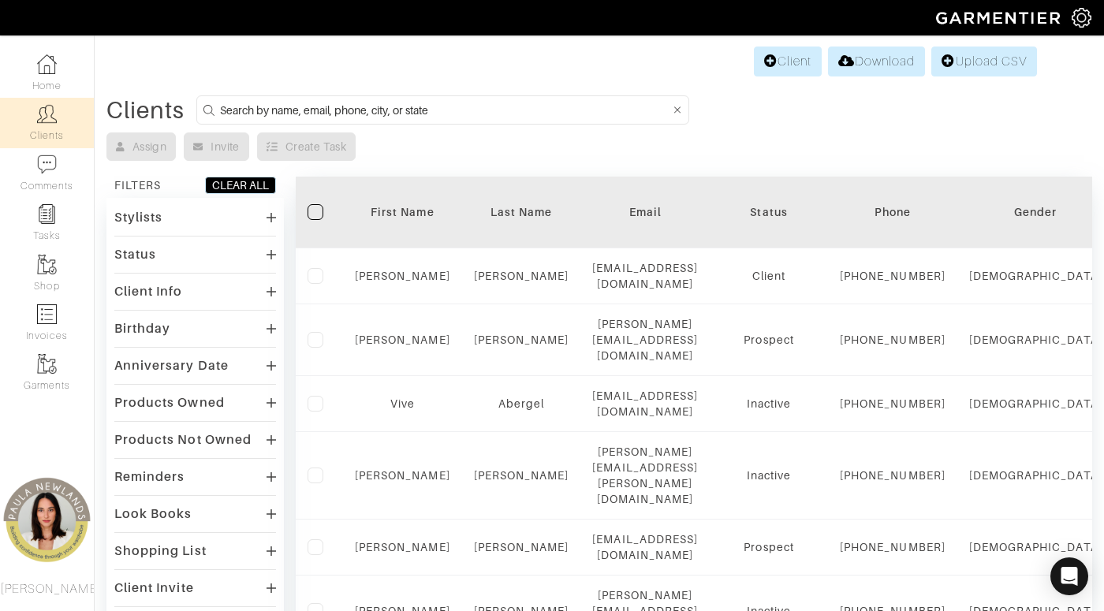
click at [259, 114] on input at bounding box center [445, 110] width 450 height 20
paste input "[PERSON_NAME]"
type input "[PERSON_NAME]"
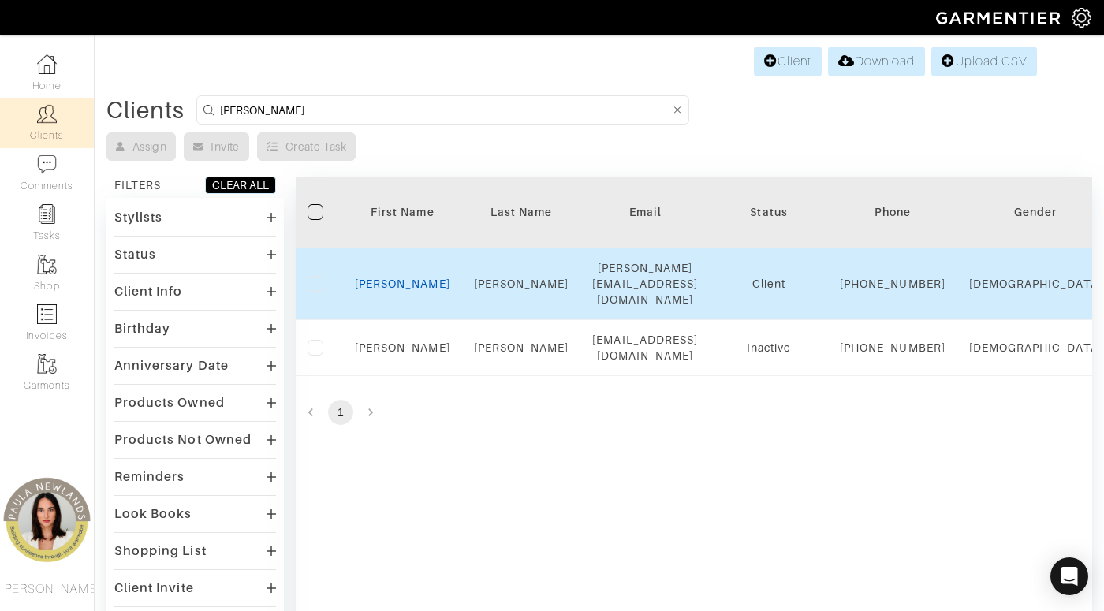
click at [408, 284] on link "Aubrey" at bounding box center [402, 284] width 95 height 13
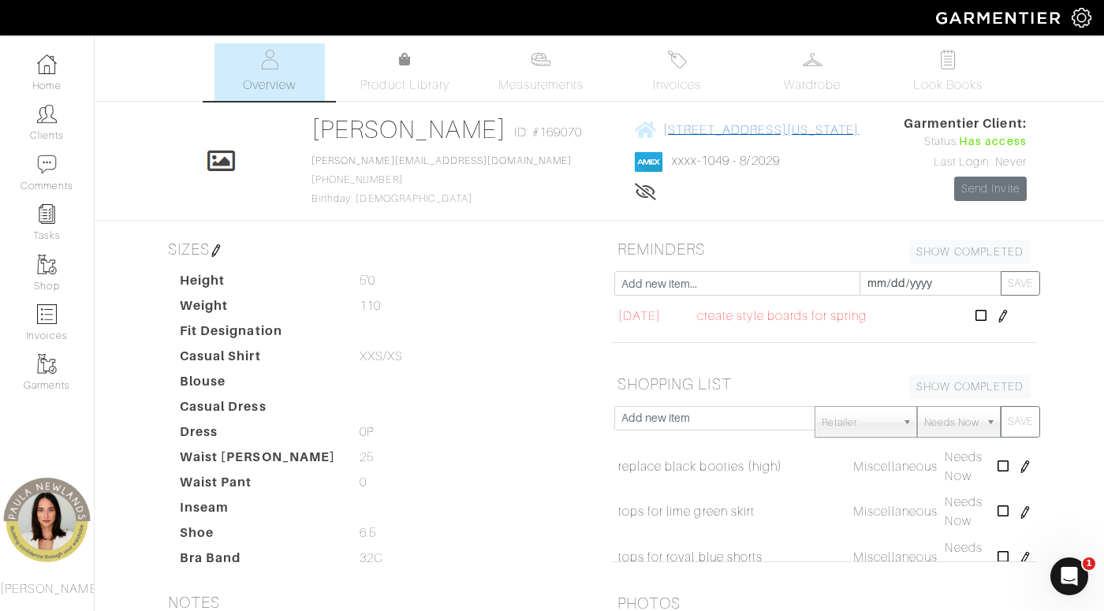
drag, startPoint x: 886, startPoint y: 130, endPoint x: 585, endPoint y: 130, distance: 301.2
click at [585, 130] on div "Click To Edit [PERSON_NAME] ID: #169070 [PERSON_NAME][EMAIL_ADDRESS][DOMAIN_NAM…" at bounding box center [599, 160] width 899 height 93
copy span "[STREET_ADDRESS][US_STATE]"
click at [50, 105] on img at bounding box center [47, 114] width 20 height 20
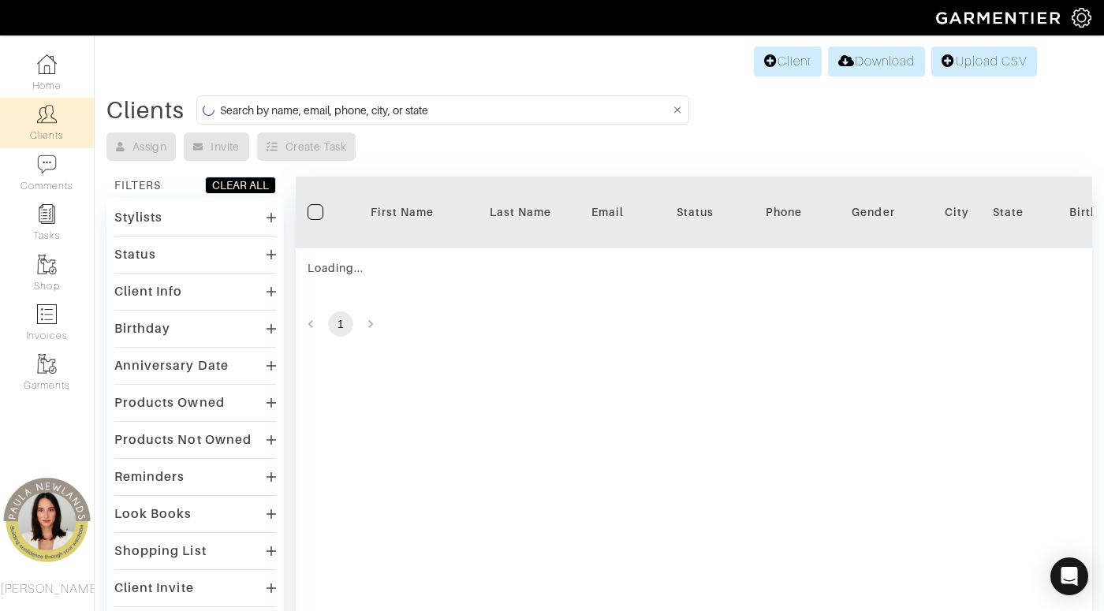
click at [498, 113] on input at bounding box center [445, 110] width 450 height 20
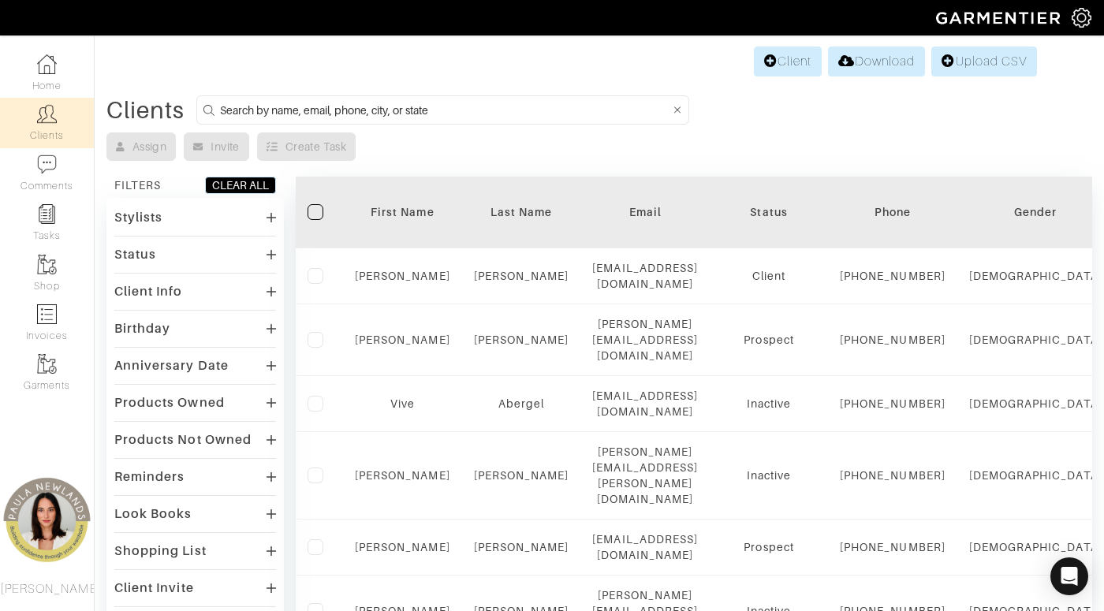
paste input "[PERSON_NAME]"
type input "[PERSON_NAME]"
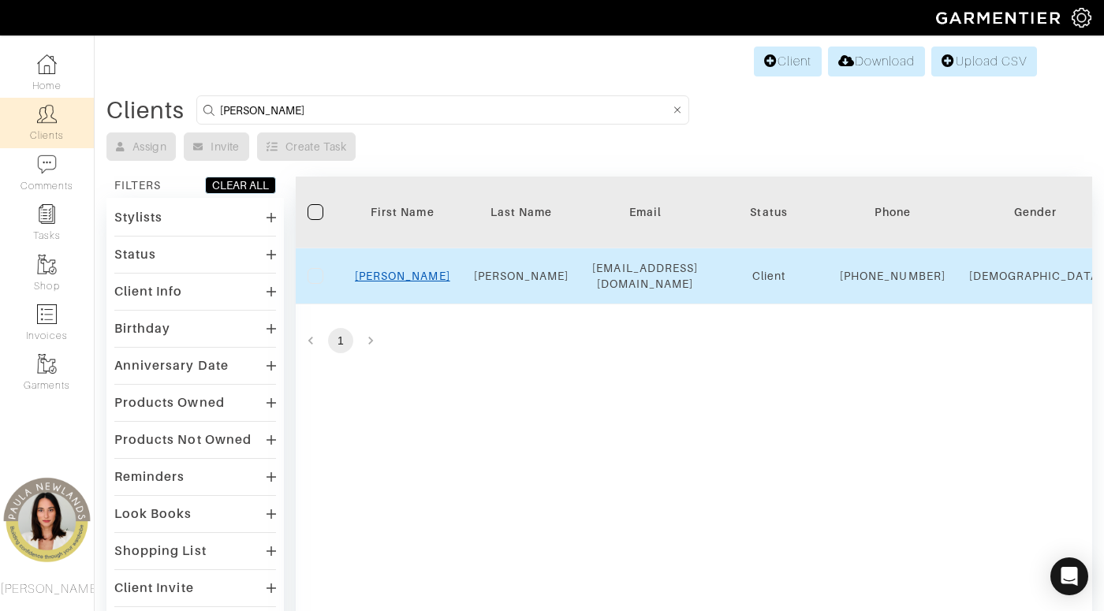
click at [401, 282] on link "[PERSON_NAME]" at bounding box center [402, 276] width 95 height 13
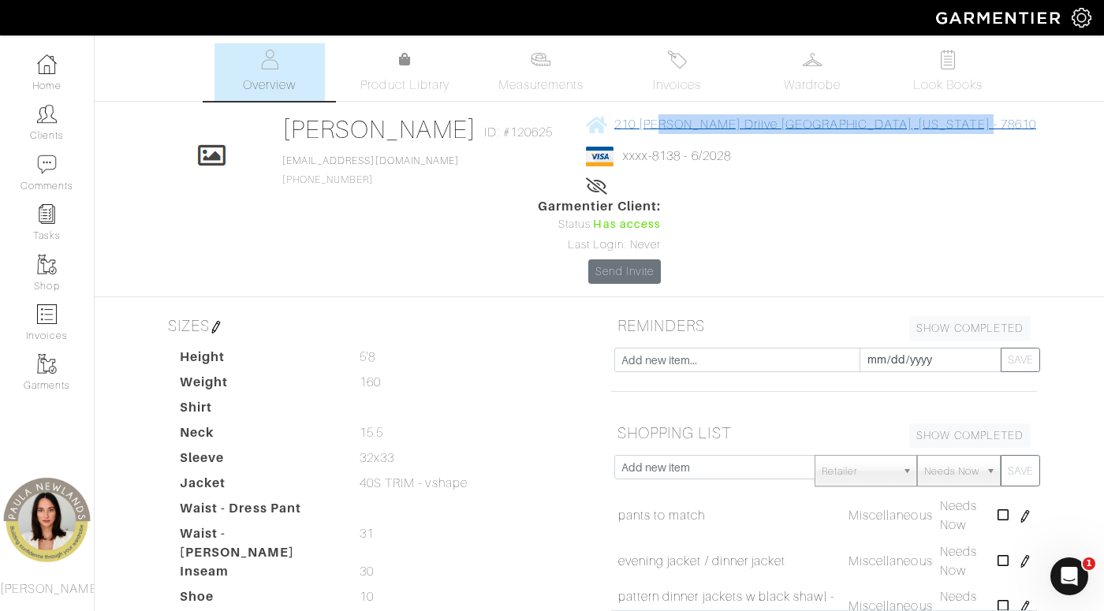
drag, startPoint x: 879, startPoint y: 126, endPoint x: 594, endPoint y: 133, distance: 285.6
click at [594, 133] on div "Click To Edit Pablo Riojas ID: #120625 pabrio13@gmail.com 312-342-1388 210 Char…" at bounding box center [599, 199] width 899 height 170
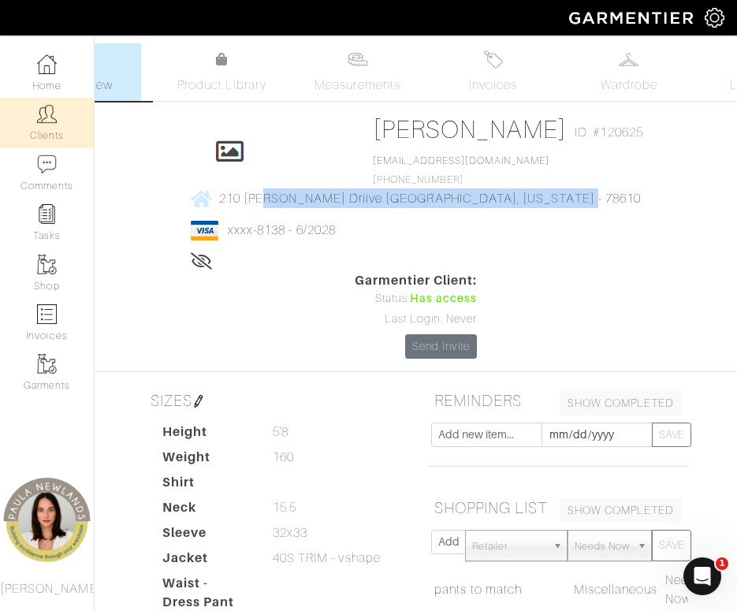
click at [58, 121] on link "Clients" at bounding box center [47, 123] width 94 height 50
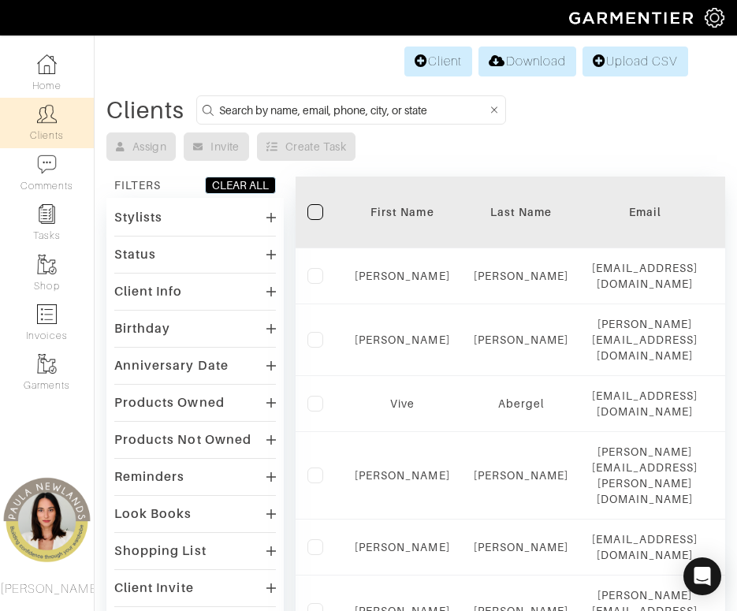
click at [308, 107] on input at bounding box center [353, 110] width 268 height 20
type input "Melinda B"
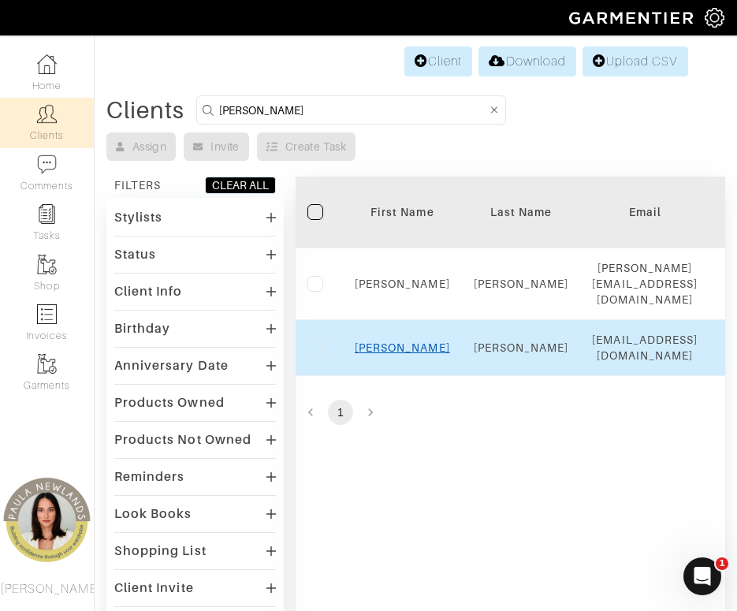
click at [403, 354] on link "Melinda" at bounding box center [402, 347] width 95 height 13
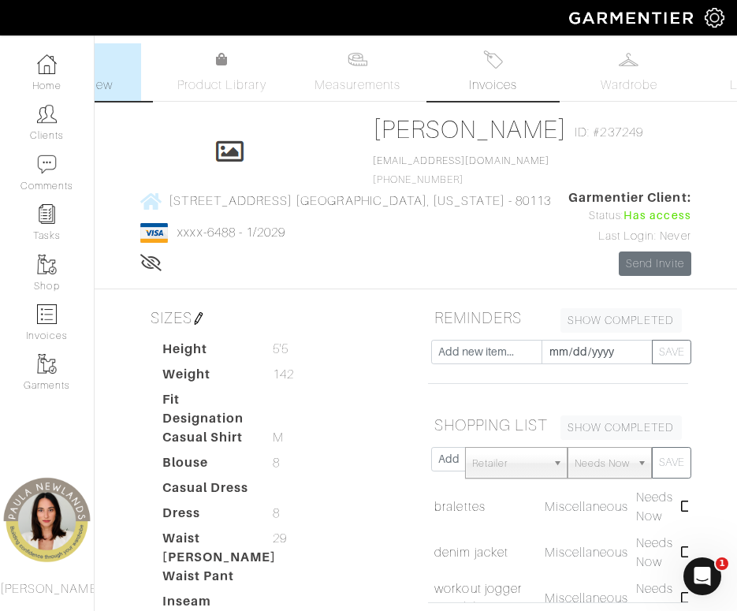
click at [476, 66] on link "Invoices" at bounding box center [493, 72] width 110 height 58
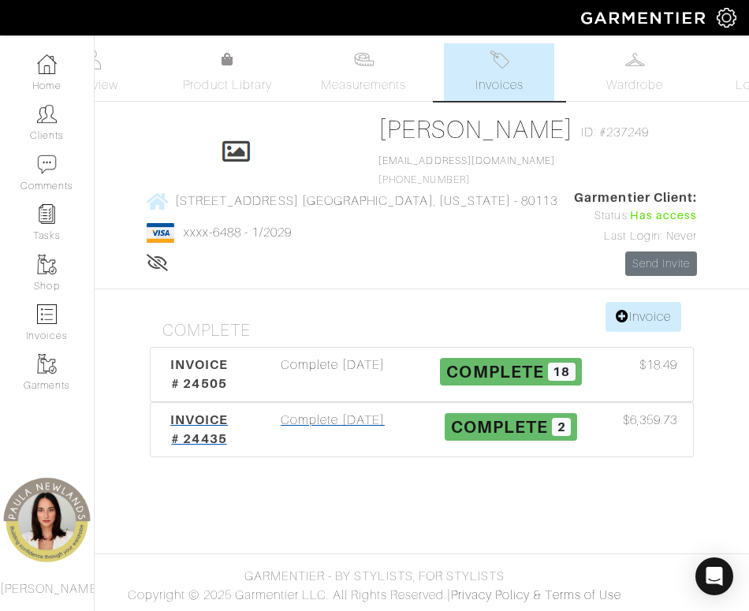
click at [208, 420] on span "INVOICE # 24435" at bounding box center [199, 429] width 58 height 34
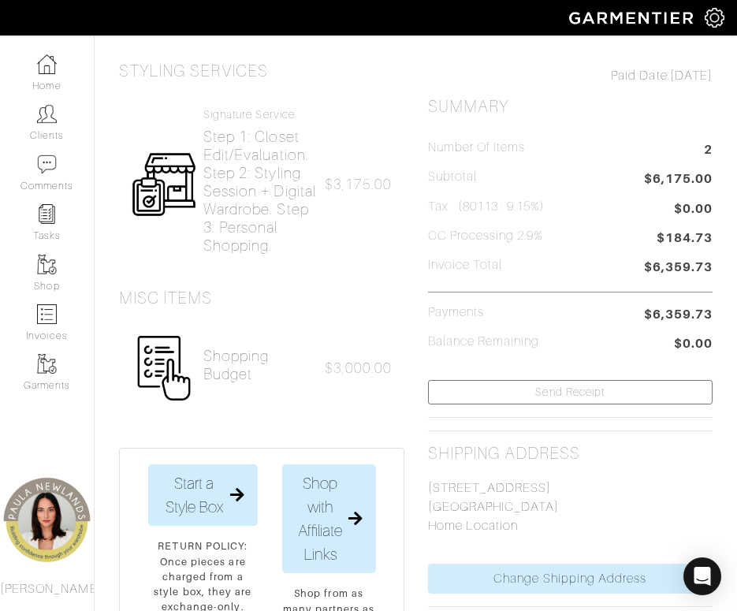
scroll to position [237, 0]
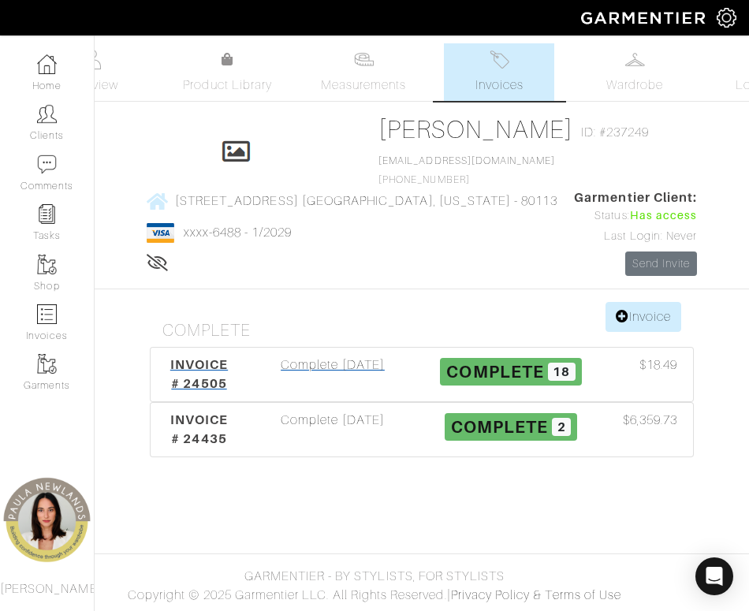
click at [210, 364] on span "INVOICE # 24505" at bounding box center [199, 374] width 58 height 34
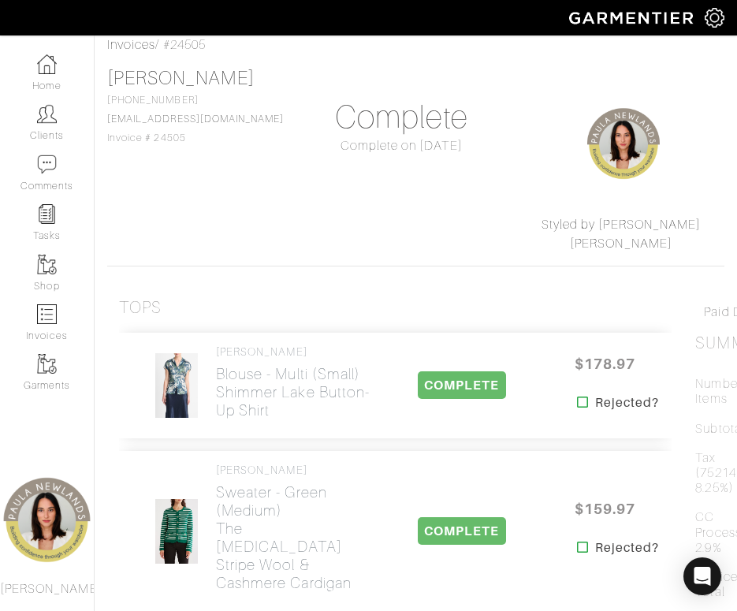
scroll to position [158, 0]
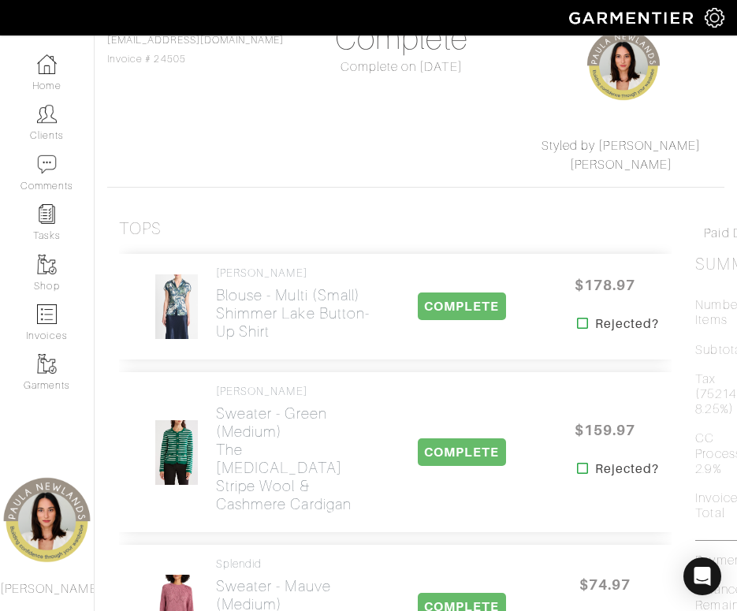
drag, startPoint x: 625, startPoint y: 409, endPoint x: 659, endPoint y: 412, distance: 34.1
click at [696, 412] on h5 "Tax (75214 : 8.25%)" at bounding box center [723, 395] width 54 height 46
click at [228, 152] on div "[PERSON_NAME] [PHONE_NUMBER] [EMAIL_ADDRESS][DOMAIN_NAME] Invoice # 24505 Compl…" at bounding box center [415, 81] width 617 height 186
